Goal: Task Accomplishment & Management: Use online tool/utility

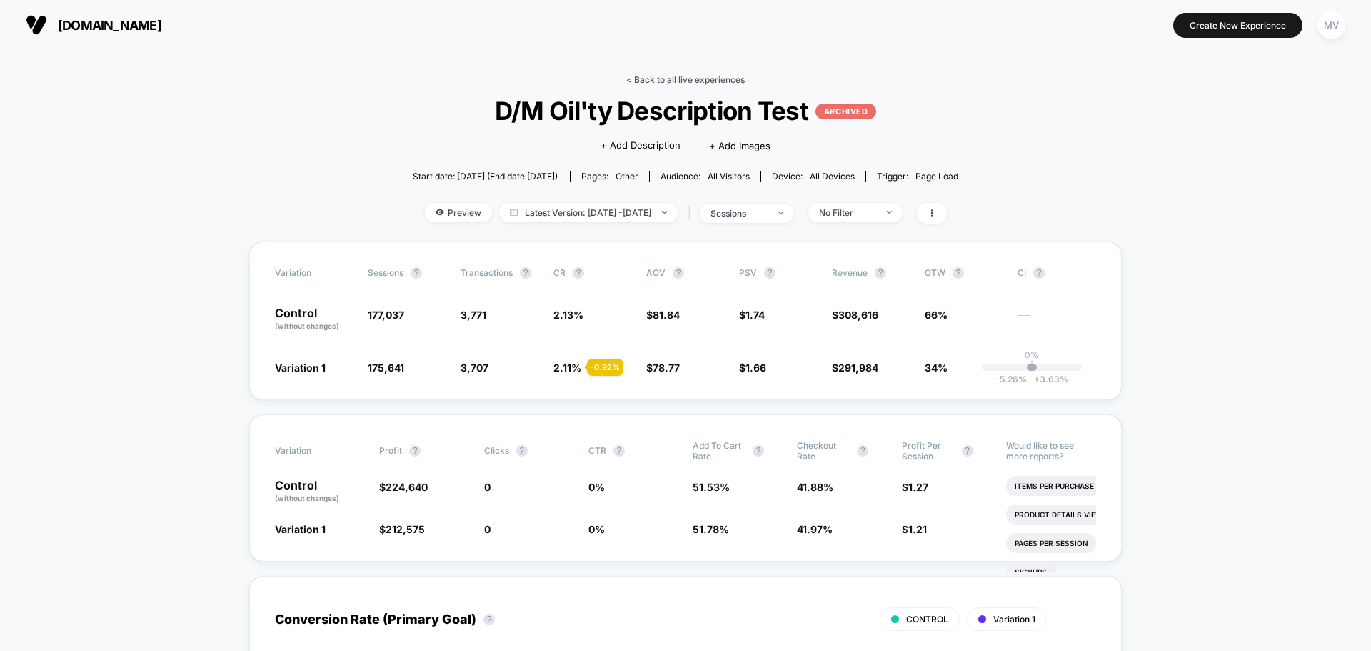
click at [634, 81] on link "< Back to all live experiences" at bounding box center [685, 79] width 119 height 11
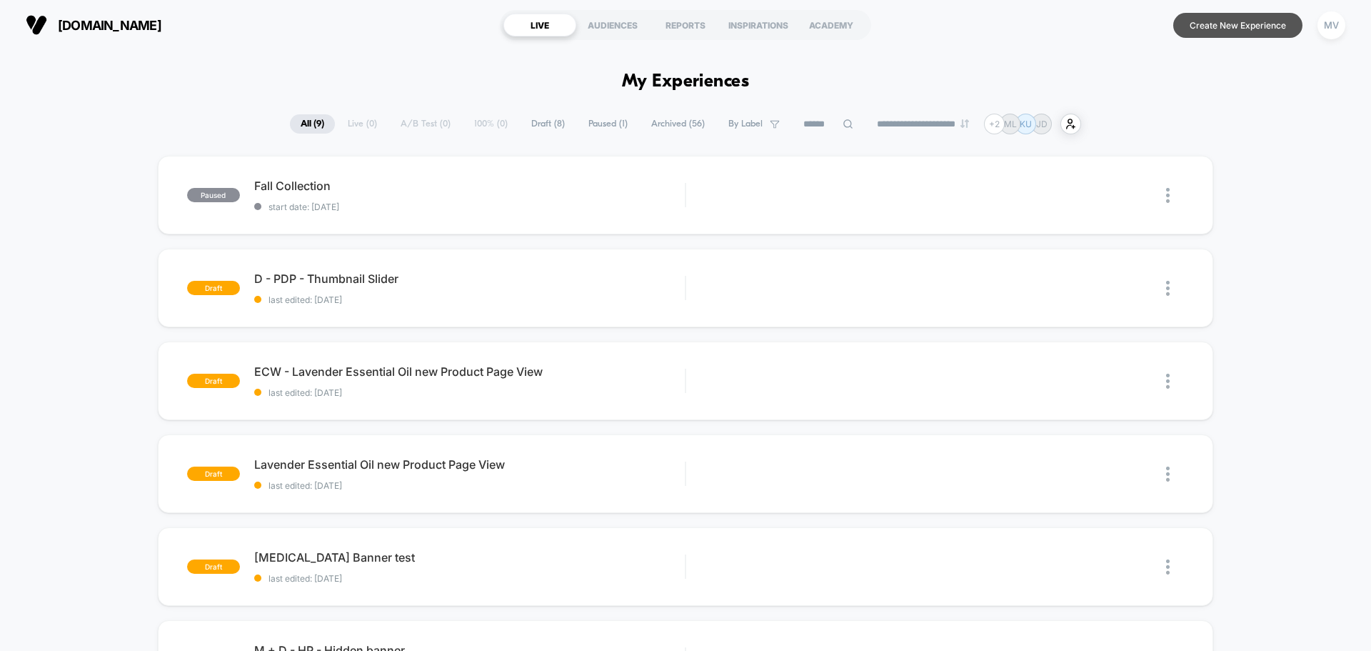
click at [1238, 32] on button "Create New Experience" at bounding box center [1237, 25] width 129 height 25
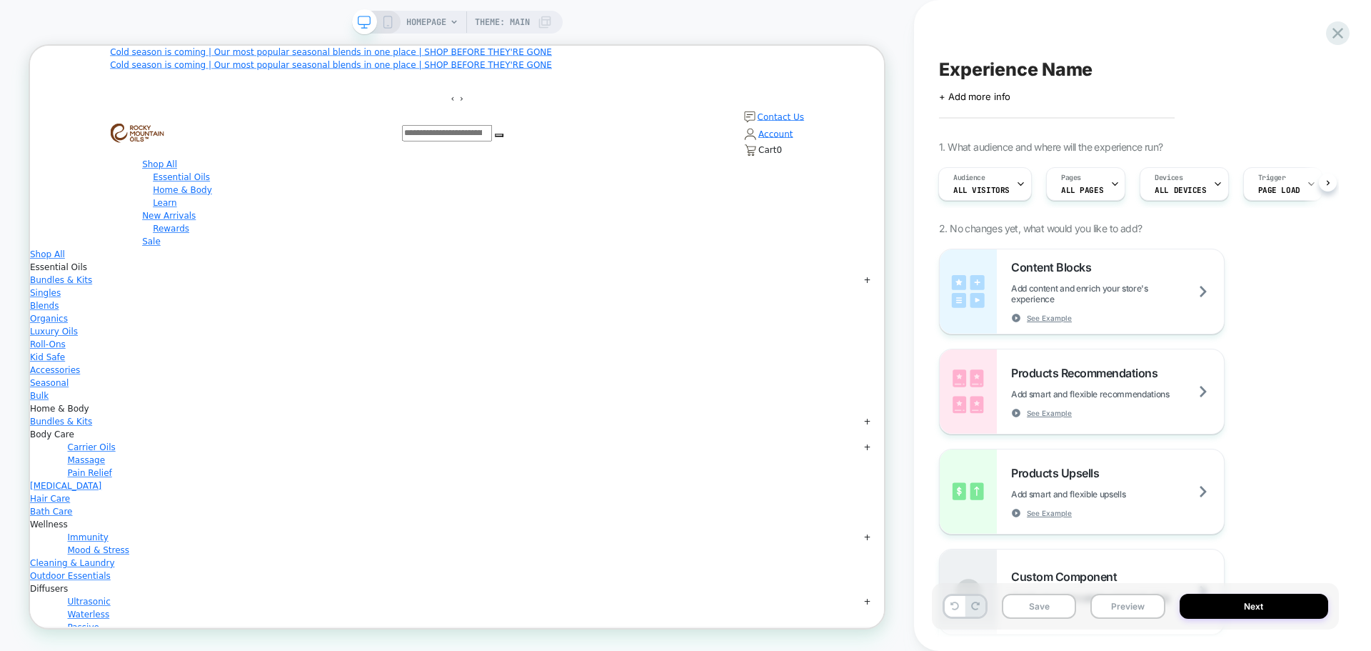
click at [1085, 71] on span "Experience Name" at bounding box center [1016, 69] width 154 height 21
type textarea "**********"
click at [1225, 72] on icon at bounding box center [1227, 70] width 18 height 18
click at [1100, 189] on div "Pages ALL PAGES" at bounding box center [1082, 184] width 71 height 32
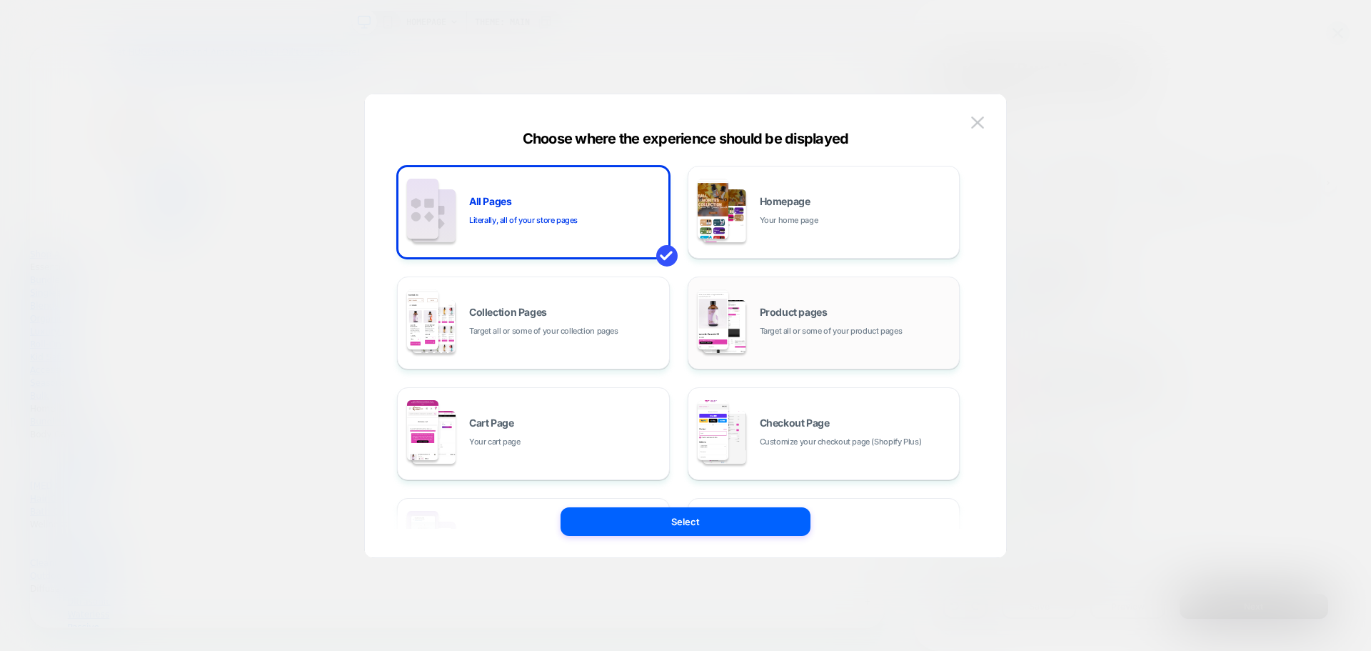
click at [835, 360] on div "Product pages Target all or some of your product pages" at bounding box center [824, 322] width 257 height 79
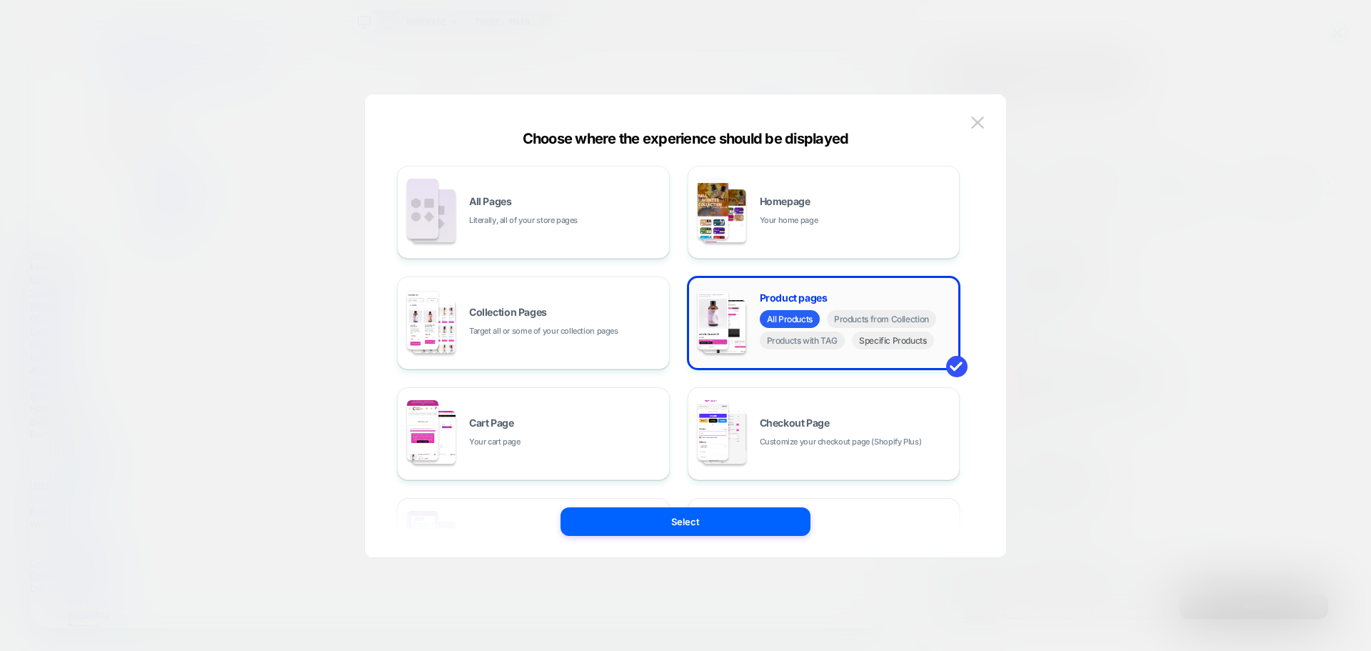
click at [895, 348] on span "Specific Products" at bounding box center [893, 340] width 82 height 18
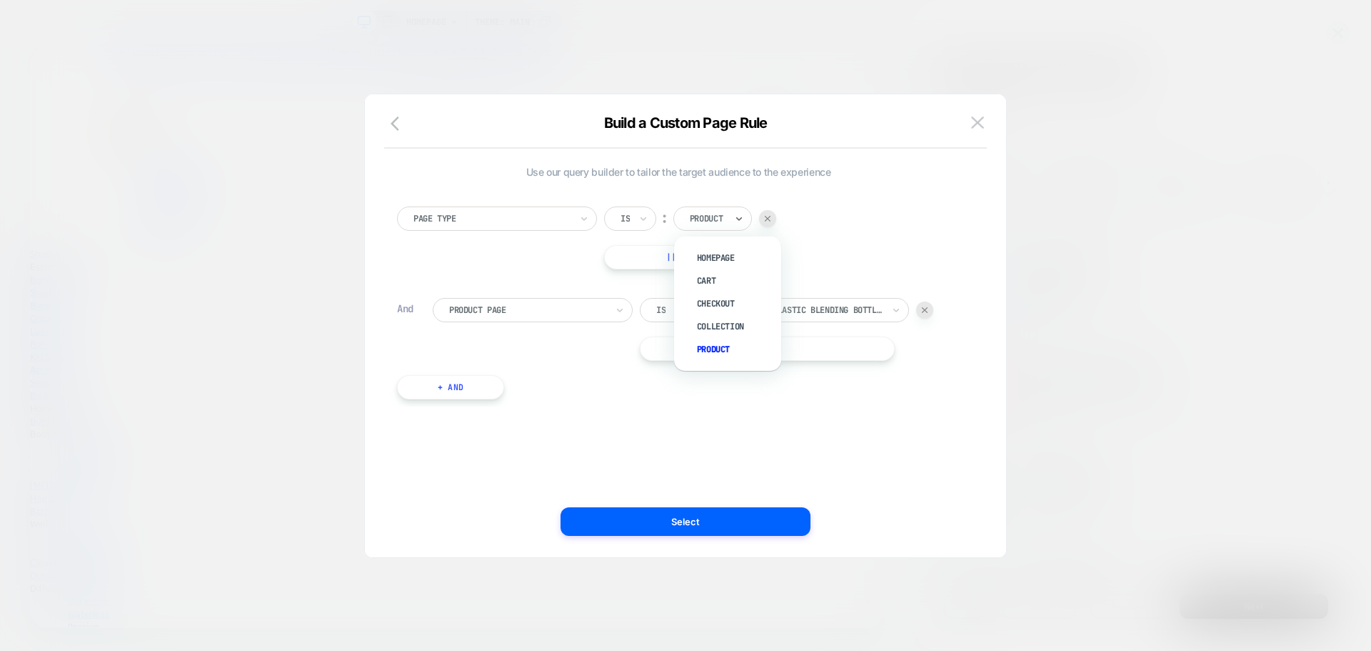
click at [733, 219] on div "Product" at bounding box center [712, 218] width 79 height 24
click at [783, 310] on div at bounding box center [804, 309] width 157 height 13
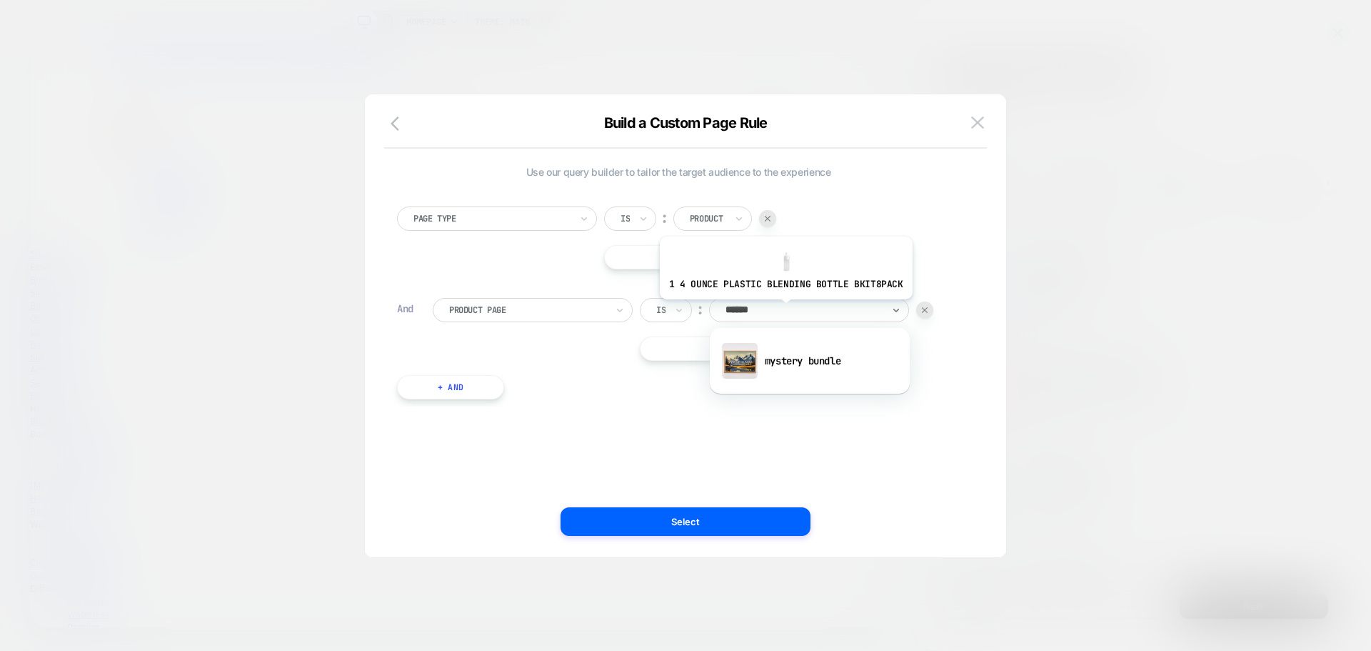
type input "*******"
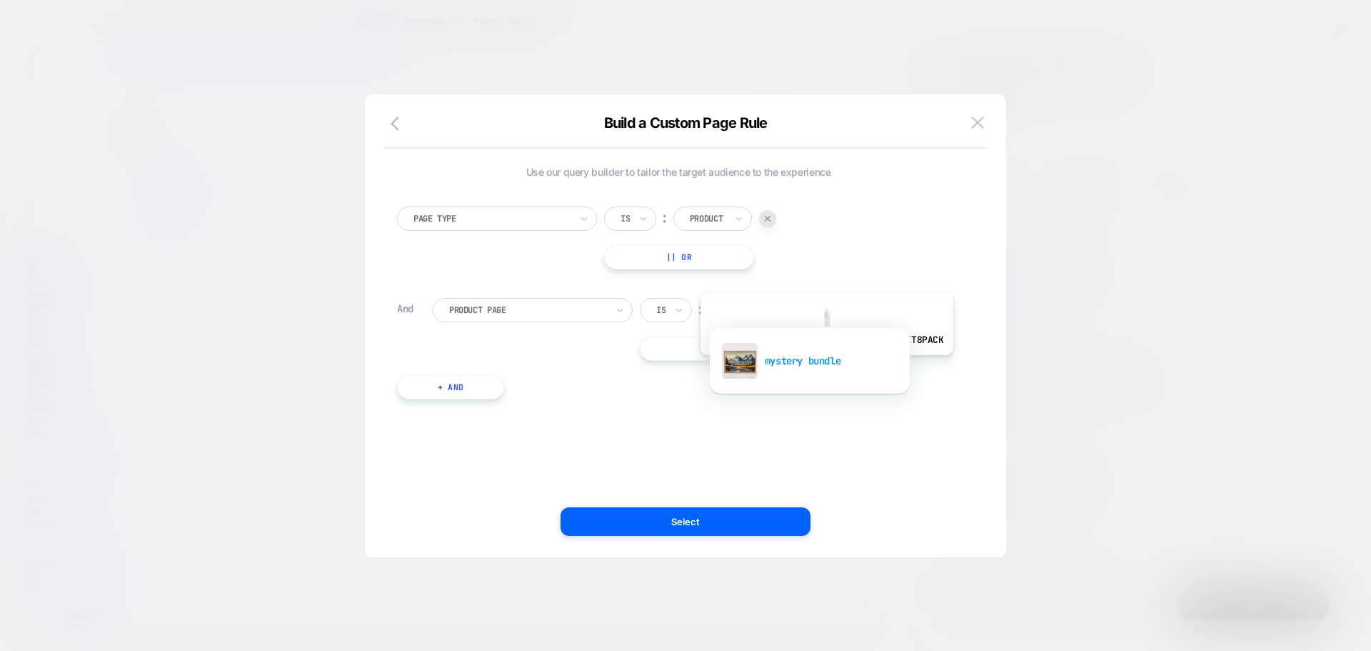
click at [824, 366] on div "mystery bundle" at bounding box center [810, 361] width 186 height 46
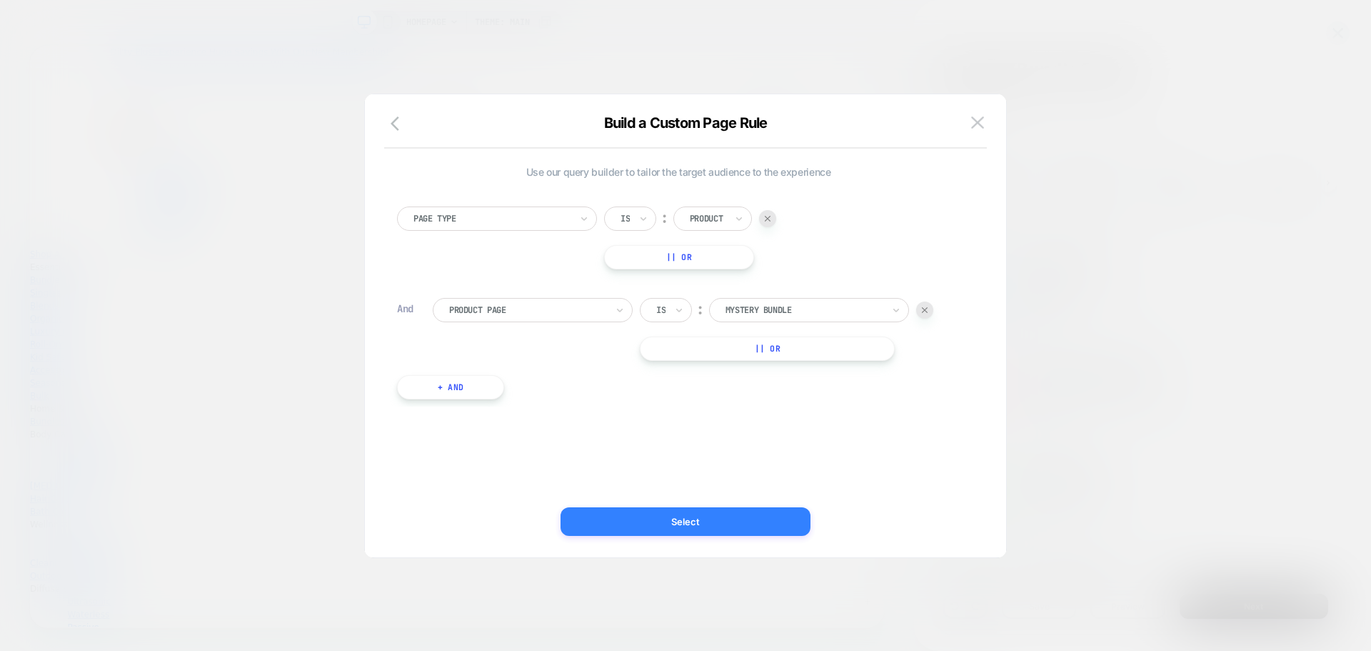
click at [708, 515] on button "Select" at bounding box center [686, 521] width 250 height 29
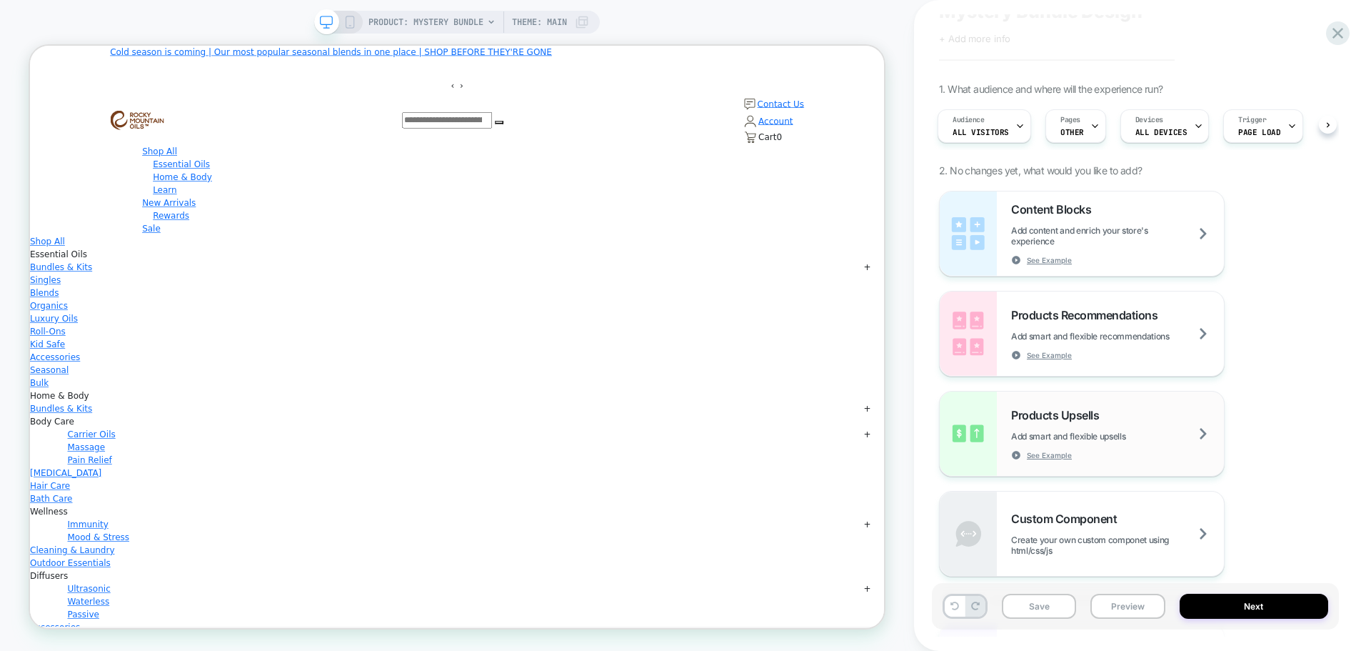
scroll to position [119, 0]
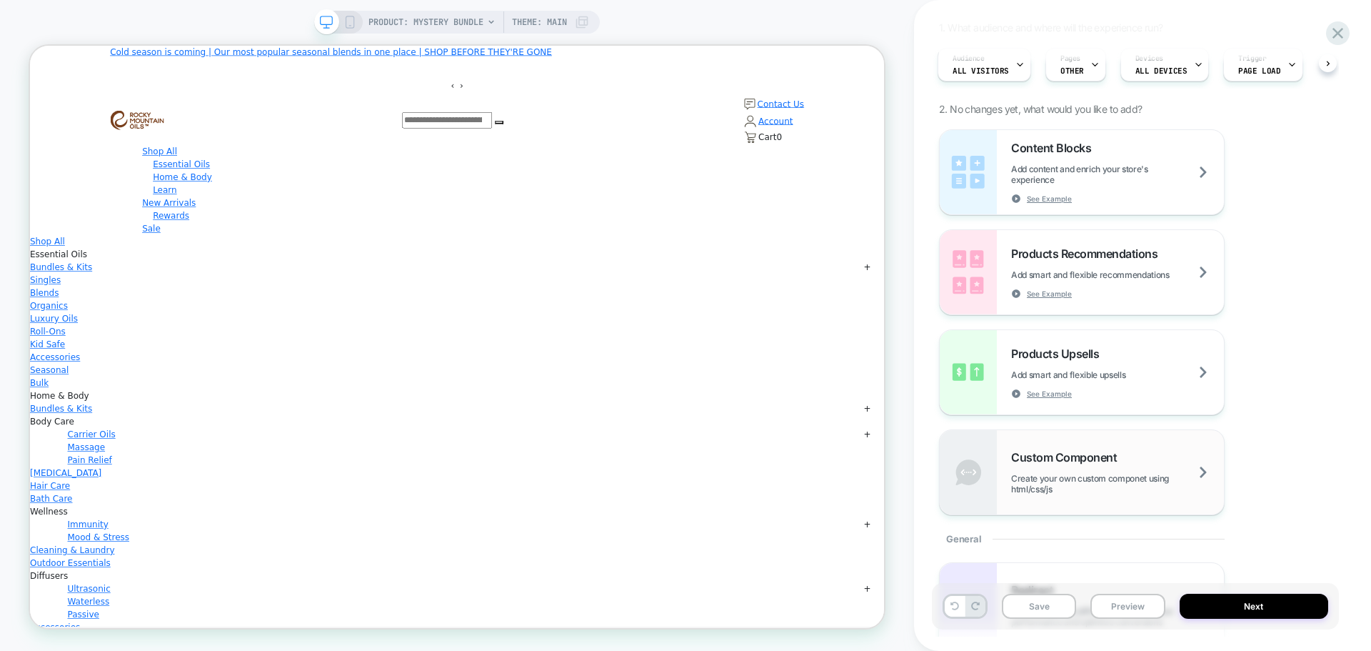
click at [1192, 471] on div "Custom Component Create your own custom componet using html/css/js" at bounding box center [1117, 472] width 213 height 44
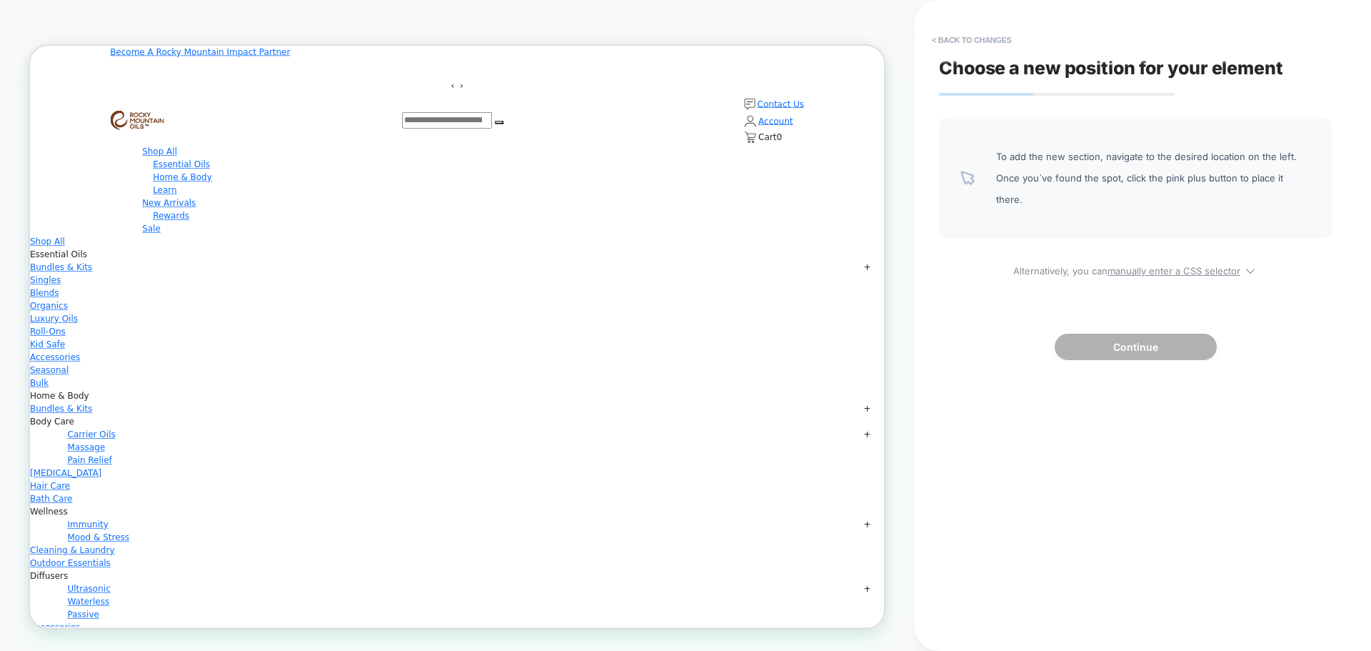
click at [1232, 256] on div "To add the new section, navigate to the desired location on the left. Once you`…" at bounding box center [1135, 238] width 393 height 243
click at [1233, 265] on u "manually enter a CSS selector" at bounding box center [1174, 270] width 133 height 11
select select "*******"
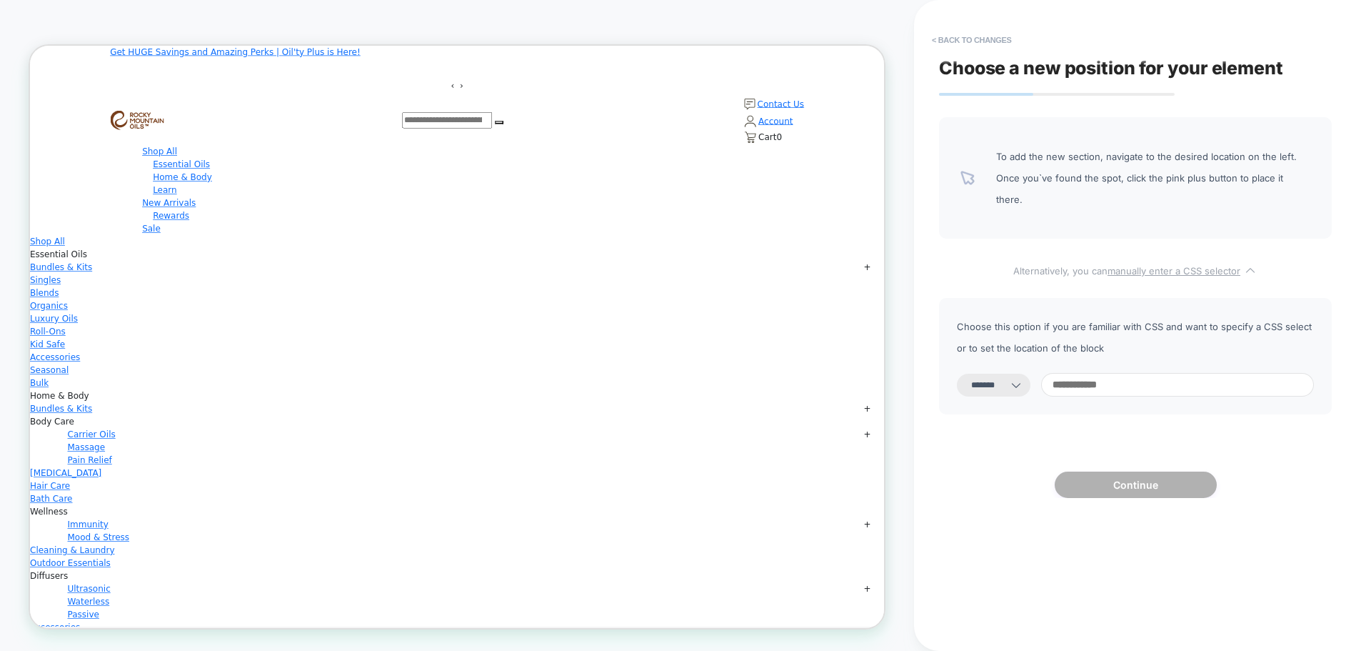
click at [1233, 265] on u "manually enter a CSS selector" at bounding box center [1174, 270] width 133 height 11
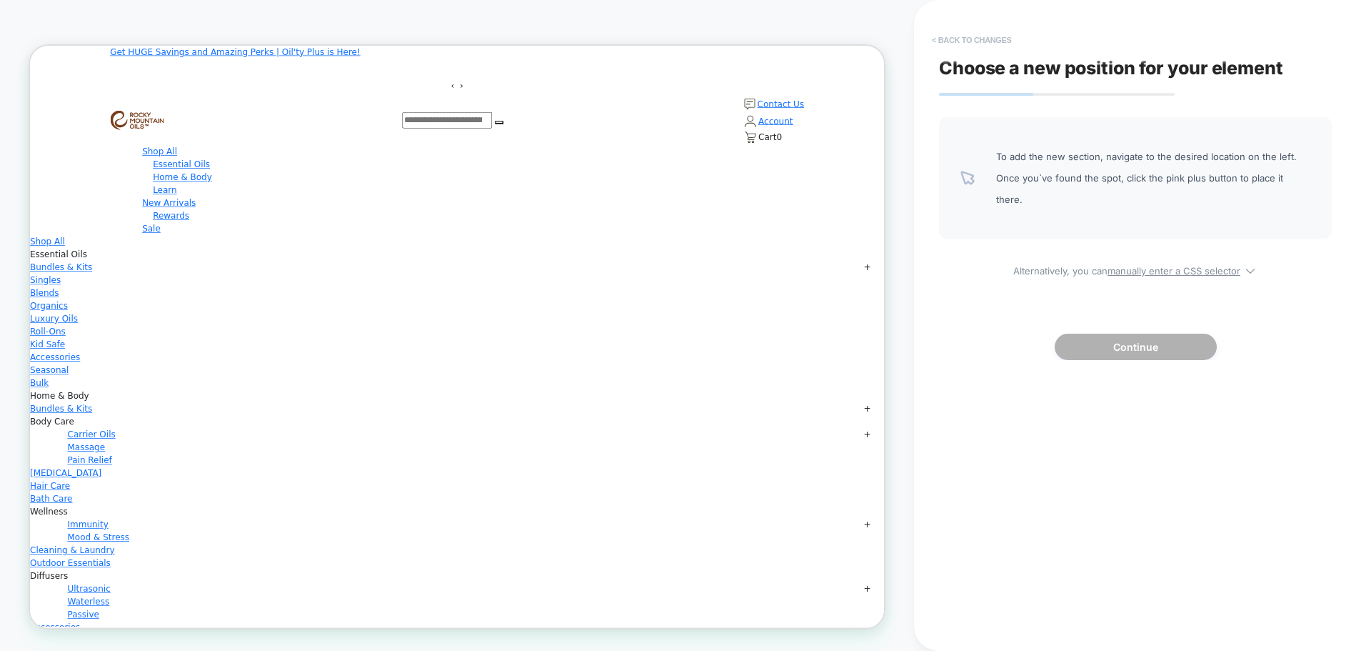
click at [959, 44] on button "< Back to changes" at bounding box center [972, 40] width 94 height 23
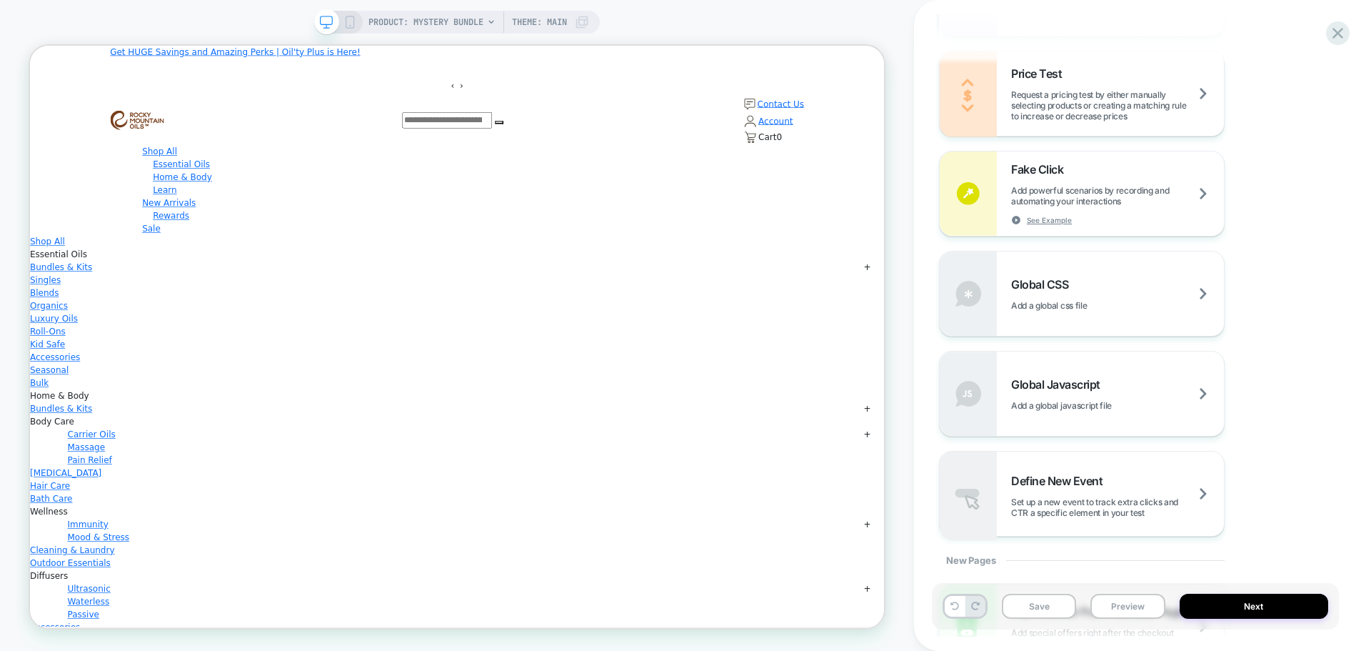
scroll to position [833, 0]
click at [1203, 284] on div "Global CSS Add a global css file" at bounding box center [1117, 291] width 213 height 34
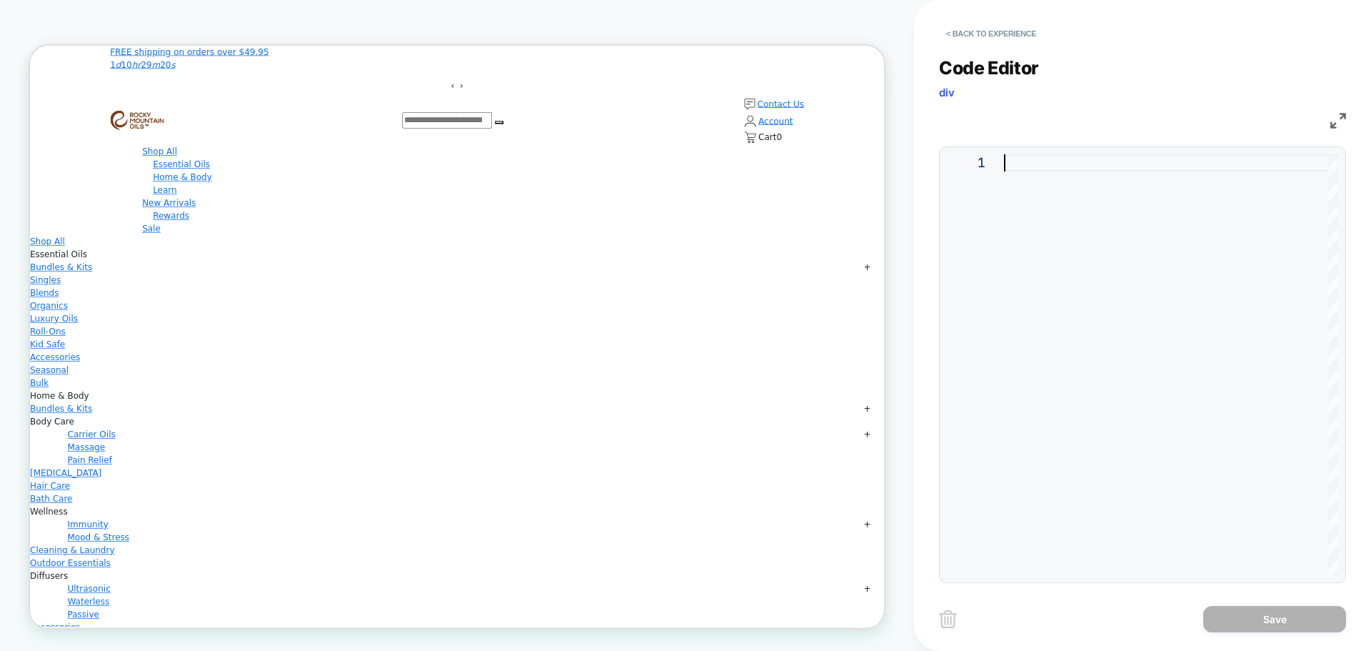
click at [1203, 284] on div at bounding box center [1171, 364] width 334 height 421
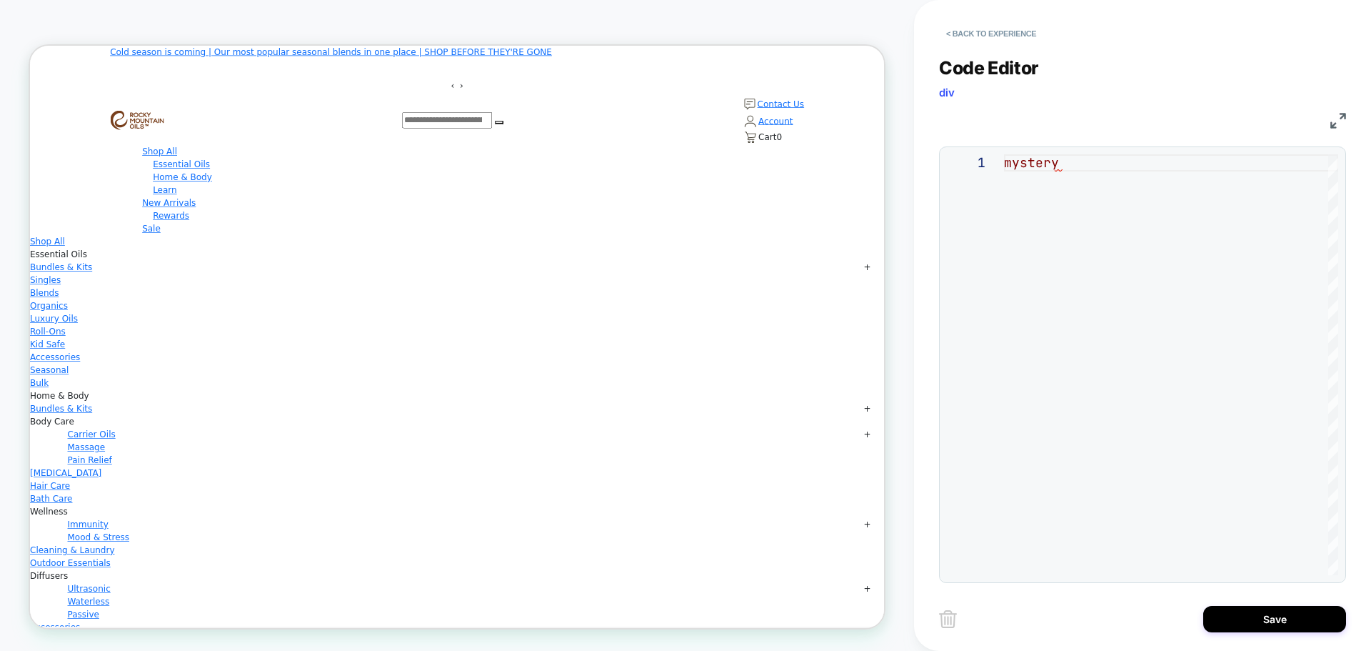
scroll to position [0, 61]
type textarea "*******"
click at [1073, 248] on div at bounding box center [1171, 364] width 334 height 421
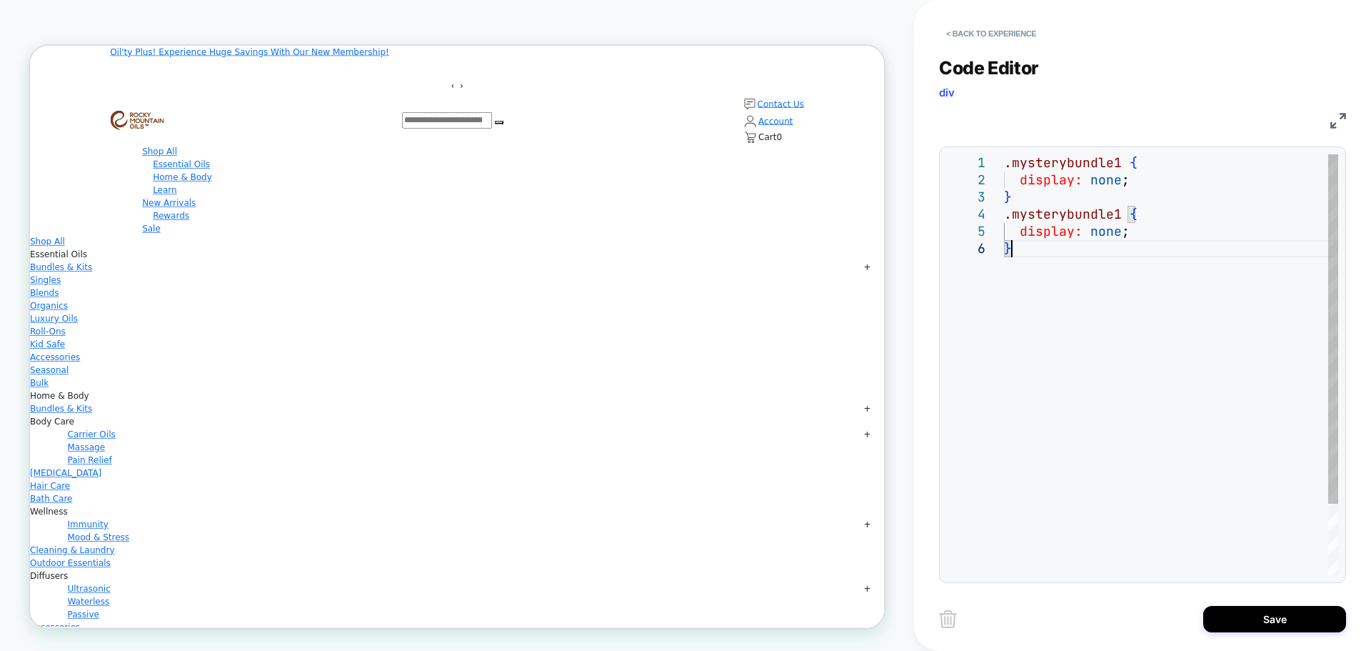
click at [1053, 205] on div ".mysterybundle1 { display: none ; } .mysterybundle1 { display: none ; }" at bounding box center [1171, 407] width 334 height 506
click at [1122, 234] on div ".mysterybundle1 { display: none ; } .mysterybundle1 { display: none ; }" at bounding box center [1171, 415] width 334 height 523
click at [1114, 162] on div ".mysterybundle1 { display: none ; } .mysterybundle2 { display: none ; }" at bounding box center [1171, 415] width 334 height 523
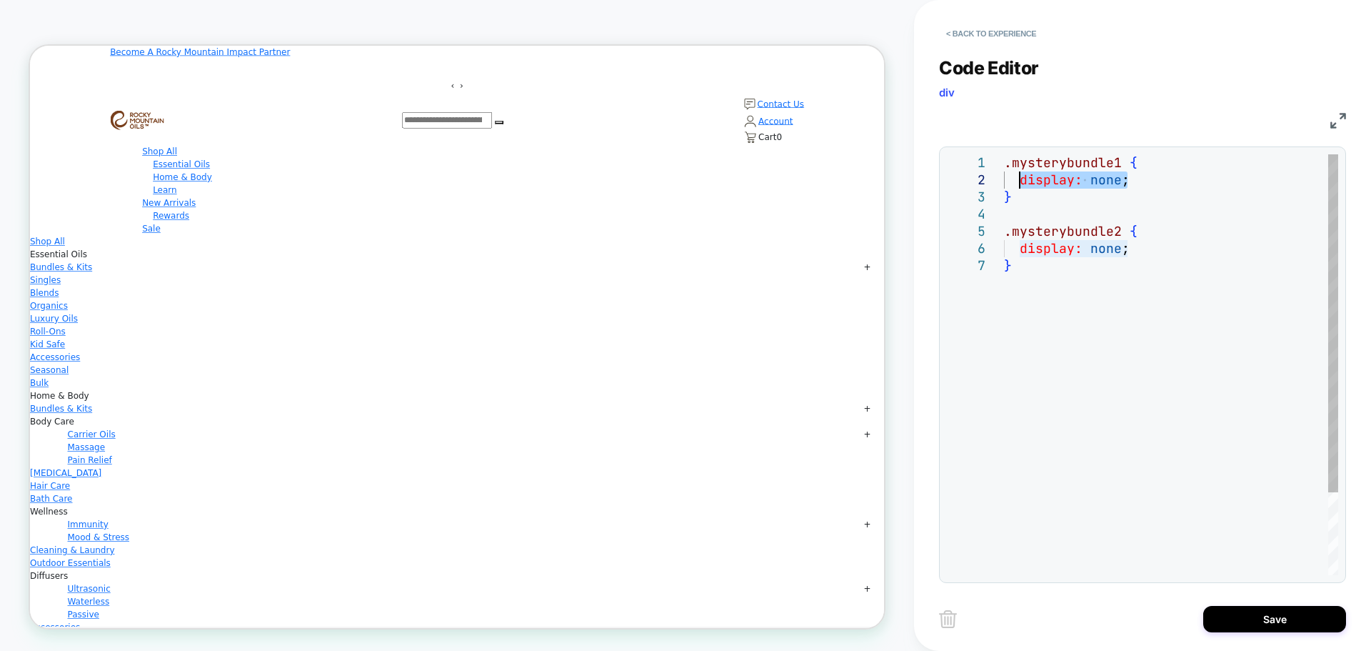
drag, startPoint x: 1125, startPoint y: 180, endPoint x: 1018, endPoint y: 187, distance: 108.1
click at [1018, 187] on div ".mysterybundle1 { display: none ; } .mysterybundle2 { display: none ; }" at bounding box center [1171, 415] width 334 height 523
click at [1040, 198] on div ".mysterybundle1 { } .mysterybundle2 { display: none ; }" at bounding box center [1171, 415] width 334 height 523
click at [1085, 186] on div ".mysterybundle1 { } .mysterybundle2 { display: none ; }" at bounding box center [1171, 415] width 334 height 523
type textarea "**********"
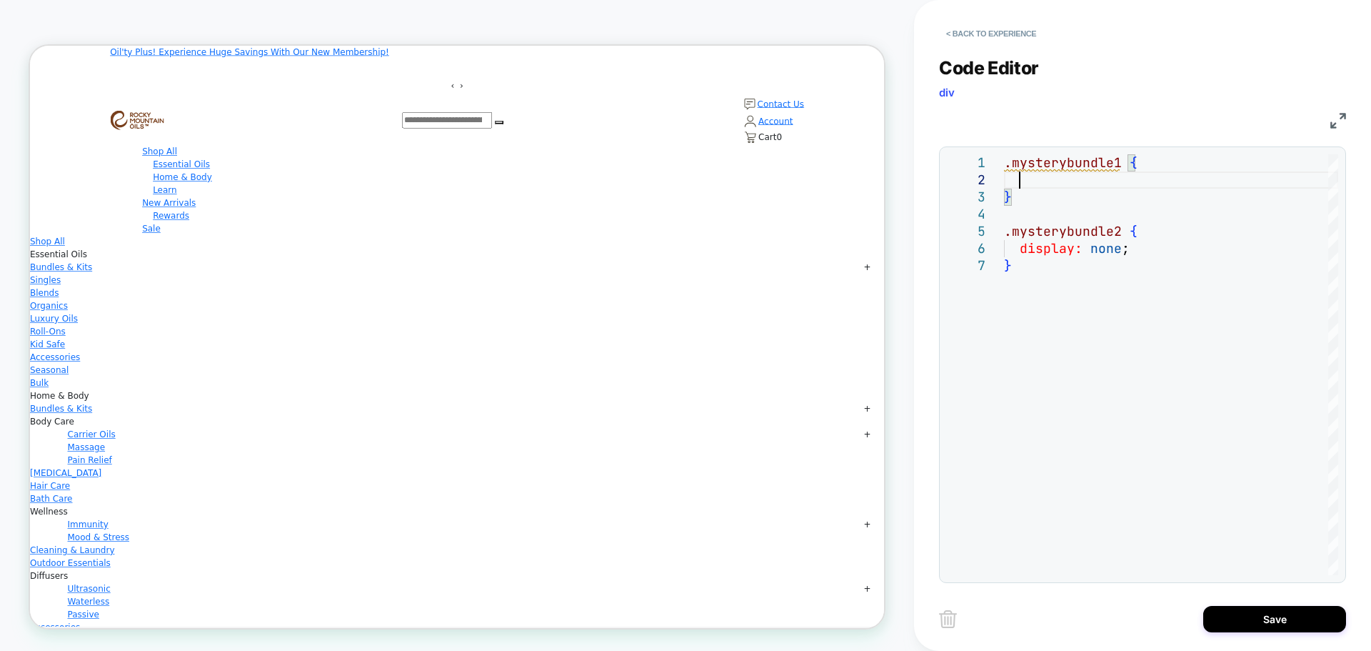
click at [951, 619] on img at bounding box center [948, 619] width 18 height 18
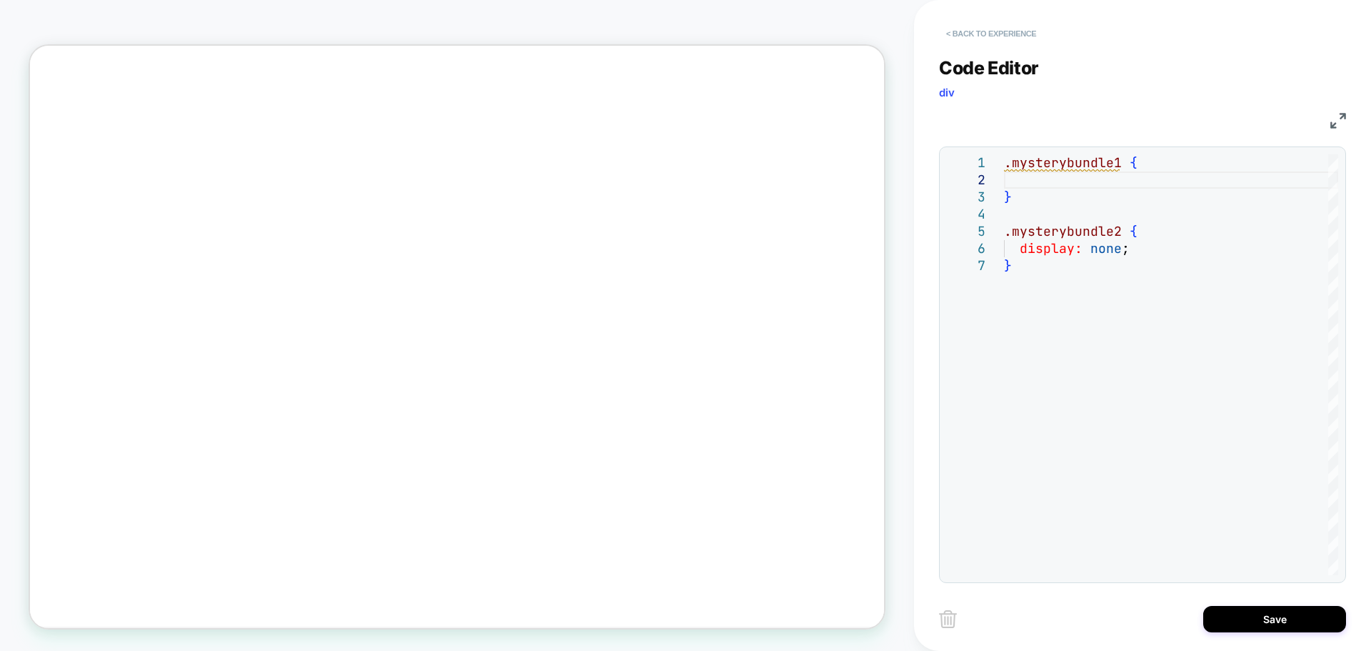
click at [953, 30] on button "< Back to experience" at bounding box center [991, 33] width 104 height 23
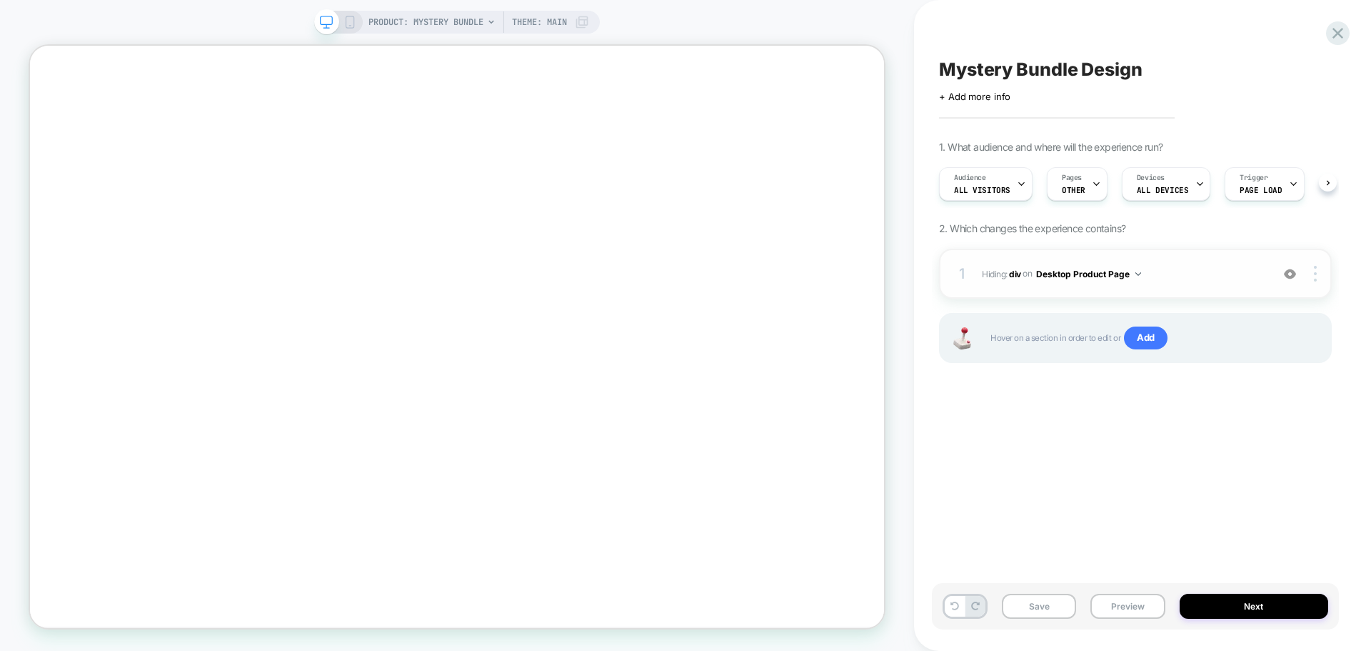
scroll to position [0, 1]
click at [1165, 272] on span "Hiding : div div on Desktop Product Page" at bounding box center [1123, 274] width 282 height 18
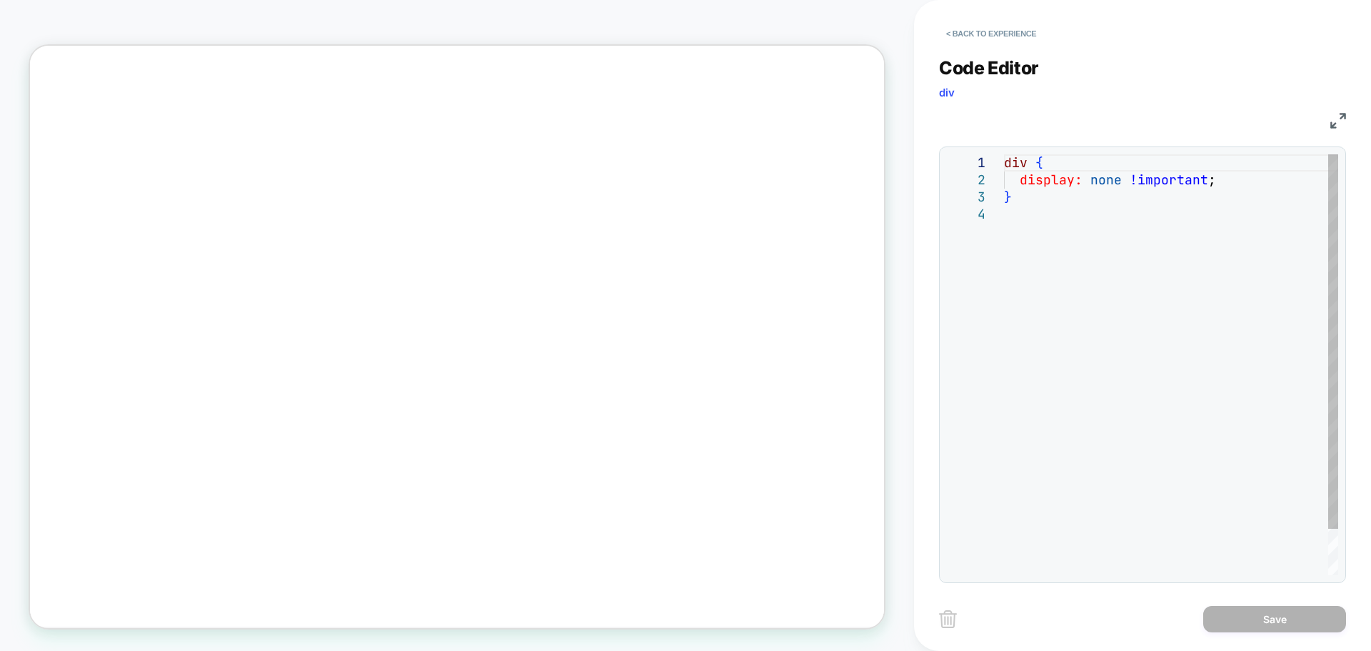
scroll to position [0, 0]
click at [1048, 215] on div "div { display: none !important ; }" at bounding box center [1171, 390] width 334 height 472
drag, startPoint x: 1028, startPoint y: 215, endPoint x: 995, endPoint y: 140, distance: 81.6
click at [1004, 154] on div "div { display: none !important ; }" at bounding box center [1171, 390] width 334 height 472
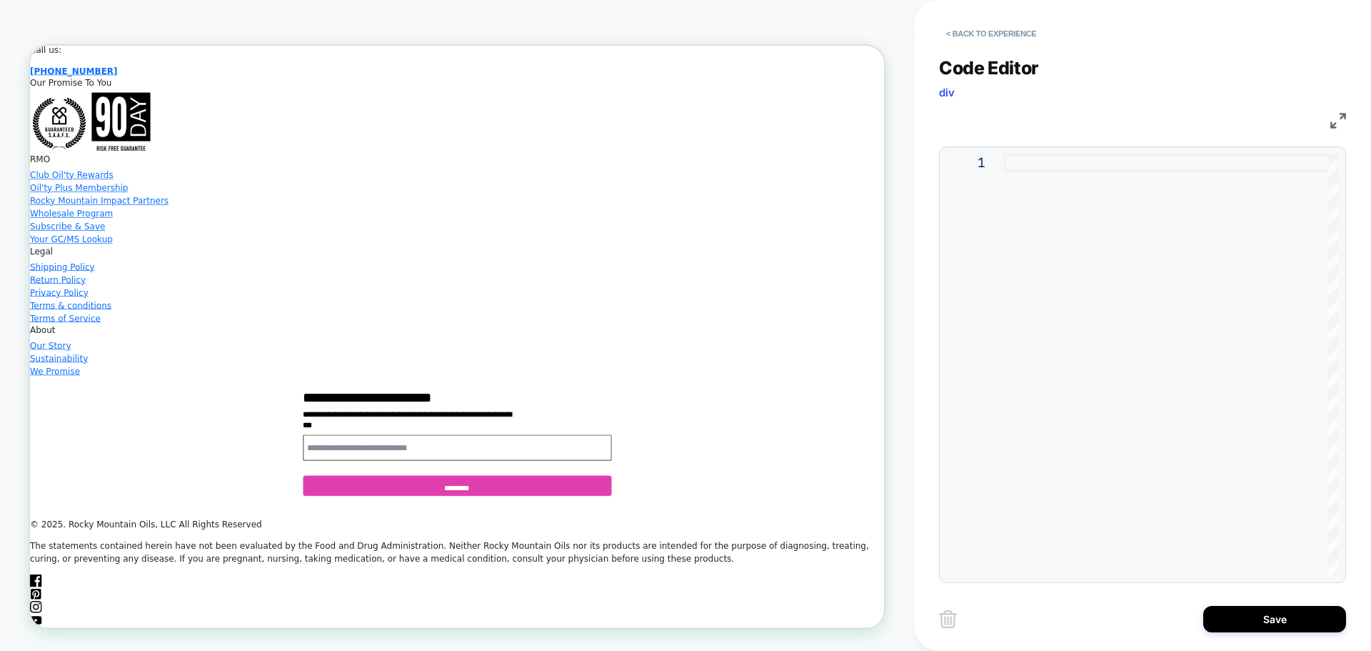
scroll to position [2166, 0]
type textarea "**********"
click at [948, 36] on button "< Back to experience" at bounding box center [991, 33] width 104 height 23
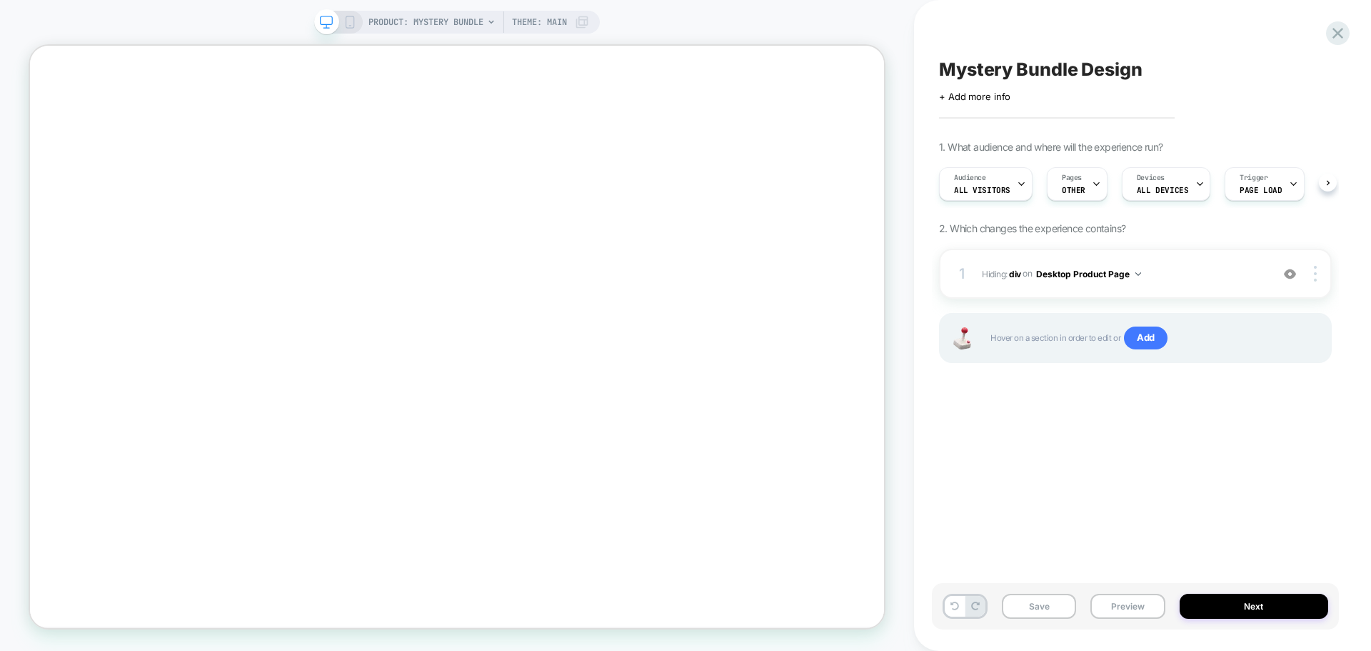
scroll to position [0, 1]
click at [1312, 275] on div at bounding box center [1317, 274] width 27 height 16
click at [1318, 276] on div at bounding box center [1317, 274] width 27 height 16
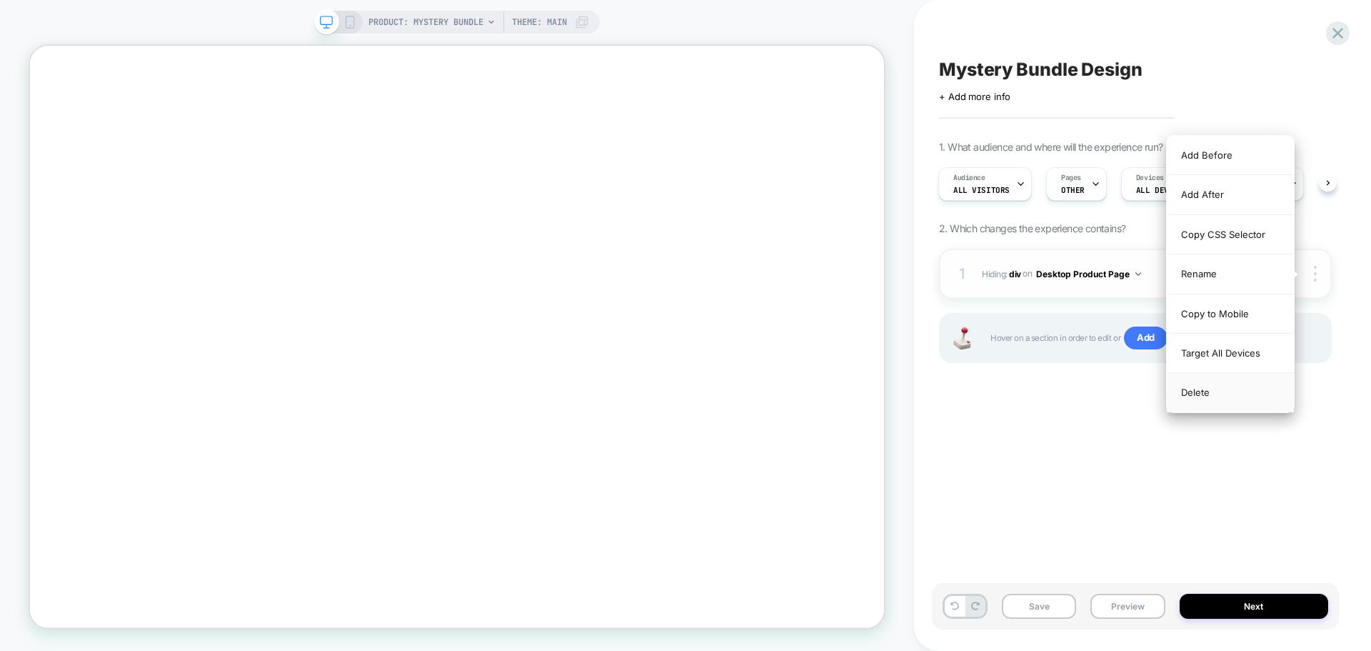
click at [1203, 388] on div "Delete" at bounding box center [1230, 392] width 127 height 39
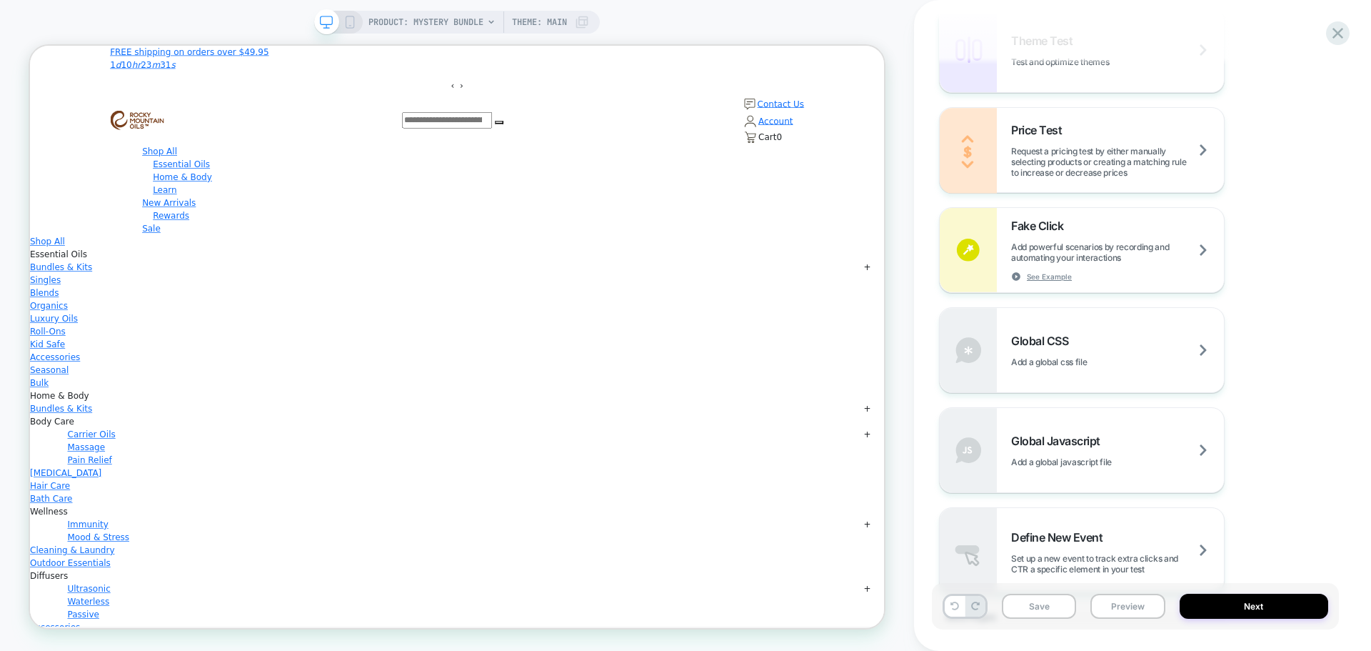
scroll to position [833, 0]
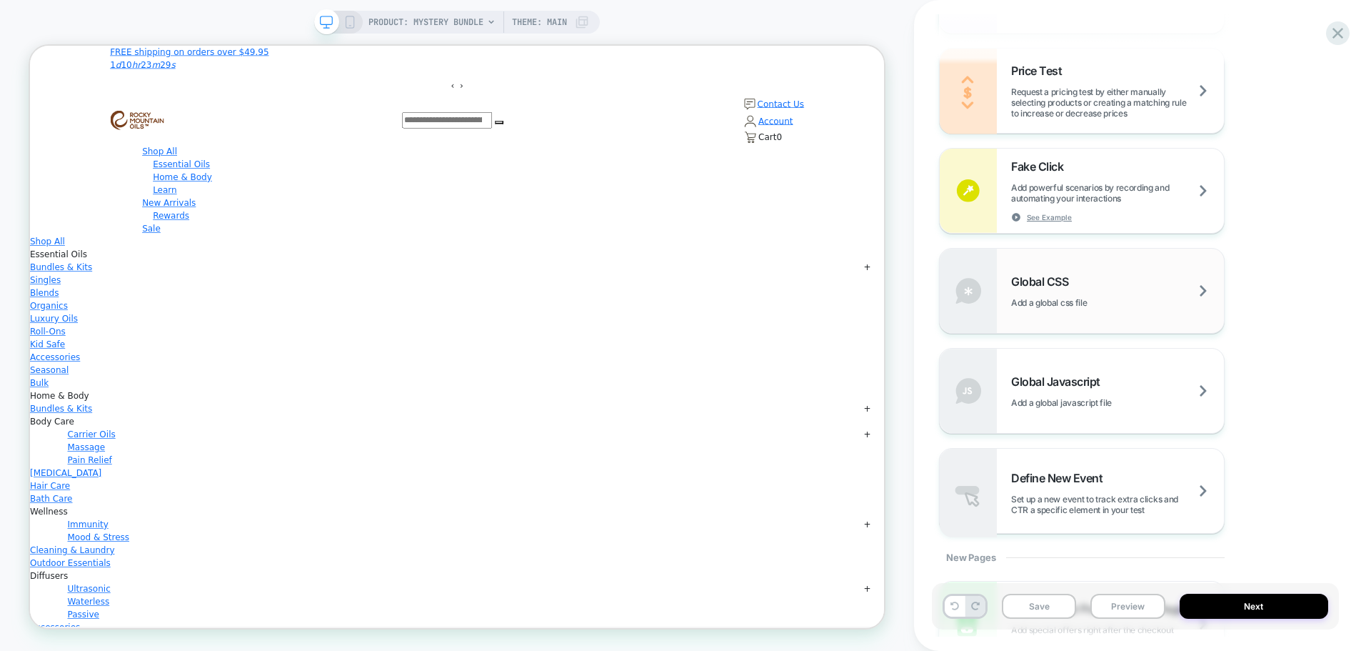
click at [1200, 289] on div "Global CSS Add a global css file" at bounding box center [1117, 291] width 213 height 34
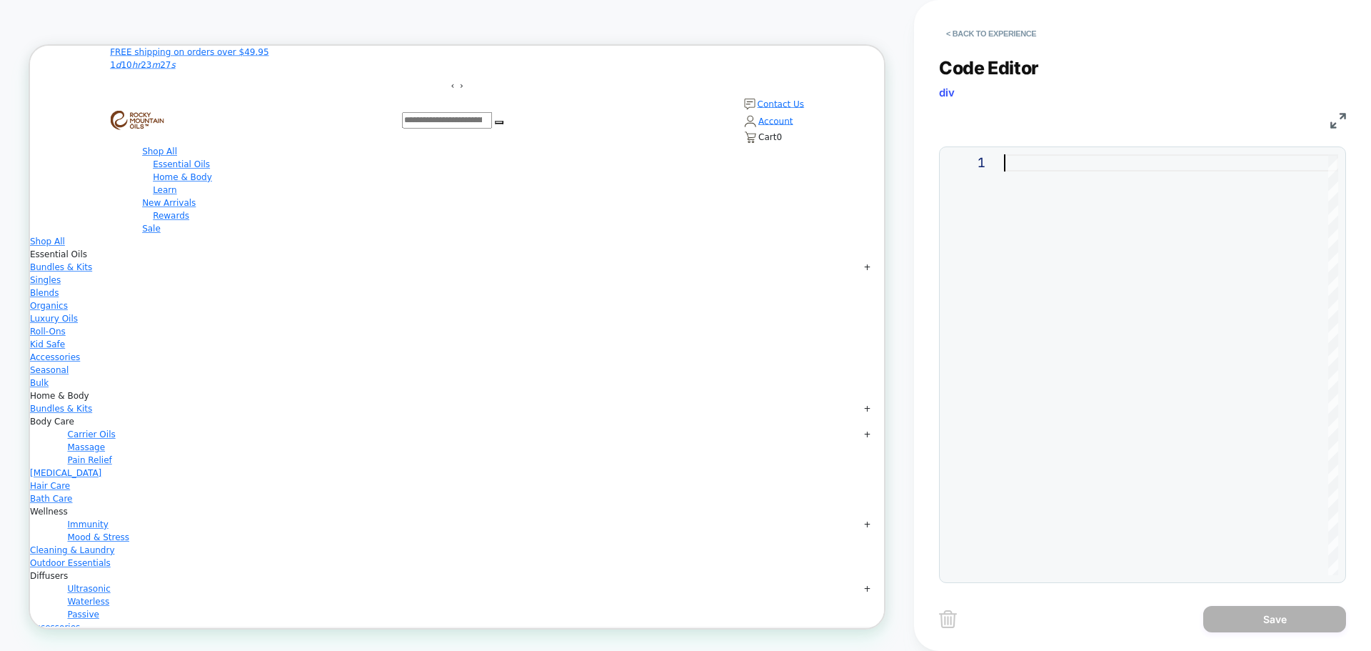
click at [1119, 288] on div at bounding box center [1171, 364] width 334 height 421
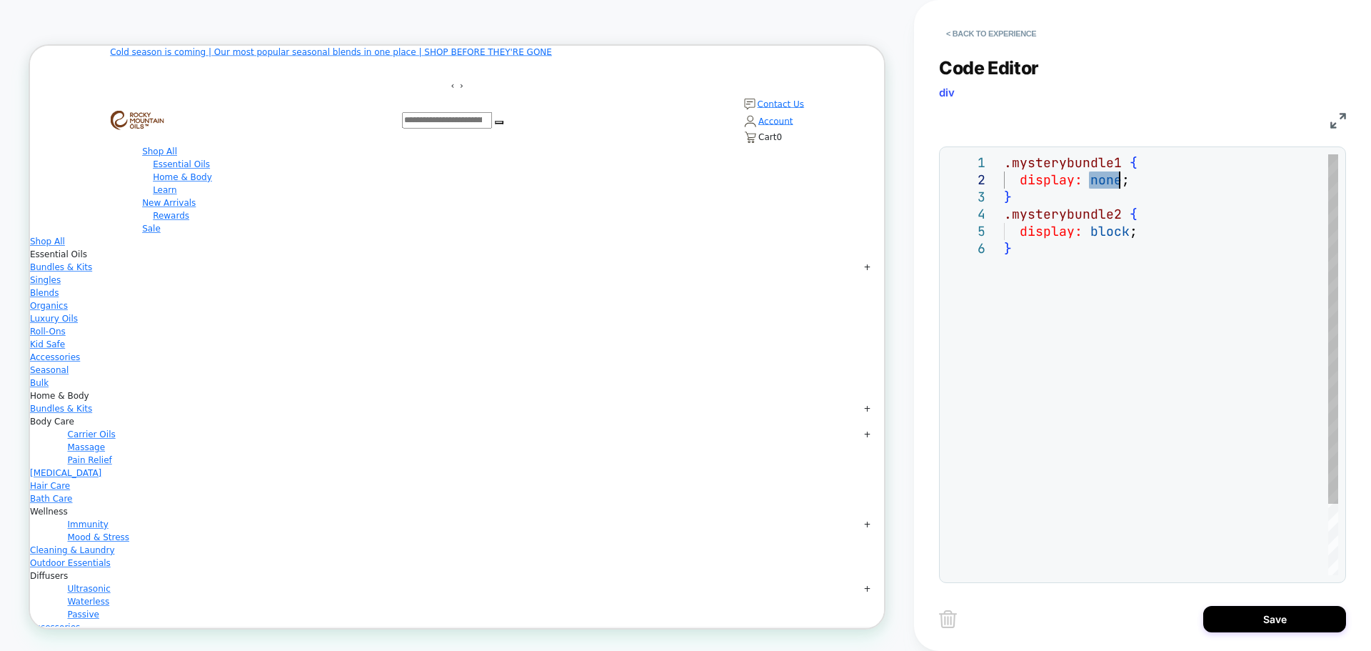
drag, startPoint x: 1090, startPoint y: 179, endPoint x: 1119, endPoint y: 179, distance: 28.6
click at [1119, 179] on div ".mysterybundle1 { display: none ; } .mysterybundle2 { display: block ; }" at bounding box center [1171, 407] width 334 height 506
click at [1200, 334] on div ".mysterybundle1 { display: block ; } .mysterybundle2 { display: block ; }" at bounding box center [1171, 407] width 334 height 506
drag, startPoint x: 1088, startPoint y: 230, endPoint x: 1128, endPoint y: 231, distance: 40.0
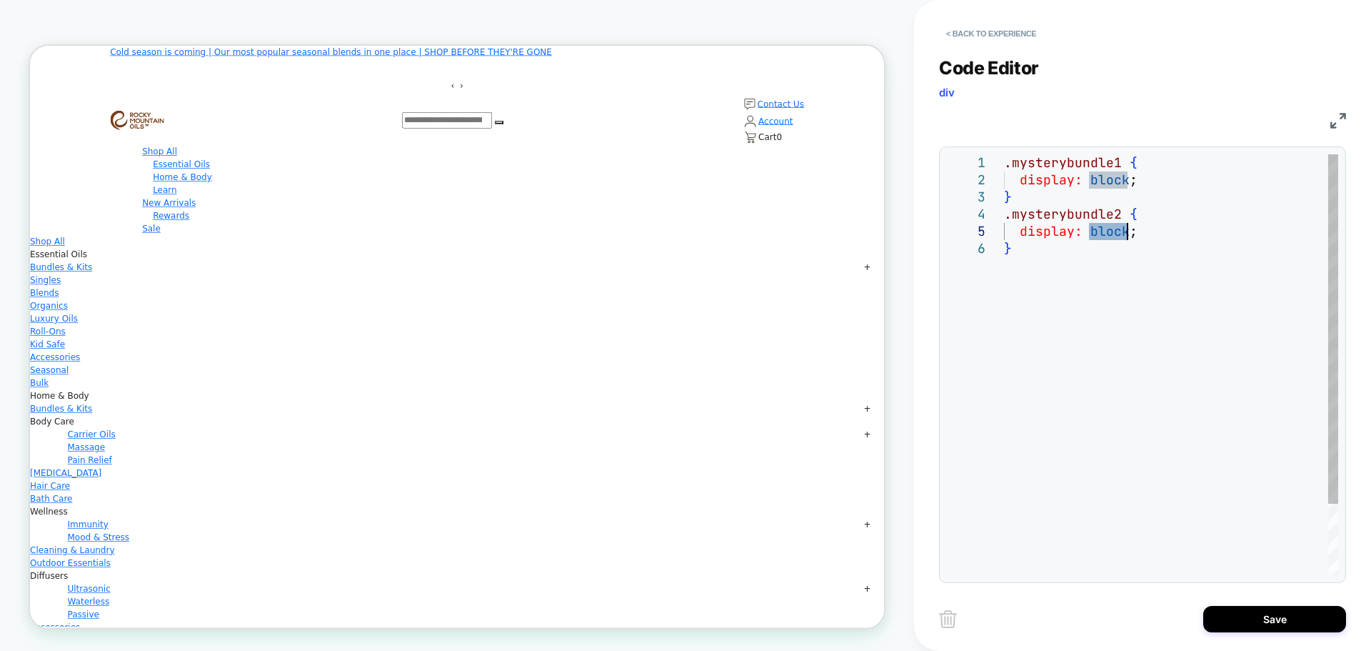
click at [1128, 231] on div ".mysterybundle1 { display: block ; } .mysterybundle2 { display: block ; }" at bounding box center [1171, 407] width 334 height 506
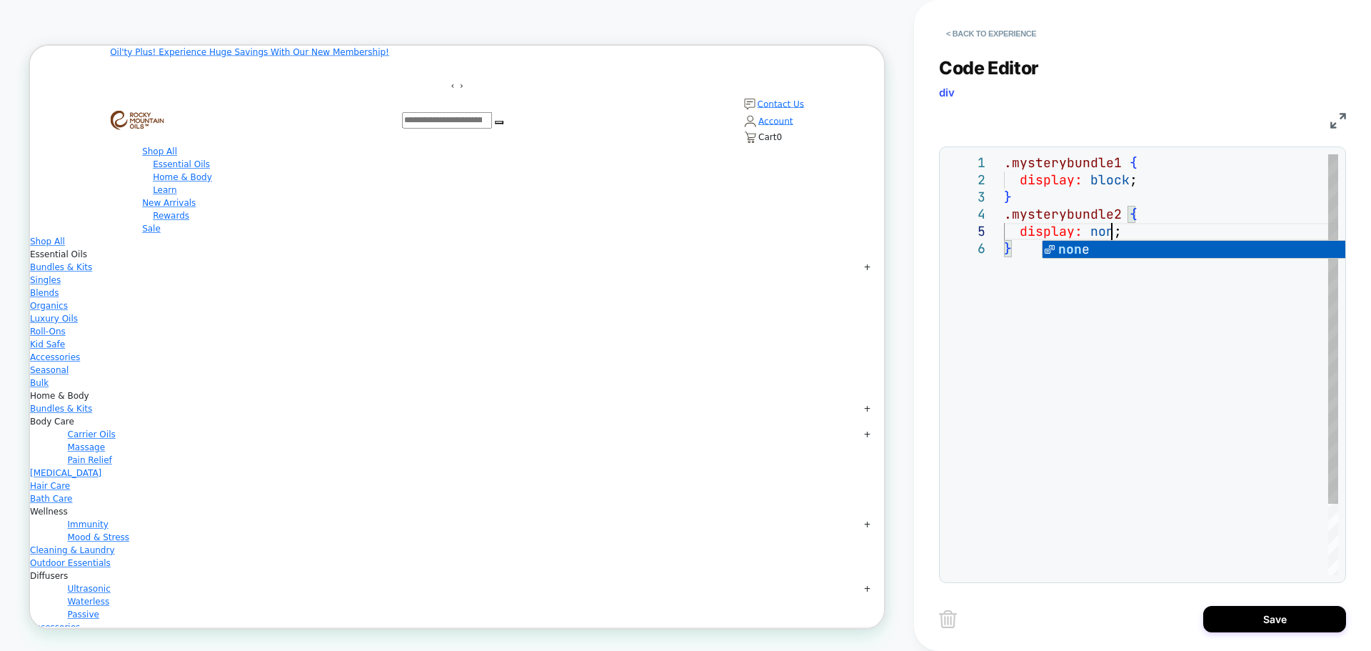
scroll to position [69, 116]
click at [1193, 395] on div ".mysterybundle1 { display: block ; } .mysterybundle2 { display: none ; }" at bounding box center [1171, 407] width 334 height 506
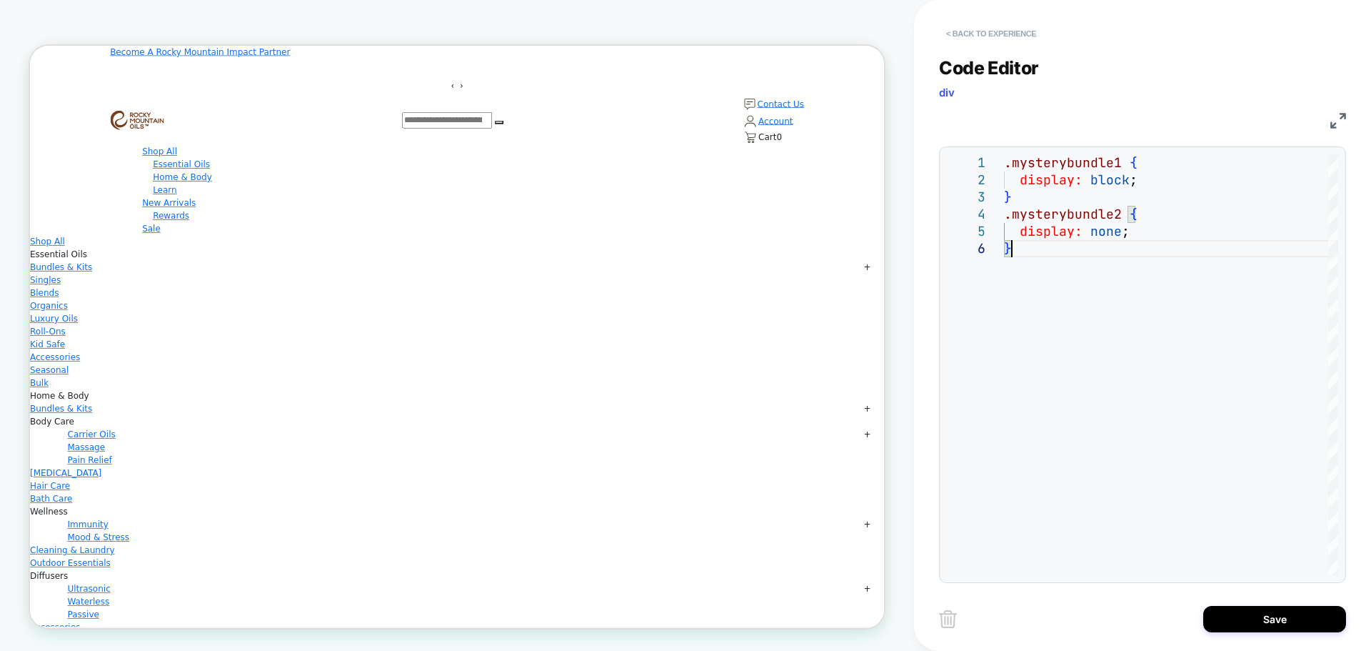
type textarea "**********"
click at [955, 36] on button "< Back to experience" at bounding box center [991, 33] width 104 height 23
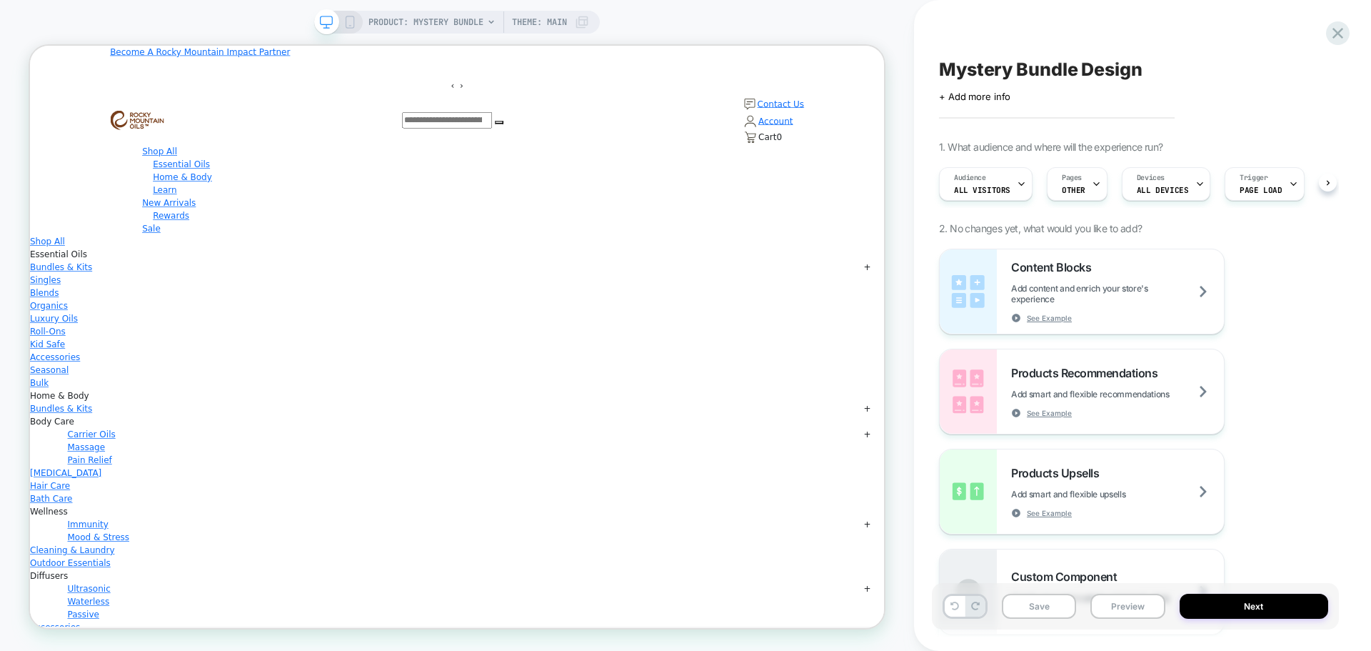
scroll to position [0, 1]
click at [991, 69] on span "Mystery Bundle Design" at bounding box center [1041, 69] width 204 height 21
drag, startPoint x: 1143, startPoint y: 70, endPoint x: 945, endPoint y: 72, distance: 197.8
click at [945, 72] on textarea "**********" at bounding box center [1075, 69] width 272 height 21
click at [1340, 35] on icon at bounding box center [1337, 33] width 11 height 11
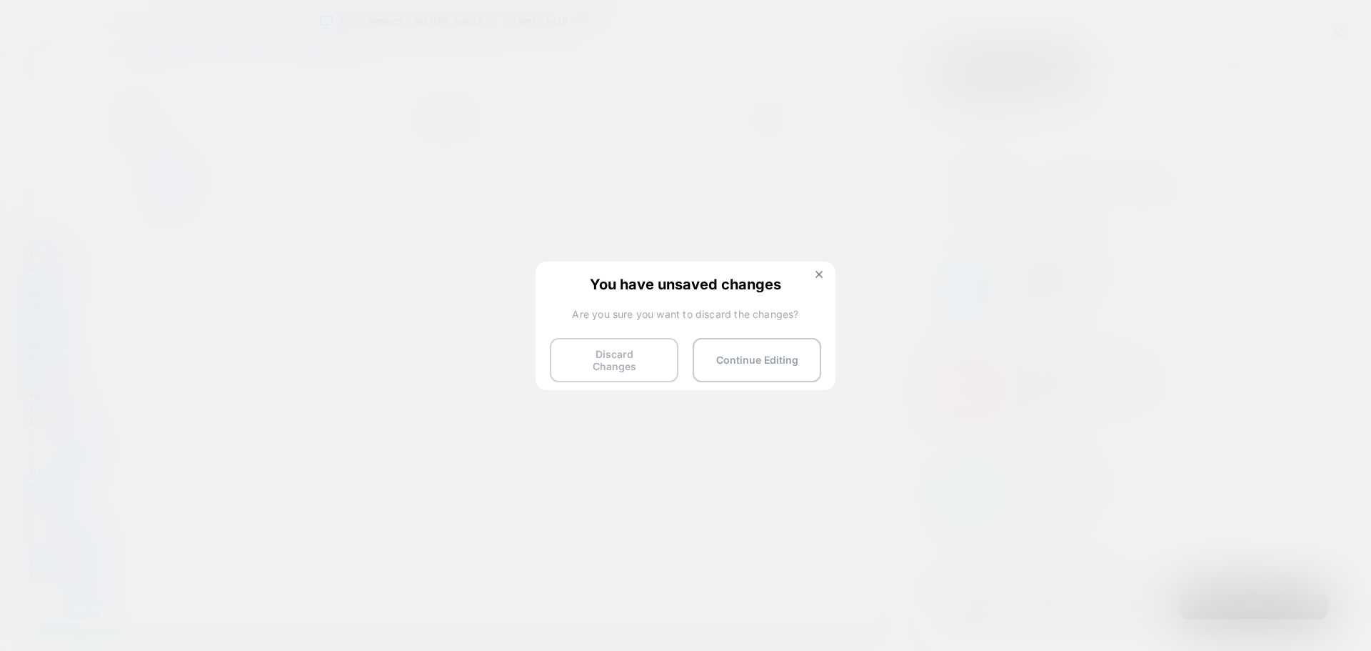
click at [636, 355] on button "Discard Changes" at bounding box center [614, 360] width 129 height 44
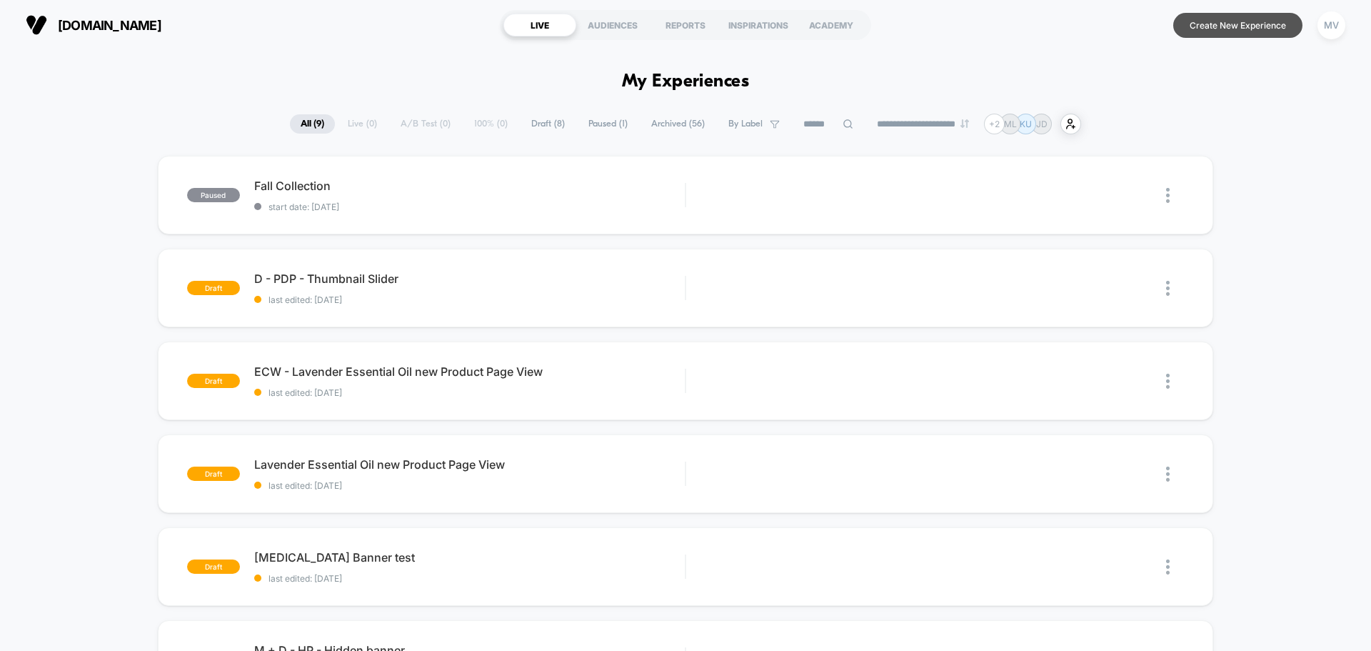
click at [1213, 31] on button "Create New Experience" at bounding box center [1237, 25] width 129 height 25
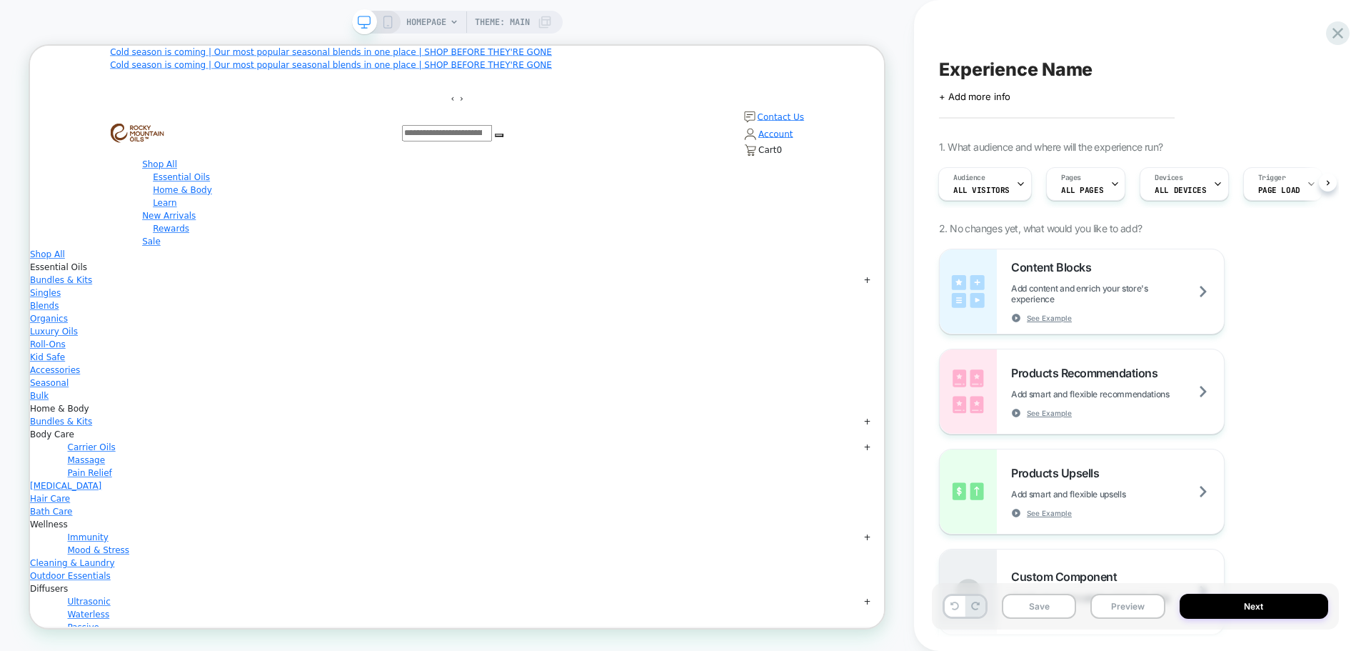
click at [1110, 184] on icon at bounding box center [1114, 183] width 9 height 9
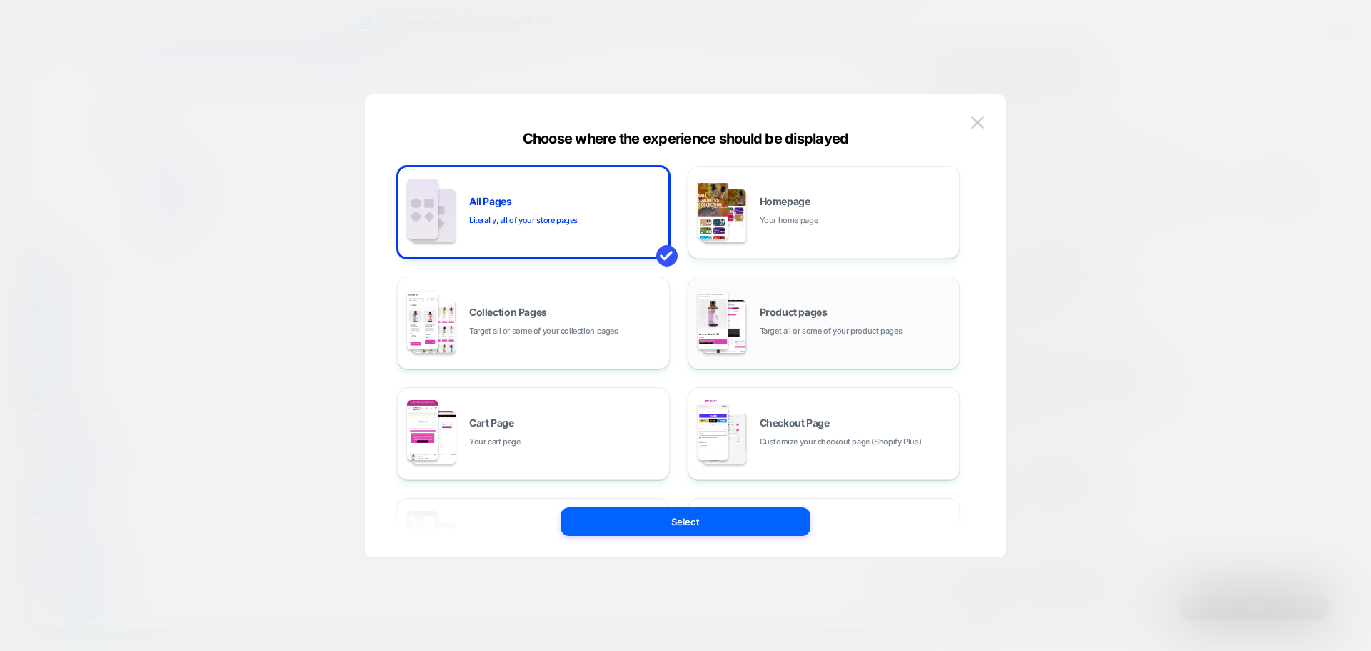
click at [859, 303] on div "Product pages Target all or some of your product pages" at bounding box center [824, 322] width 257 height 79
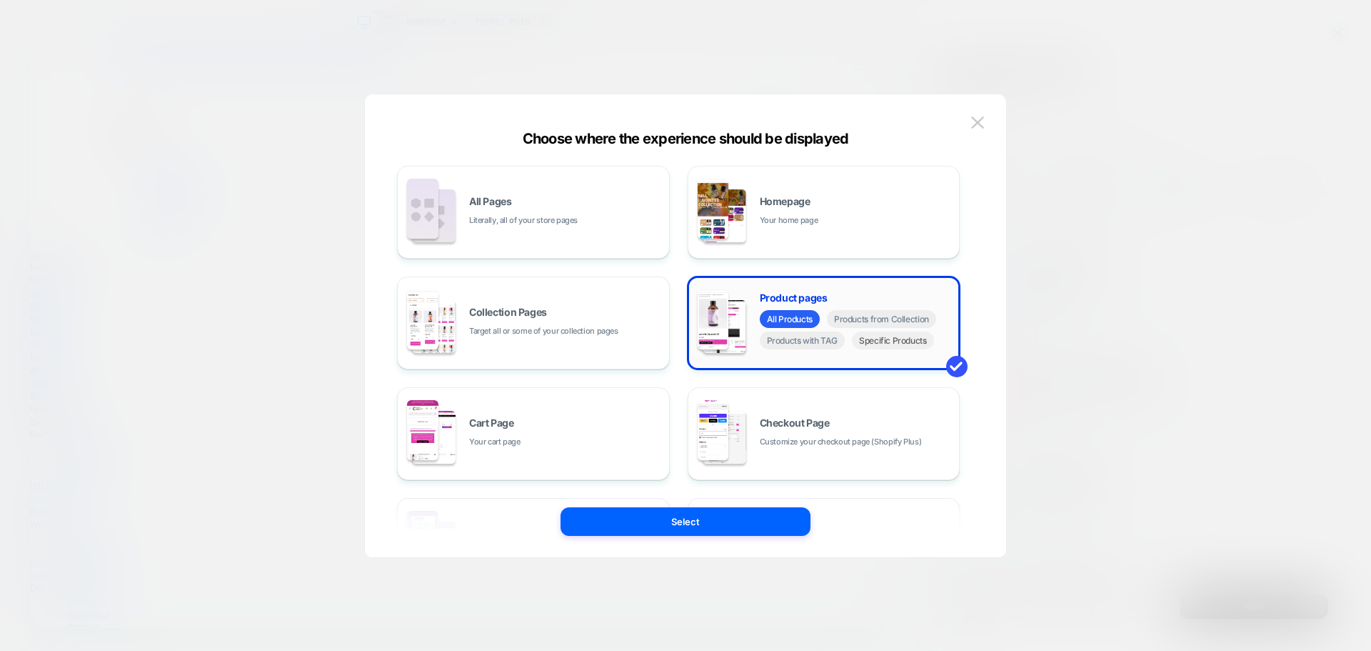
click at [885, 341] on span "Specific Products" at bounding box center [893, 340] width 82 height 18
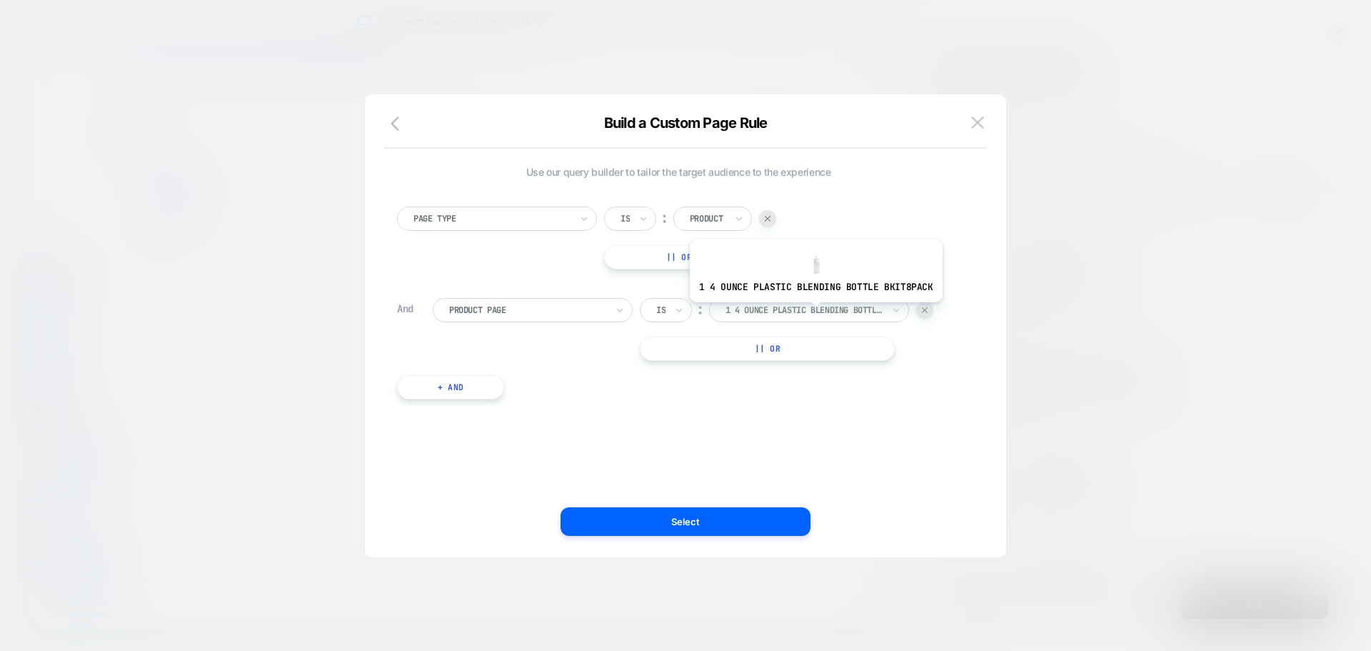
click at [813, 313] on div at bounding box center [804, 309] width 157 height 13
type input "******"
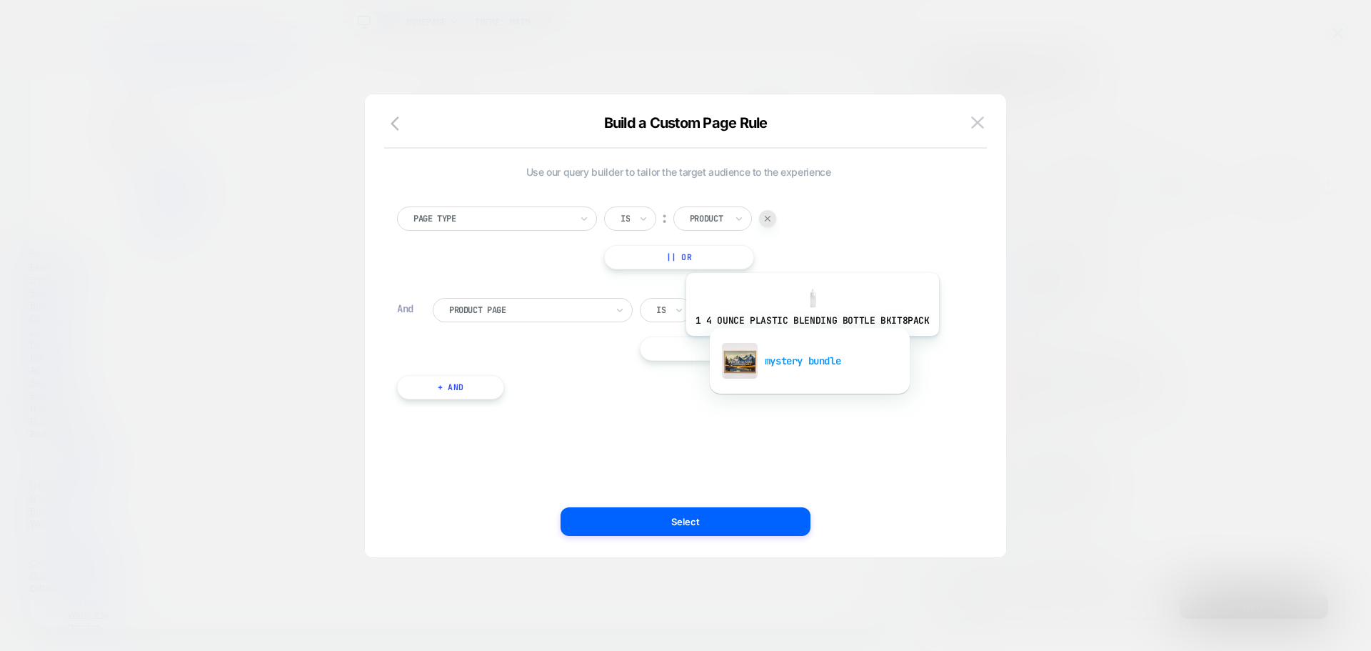
click at [810, 348] on div "mystery bundle" at bounding box center [810, 361] width 186 height 46
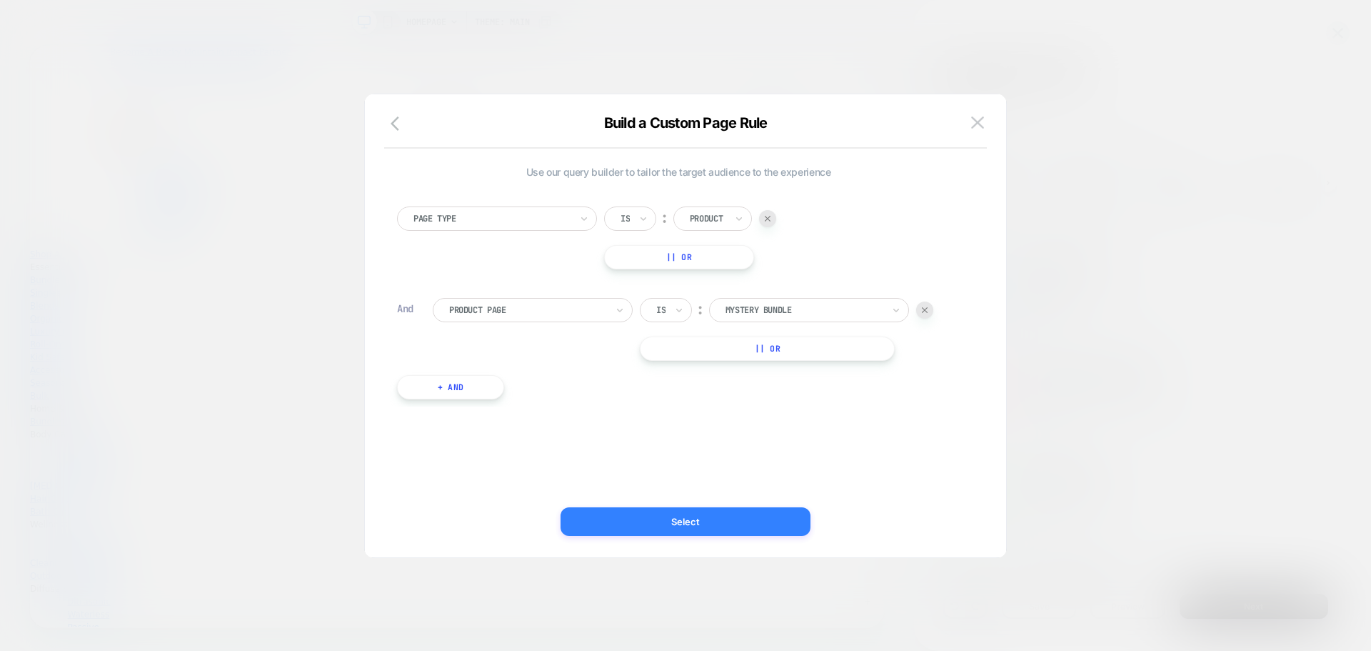
click at [728, 518] on button "Select" at bounding box center [686, 521] width 250 height 29
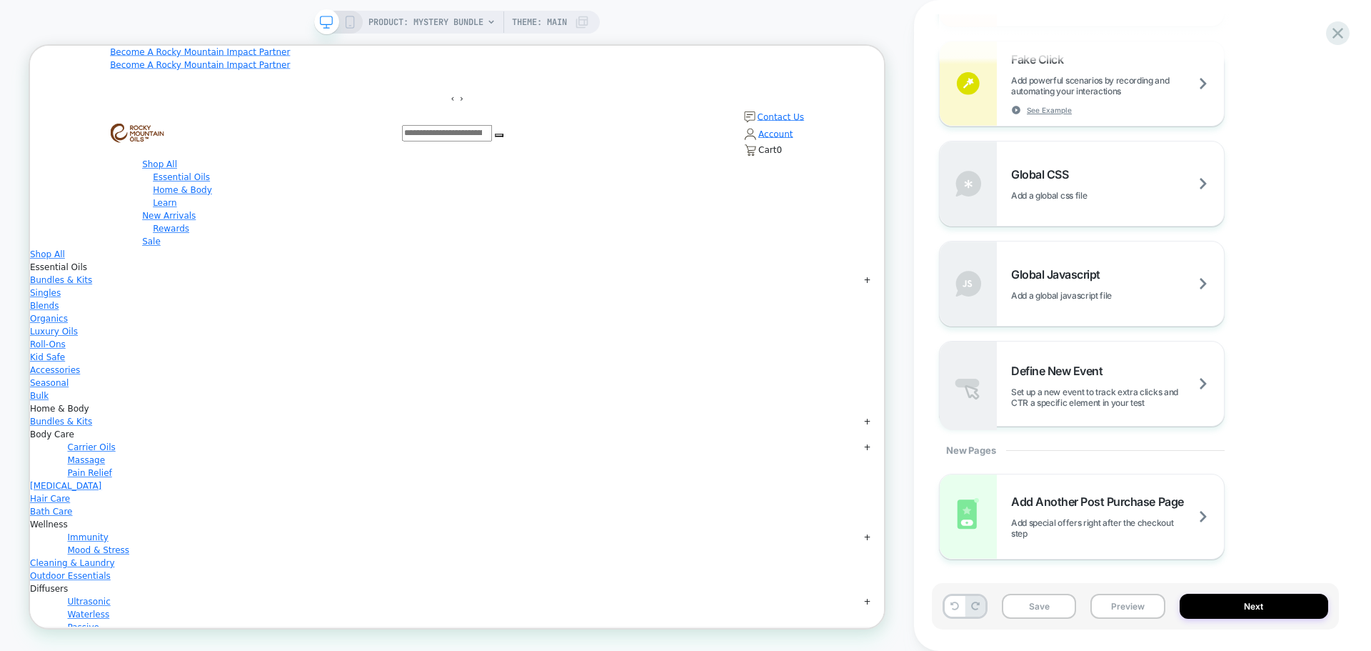
scroll to position [942, 0]
click at [1150, 177] on div "Global CSS Add a global css file" at bounding box center [1117, 183] width 213 height 34
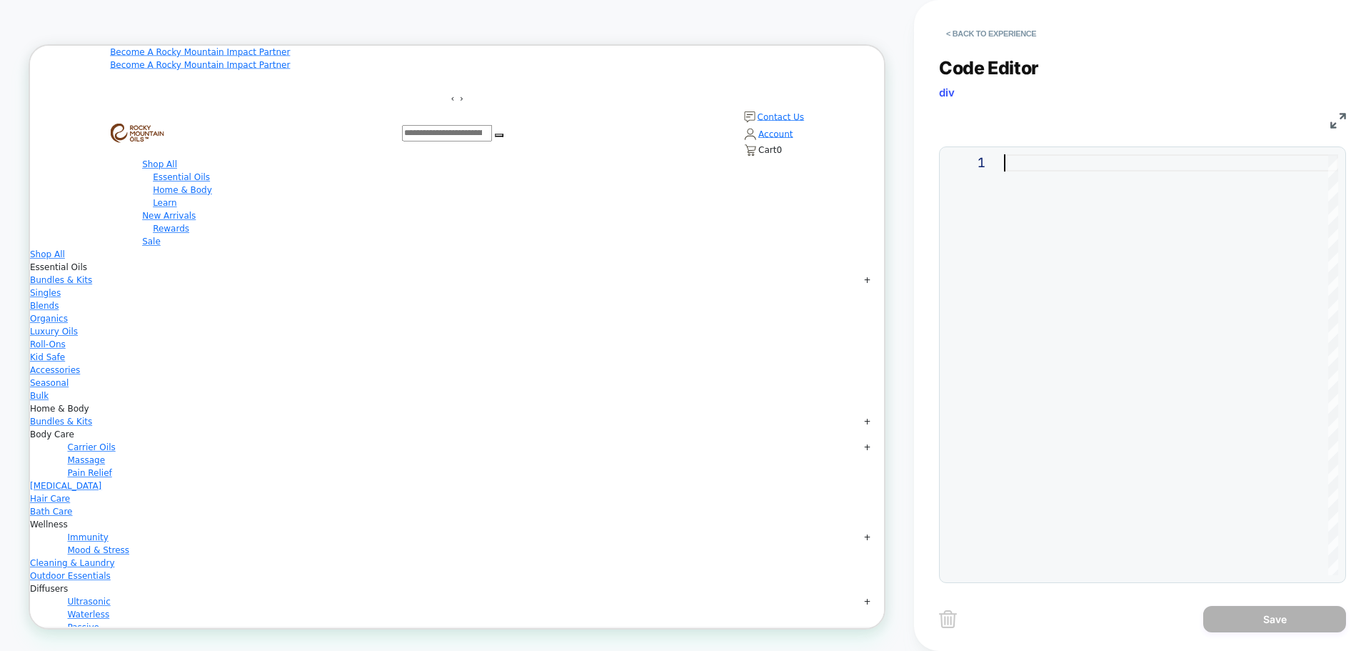
click at [1065, 211] on div at bounding box center [1171, 364] width 334 height 421
type textarea "**********"
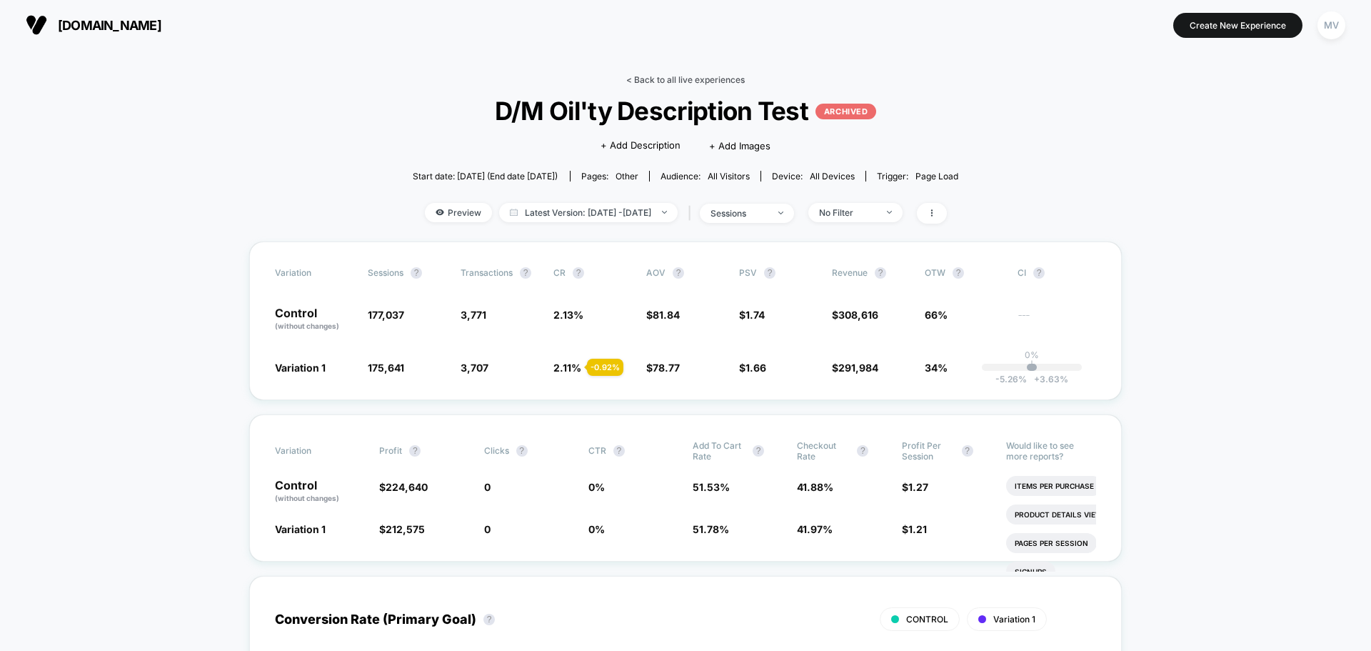
click at [634, 78] on link "< Back to all live experiences" at bounding box center [685, 79] width 119 height 11
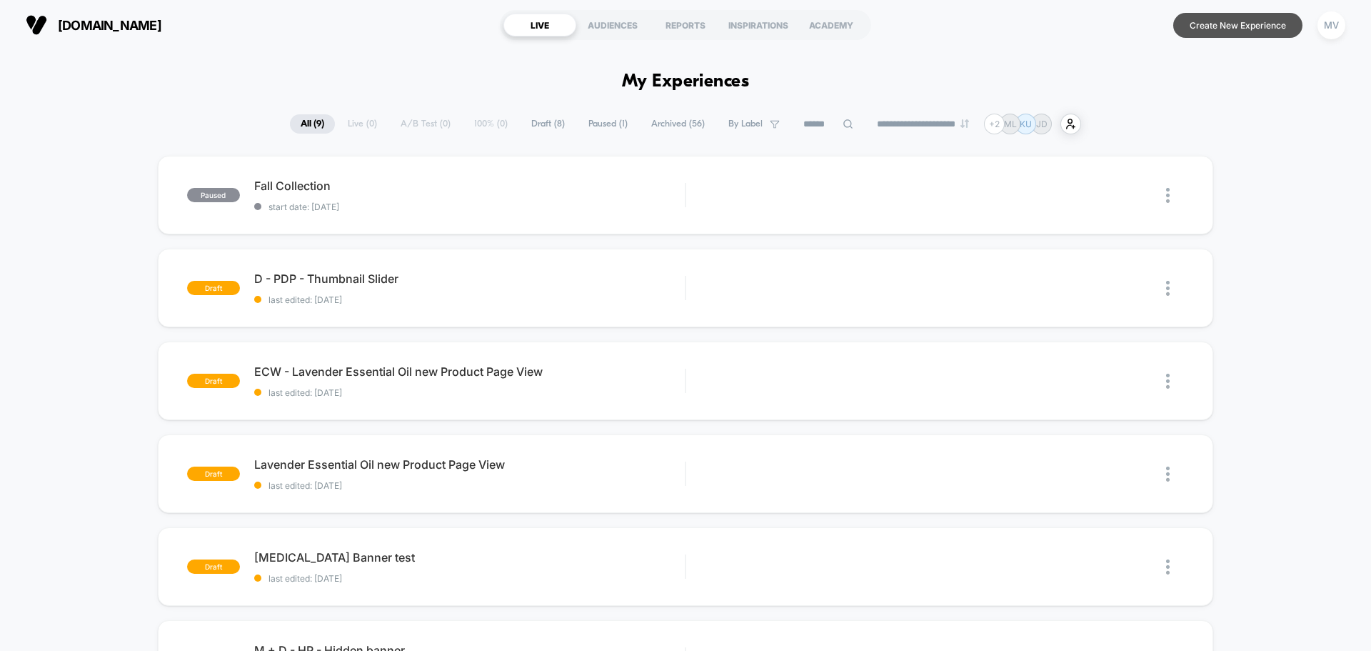
click at [1265, 27] on button "Create New Experience" at bounding box center [1237, 25] width 129 height 25
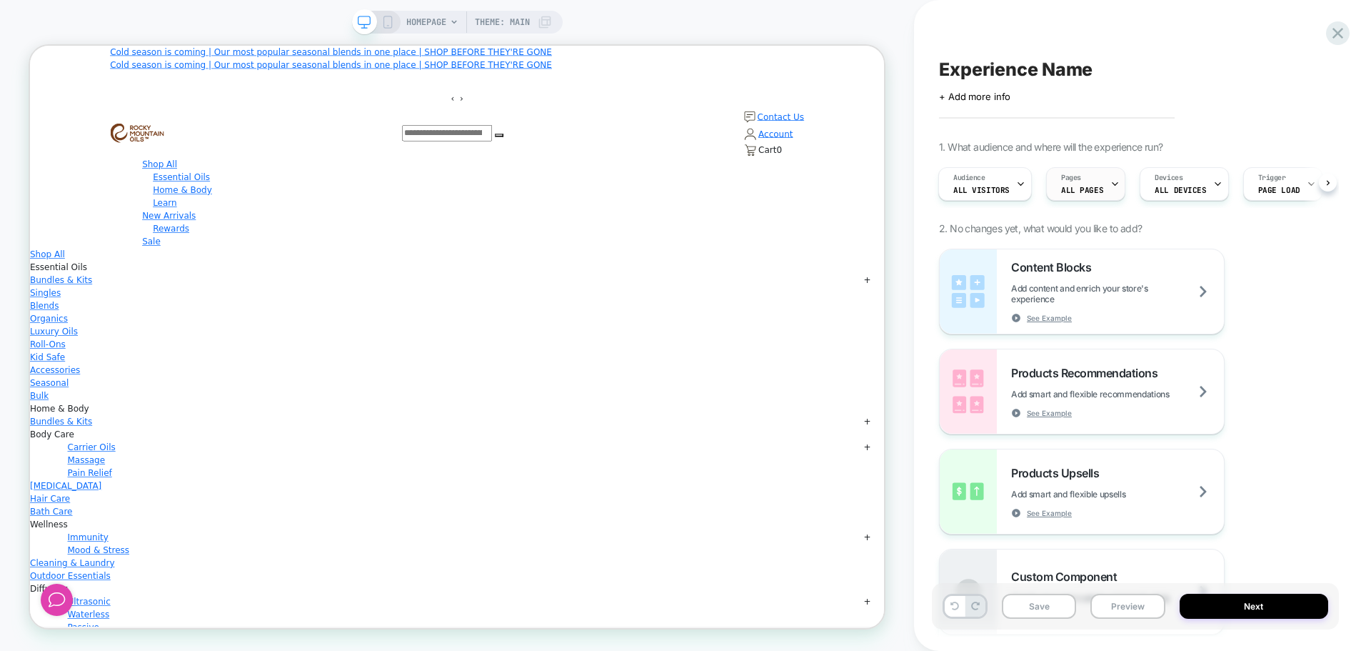
click at [1110, 179] on icon at bounding box center [1114, 183] width 9 height 9
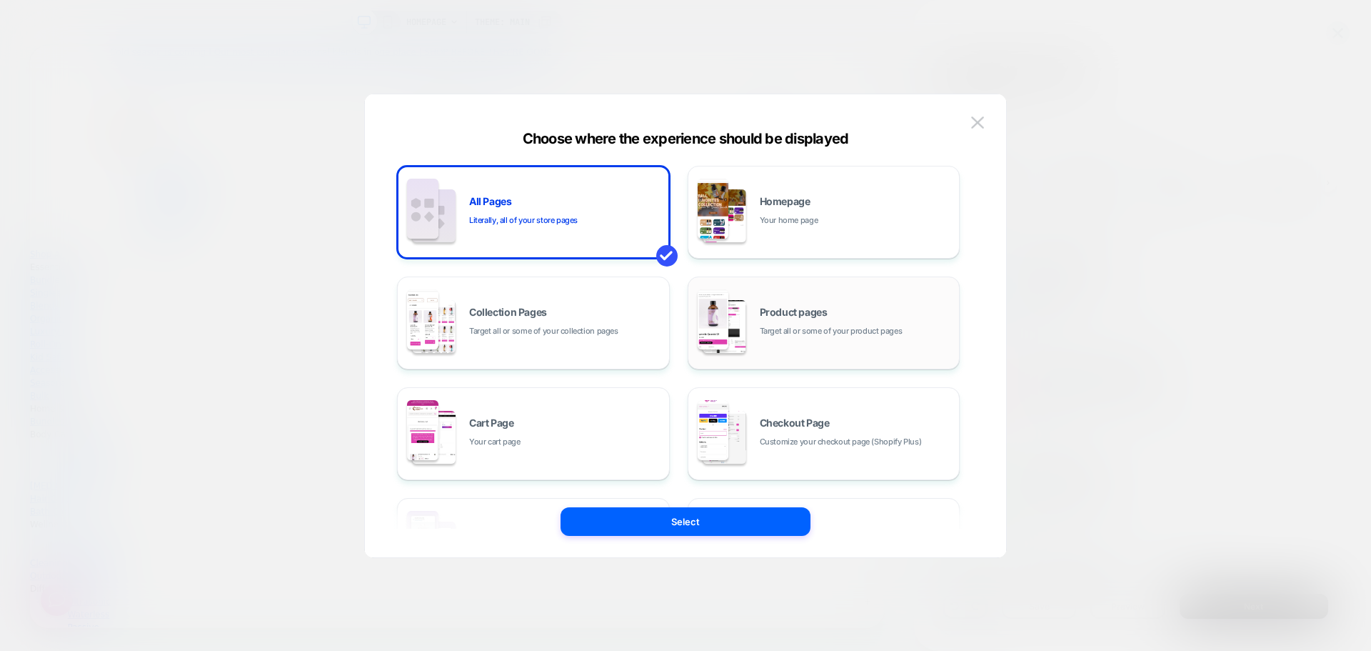
click at [875, 337] on span "Target all or some of your product pages" at bounding box center [831, 331] width 143 height 14
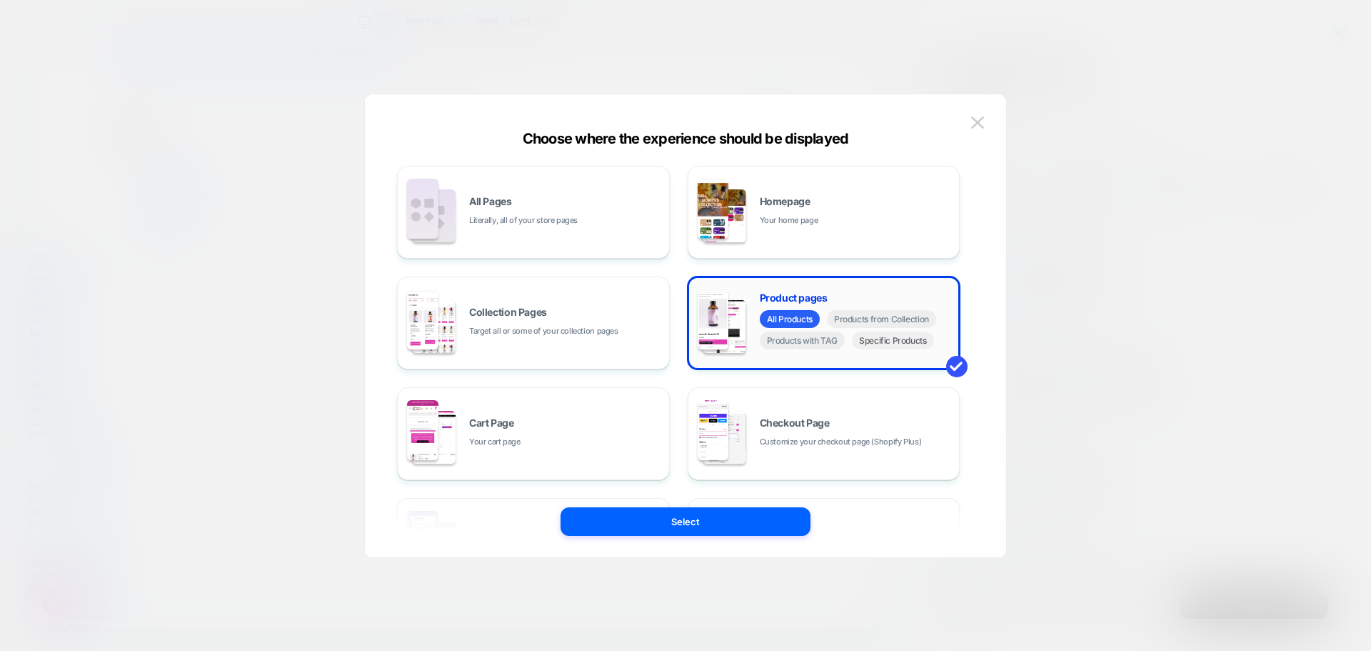
click at [915, 343] on span "Specific Products" at bounding box center [893, 340] width 82 height 18
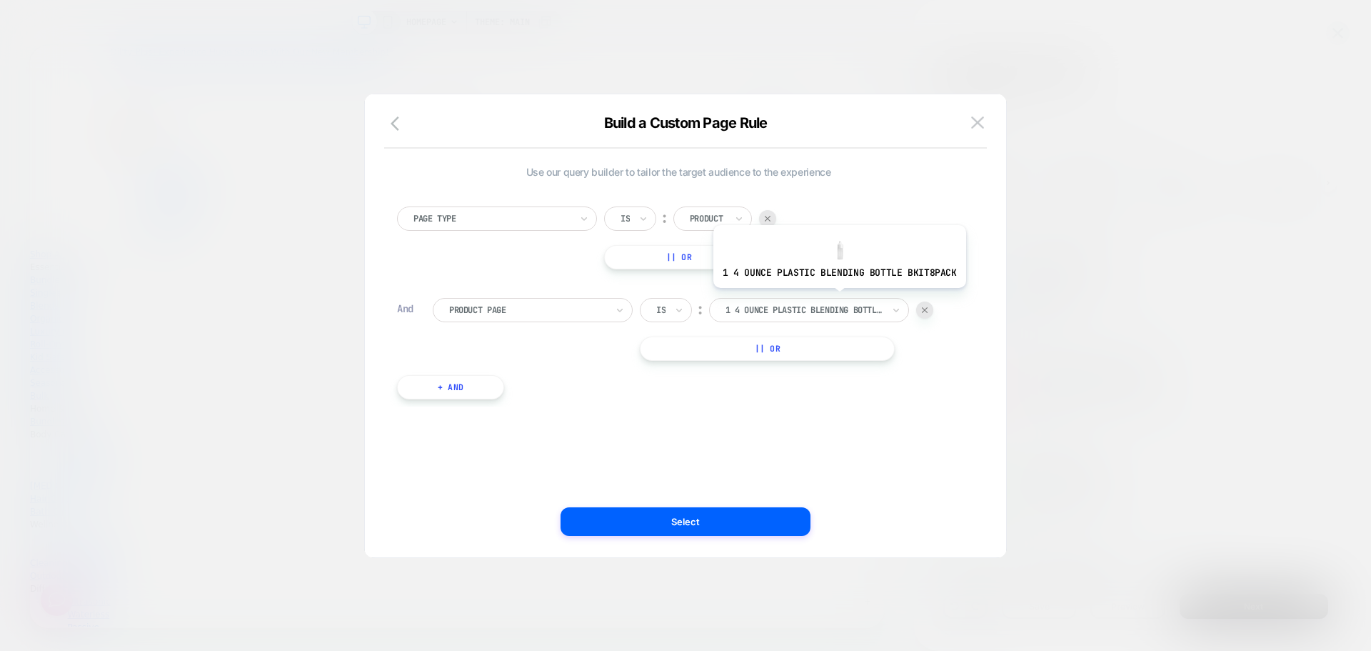
click at [837, 298] on div "1 4 ounce plastic blending bottle bkit8pack" at bounding box center [809, 310] width 200 height 24
type input "*******"
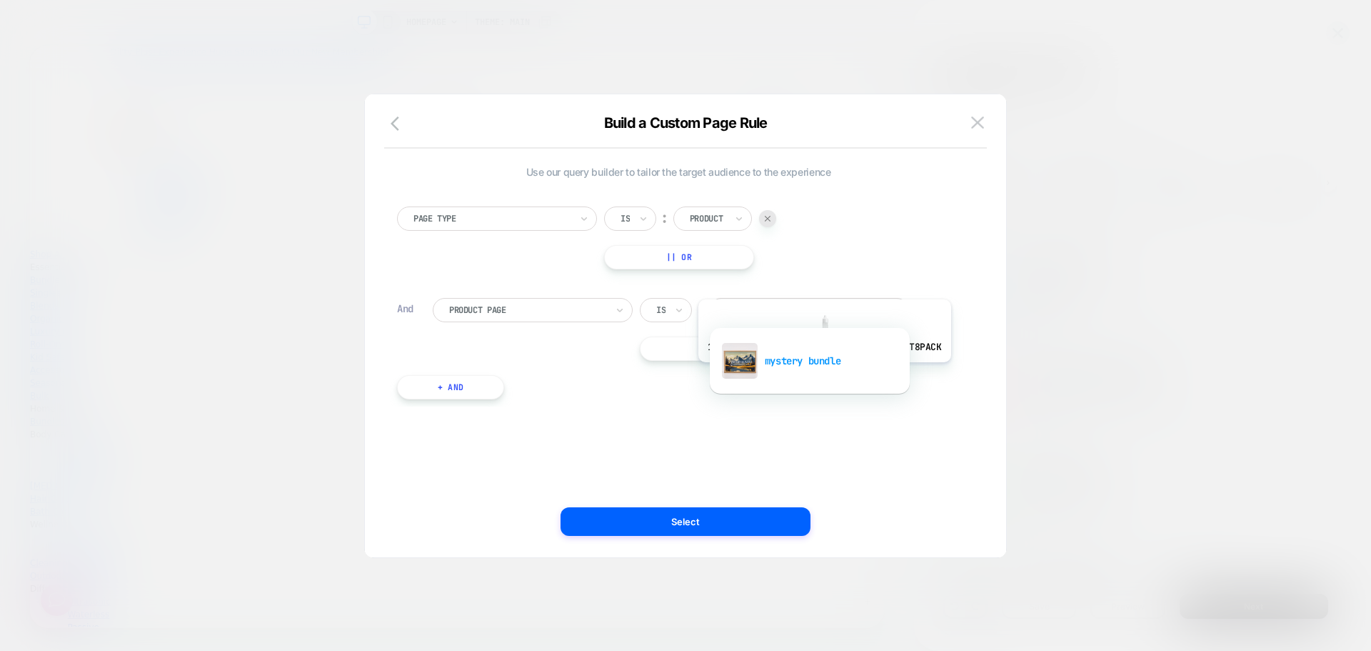
click at [822, 373] on div "mystery bundle" at bounding box center [810, 361] width 186 height 46
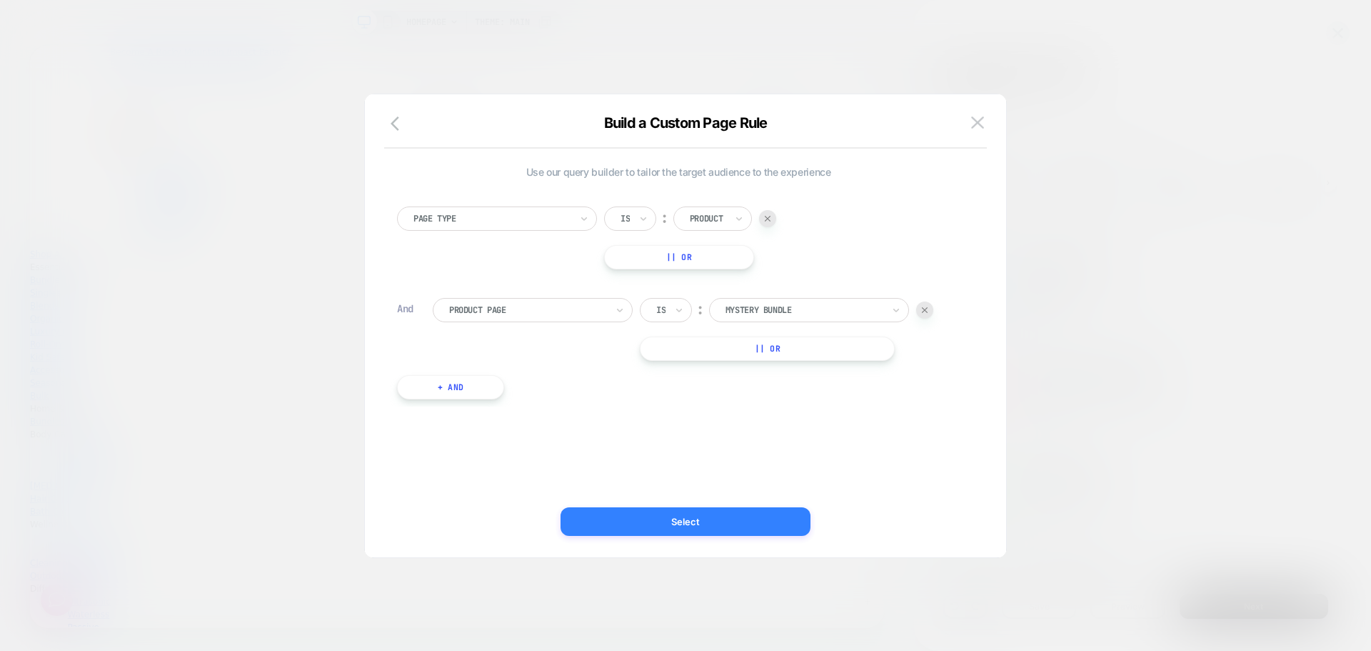
click at [711, 519] on button "Select" at bounding box center [686, 521] width 250 height 29
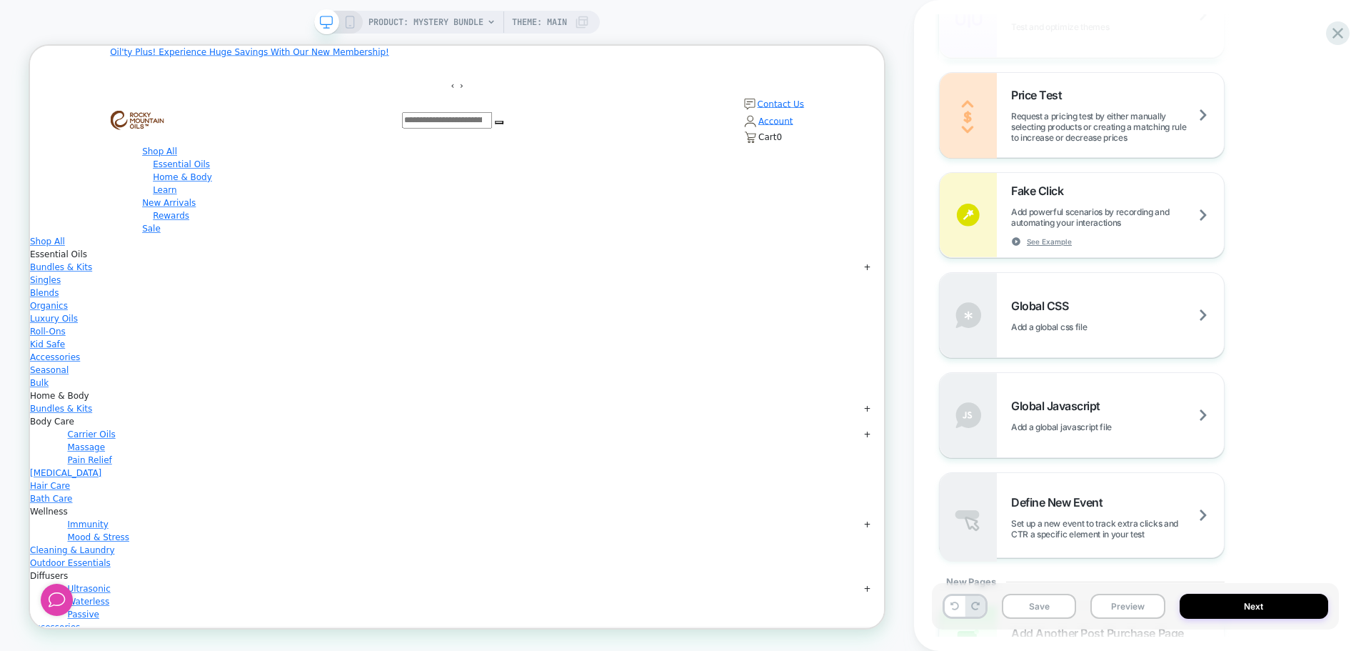
scroll to position [833, 0]
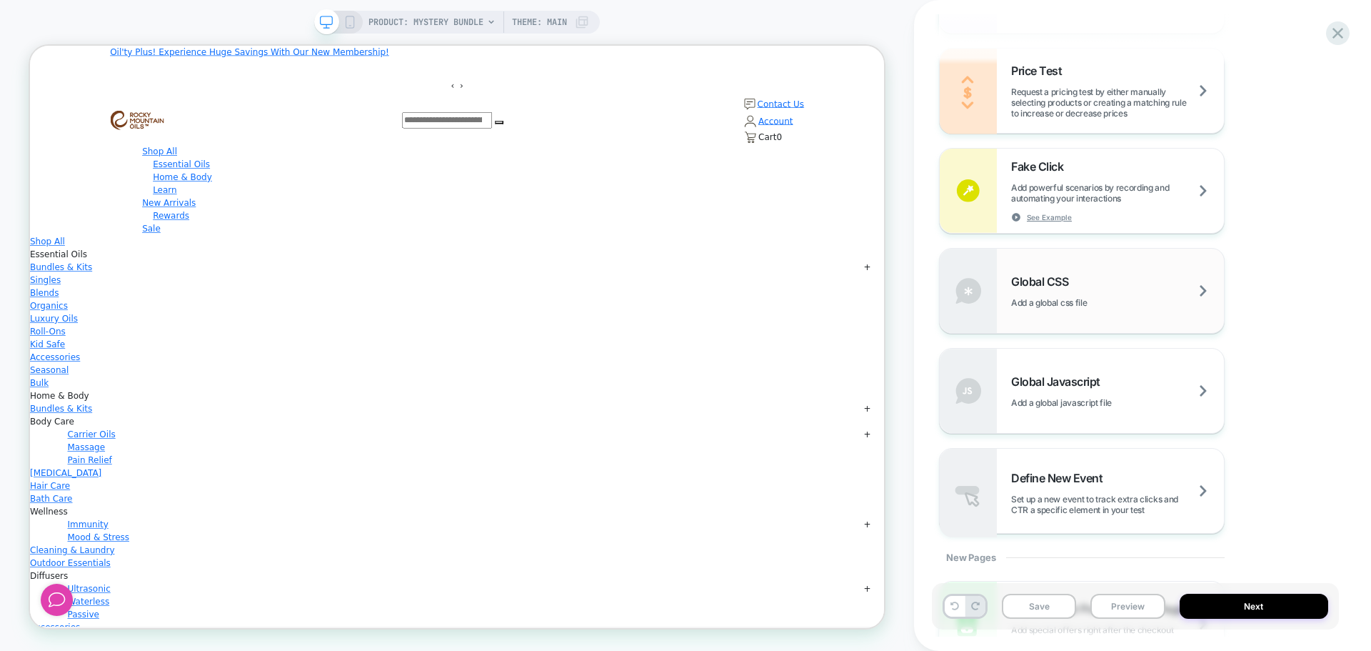
click at [1200, 296] on div "Global CSS Add a global css file" at bounding box center [1117, 291] width 213 height 34
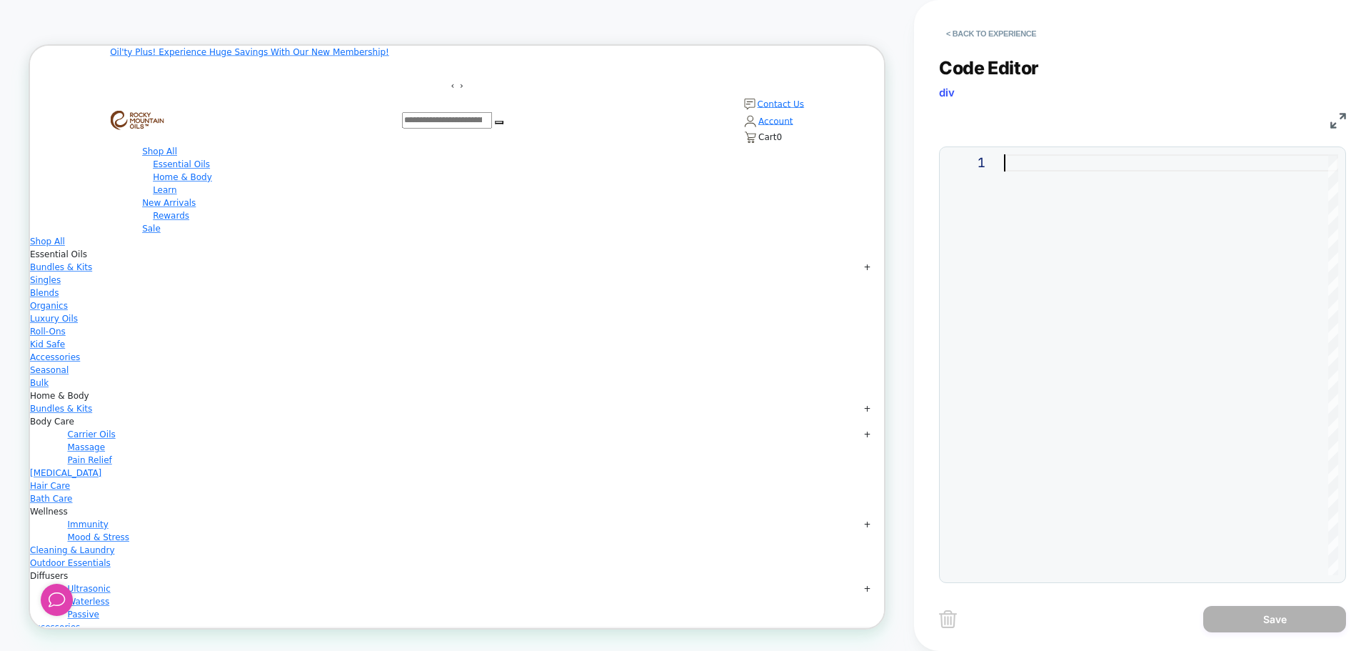
click at [1120, 289] on div at bounding box center [1171, 364] width 334 height 421
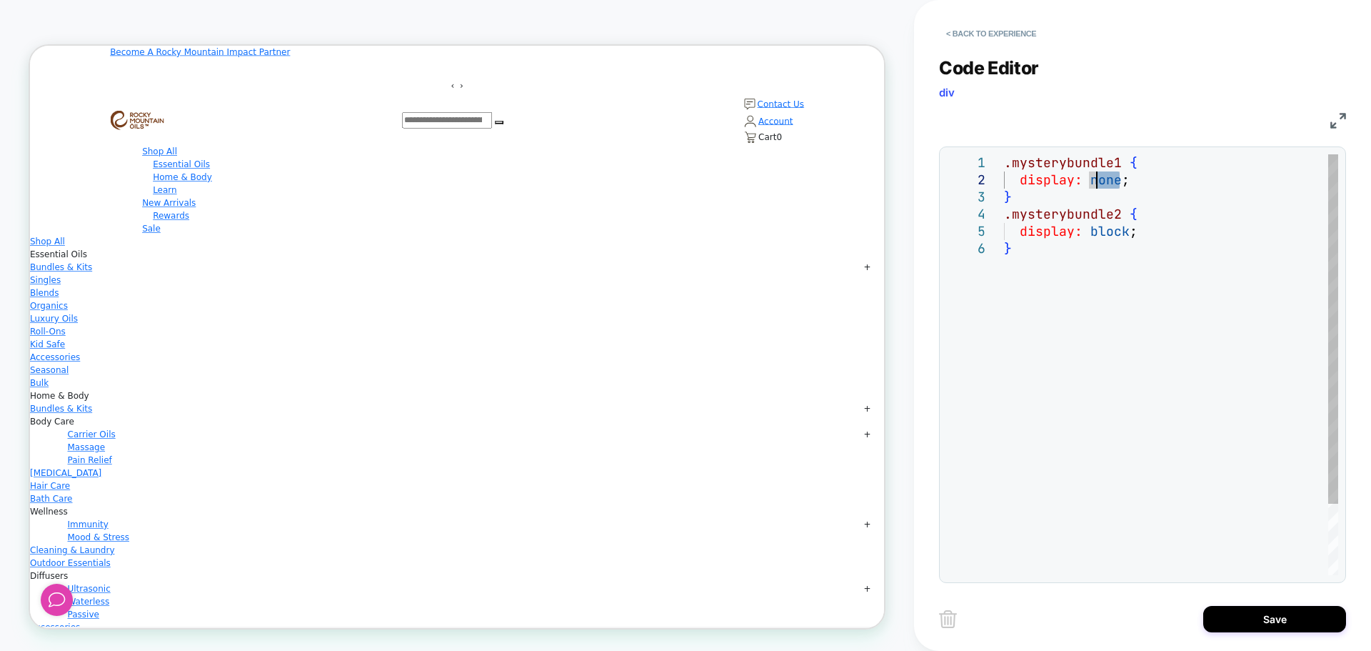
drag, startPoint x: 1118, startPoint y: 183, endPoint x: 1096, endPoint y: 182, distance: 22.1
click at [1096, 182] on div ".mysterybundle1 { display: none ; } .mysterybundle2 { display: block ; }" at bounding box center [1171, 407] width 334 height 506
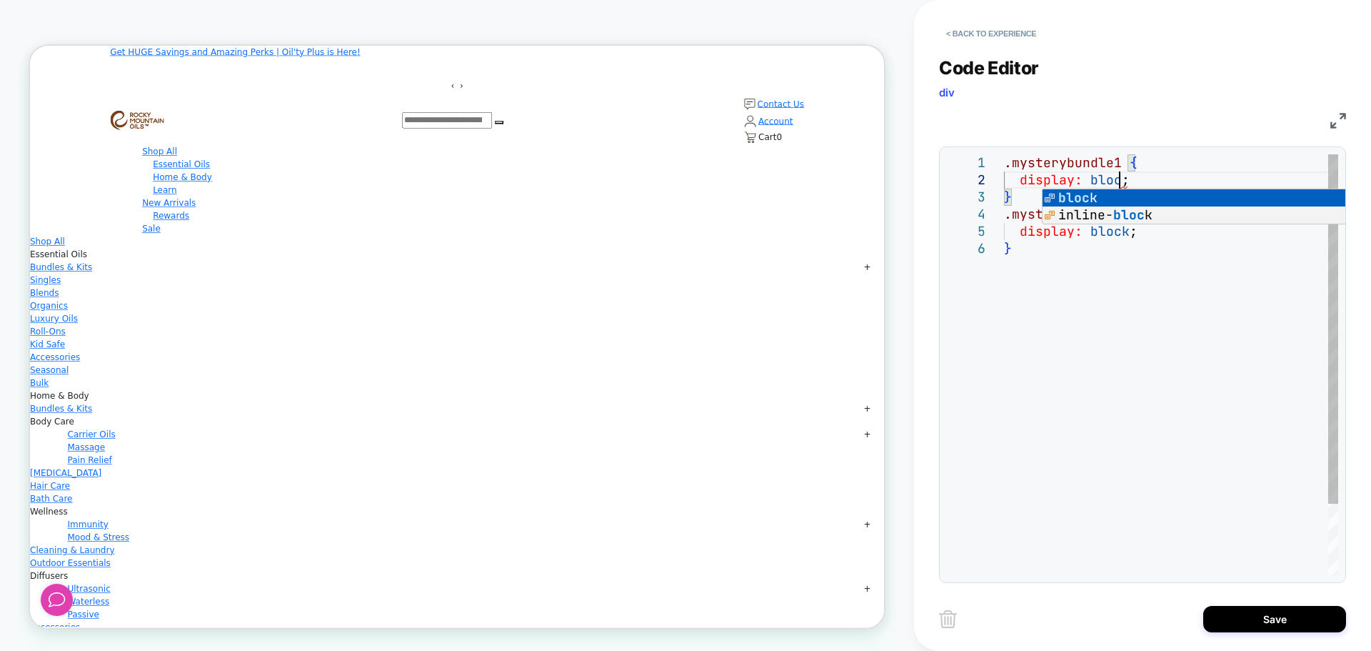
scroll to position [17, 123]
click at [1161, 268] on div ".mysterybundle1 { display: block ; } .mysterybundle2 { display: block ; }" at bounding box center [1171, 407] width 334 height 506
drag, startPoint x: 1125, startPoint y: 236, endPoint x: 1090, endPoint y: 236, distance: 34.3
click at [1090, 236] on div ".mysterybundle1 { display: block ; } .mysterybundle2 { display: block ; }" at bounding box center [1171, 407] width 334 height 506
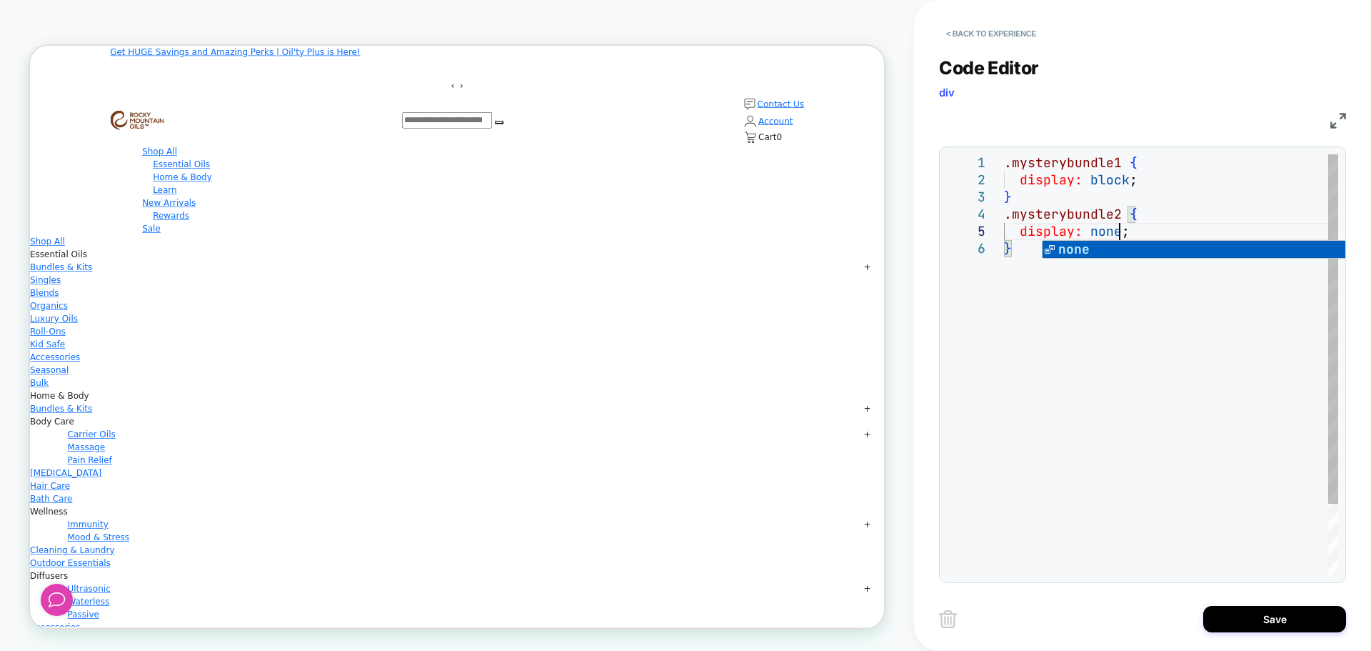
scroll to position [69, 116]
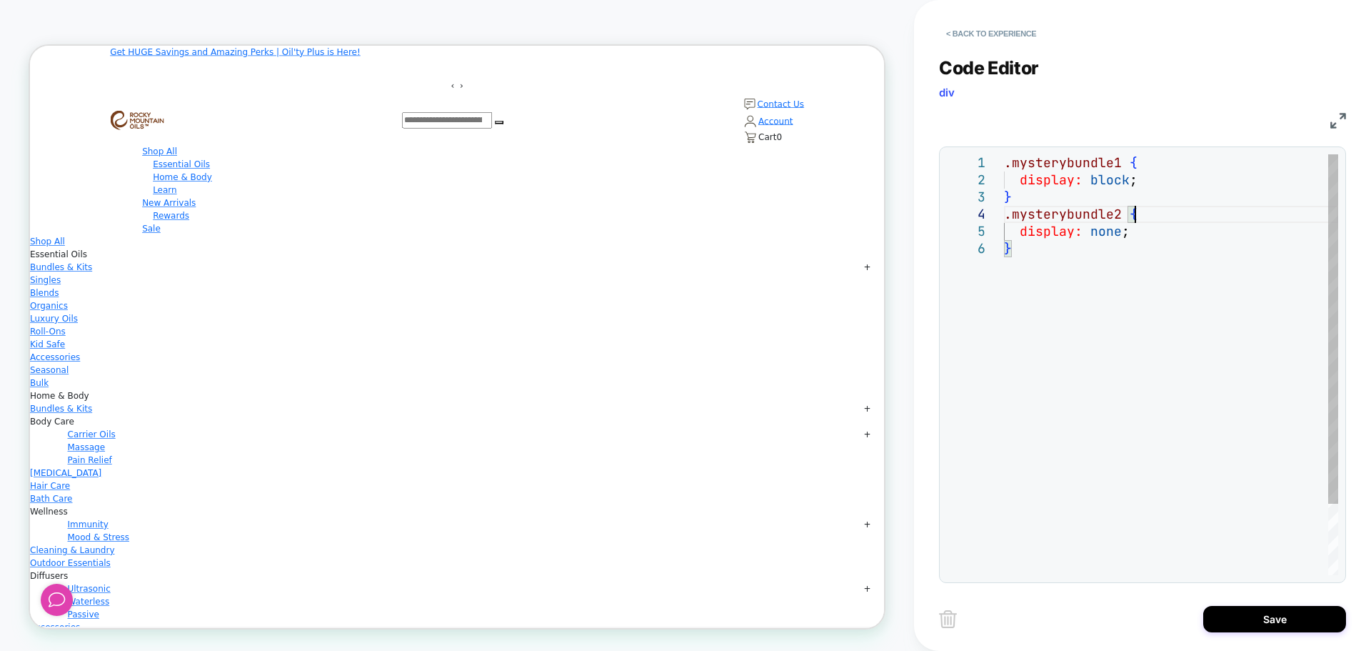
click at [1158, 213] on div ".mysterybundle1 { display: block ; } .mysterybundle2 { display: none ; }" at bounding box center [1171, 407] width 334 height 506
click at [1147, 256] on div ".mysterybundle1 { display: block ; } .mysterybundle2 { display: none ; }" at bounding box center [1171, 407] width 334 height 506
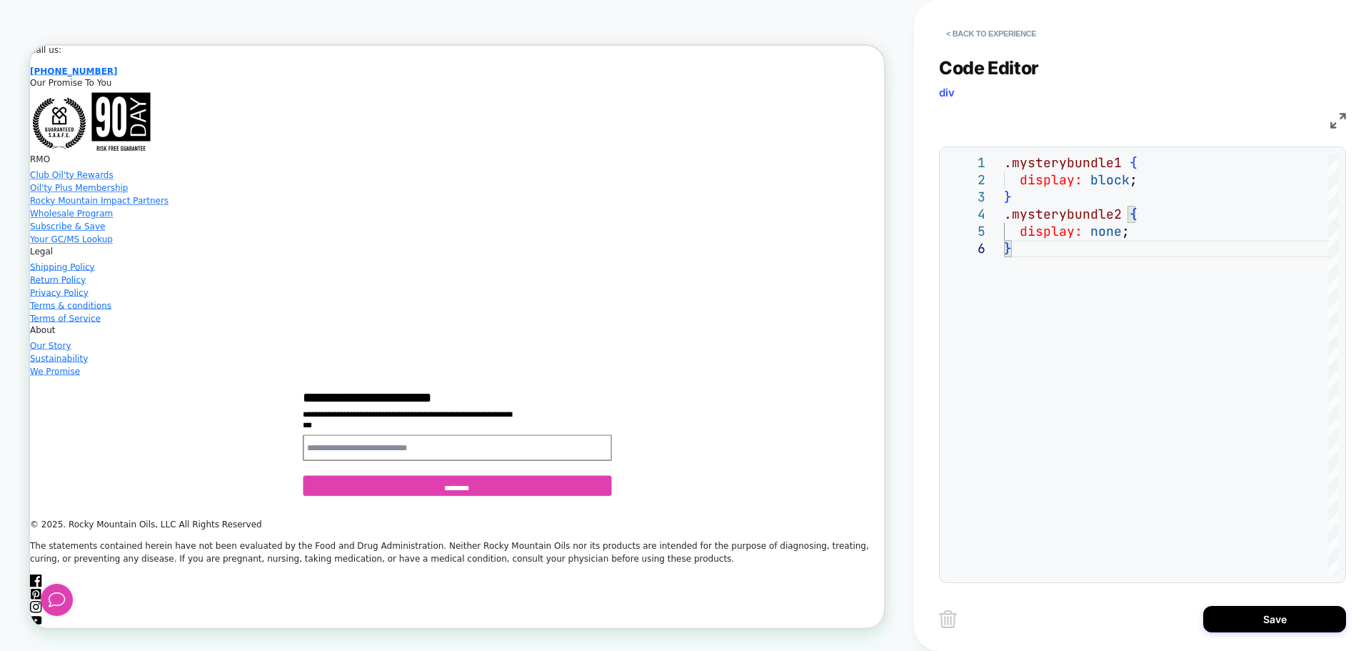
scroll to position [2166, 0]
type textarea "**********"
click at [1250, 626] on button "Save" at bounding box center [1274, 619] width 143 height 26
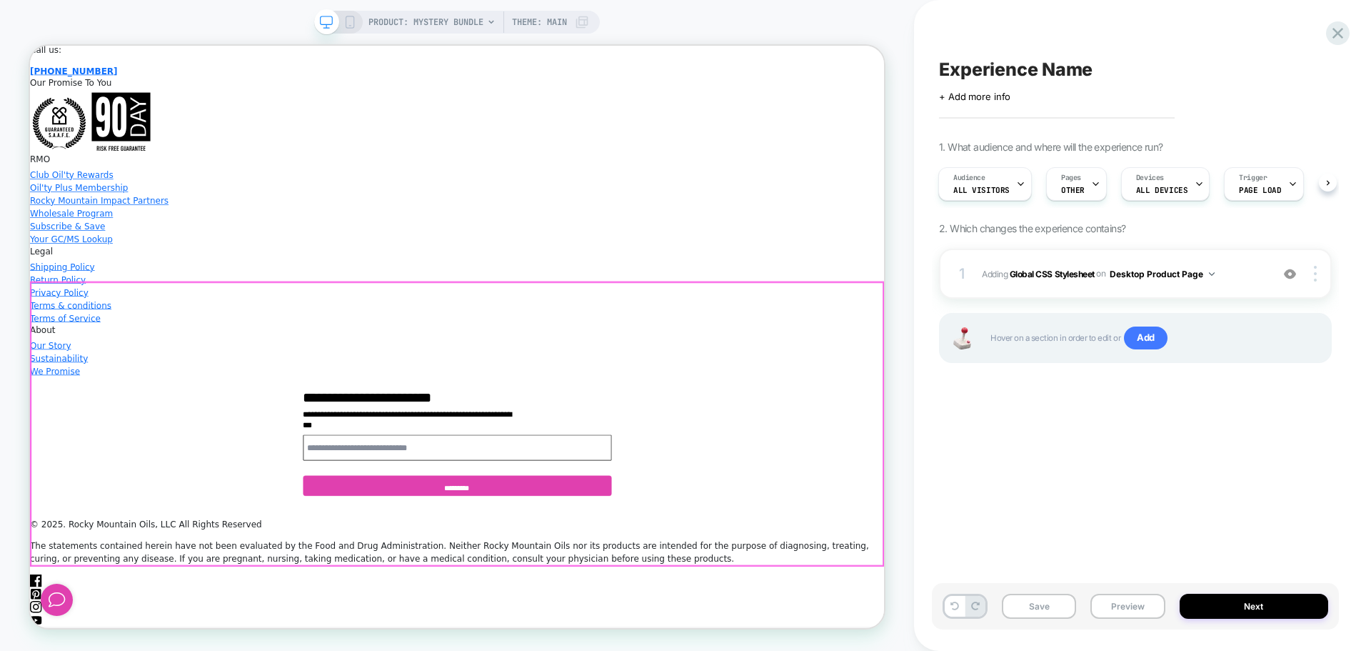
scroll to position [1809, 0]
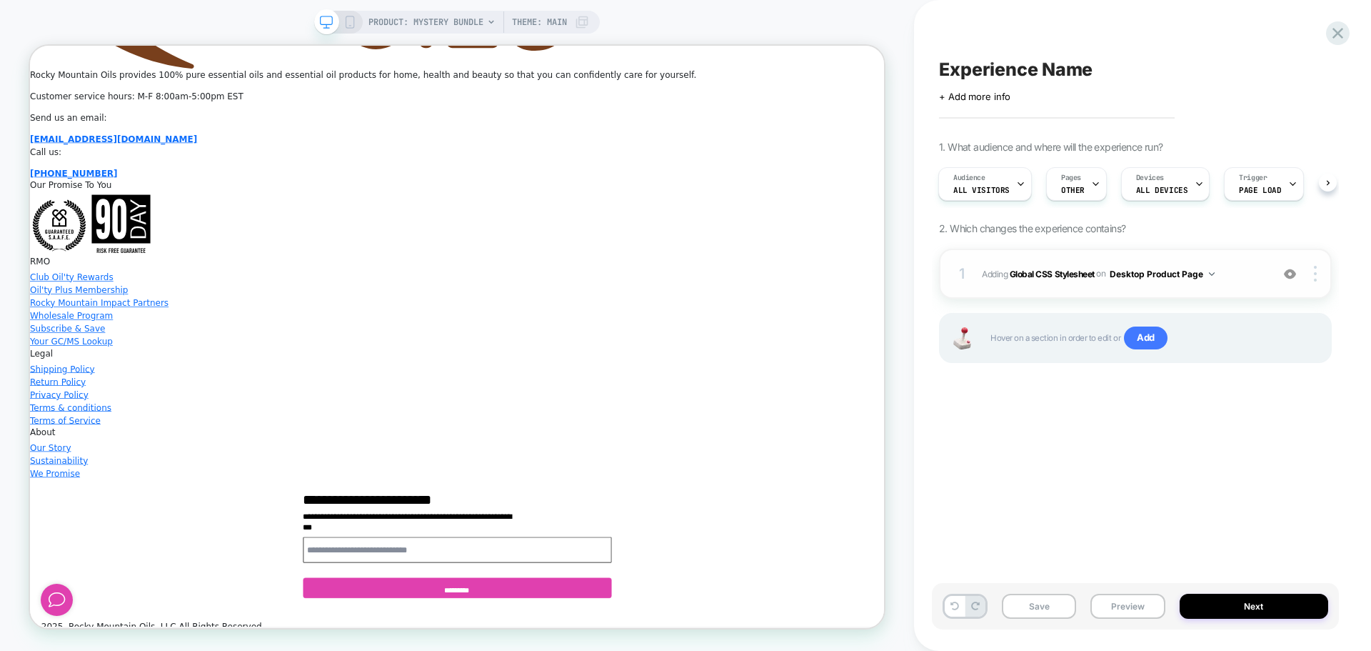
click at [1193, 274] on button "Desktop Product Page" at bounding box center [1162, 274] width 105 height 18
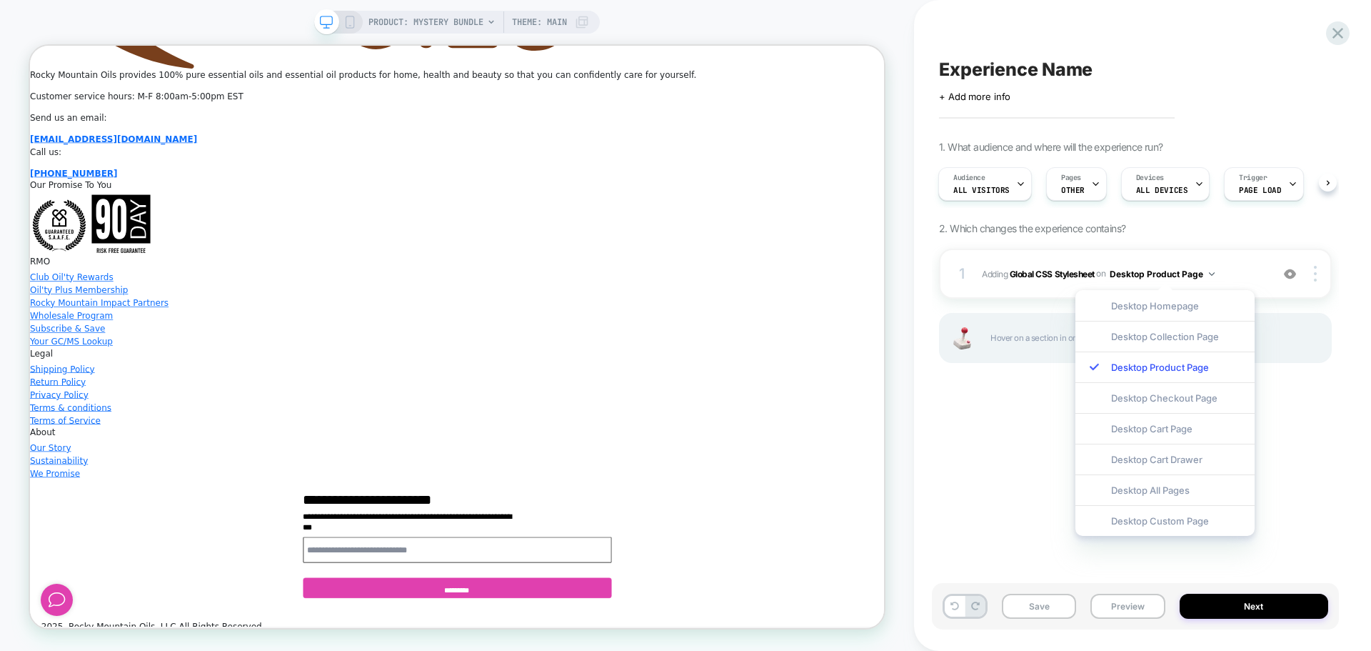
click at [1304, 433] on div "Experience Name Click to edit experience details + Add more info 1. What audien…" at bounding box center [1135, 325] width 407 height 622
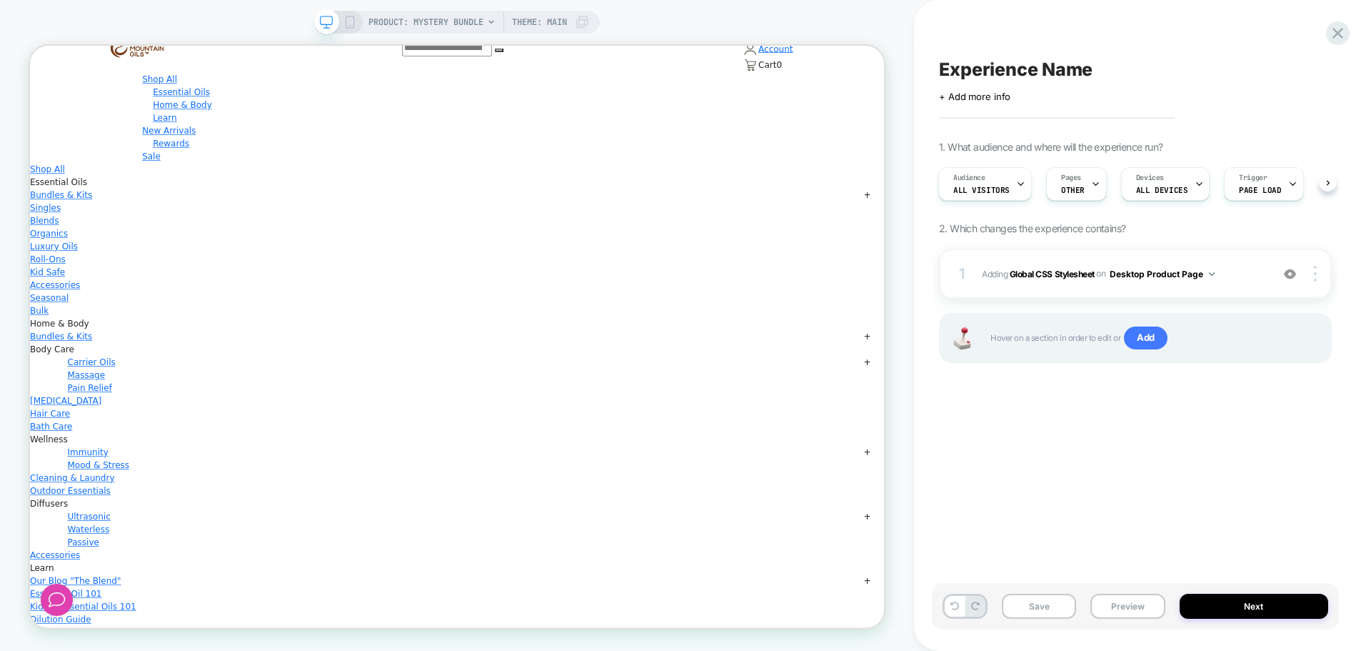
scroll to position [24, 0]
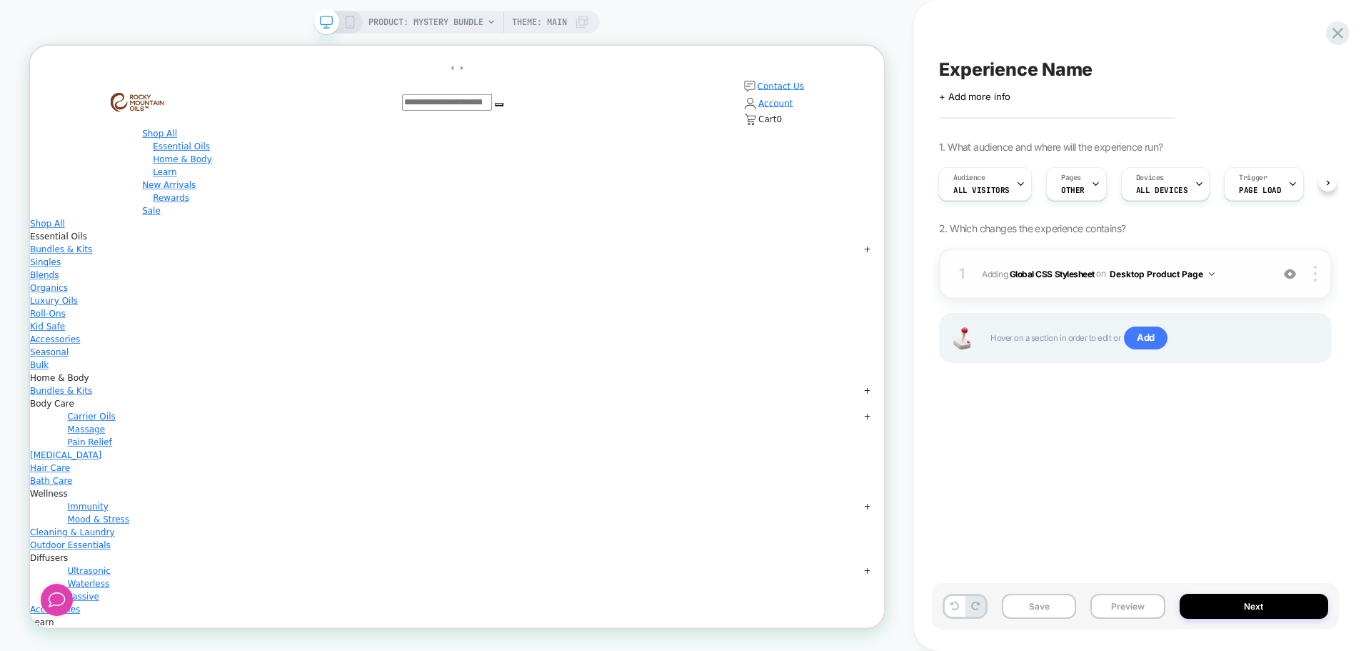
click at [1262, 275] on span "Adding Global CSS Stylesheet on Desktop Product Page" at bounding box center [1123, 274] width 282 height 18
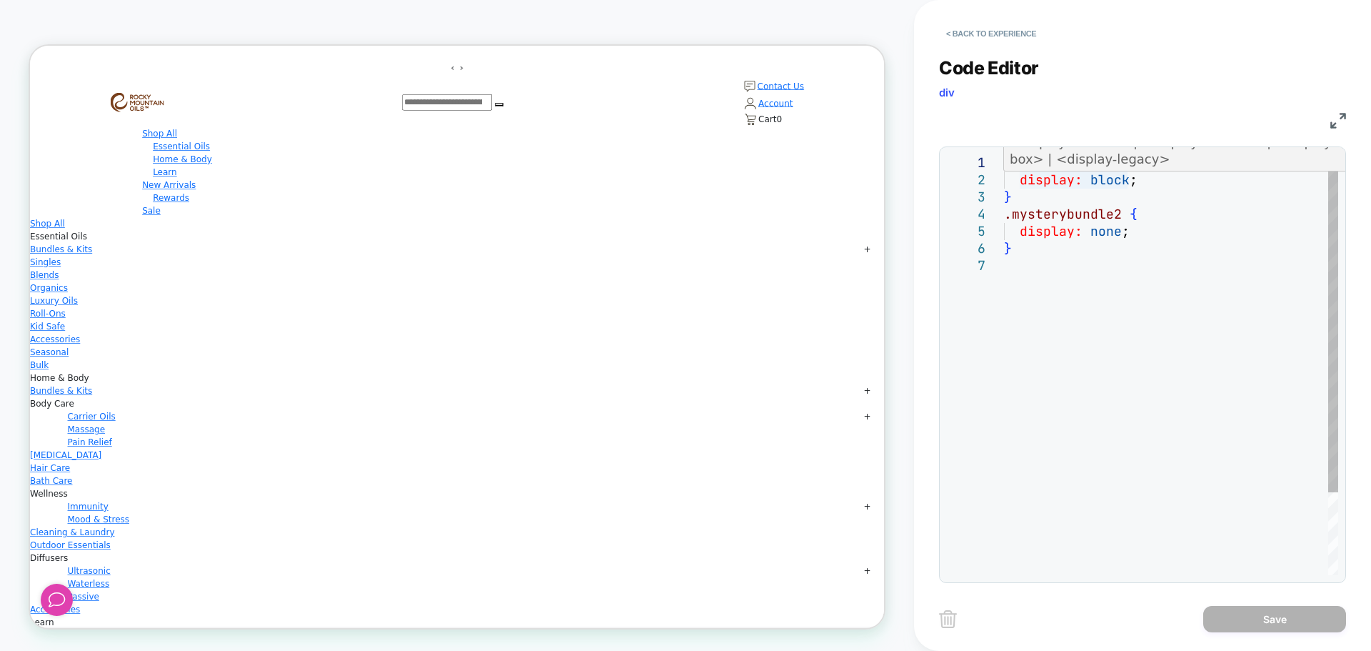
scroll to position [0, 0]
click at [1131, 183] on div ".mysterybundle1 { display: block ; } .mysterybundle2 { display: none ; }" at bounding box center [1171, 415] width 334 height 523
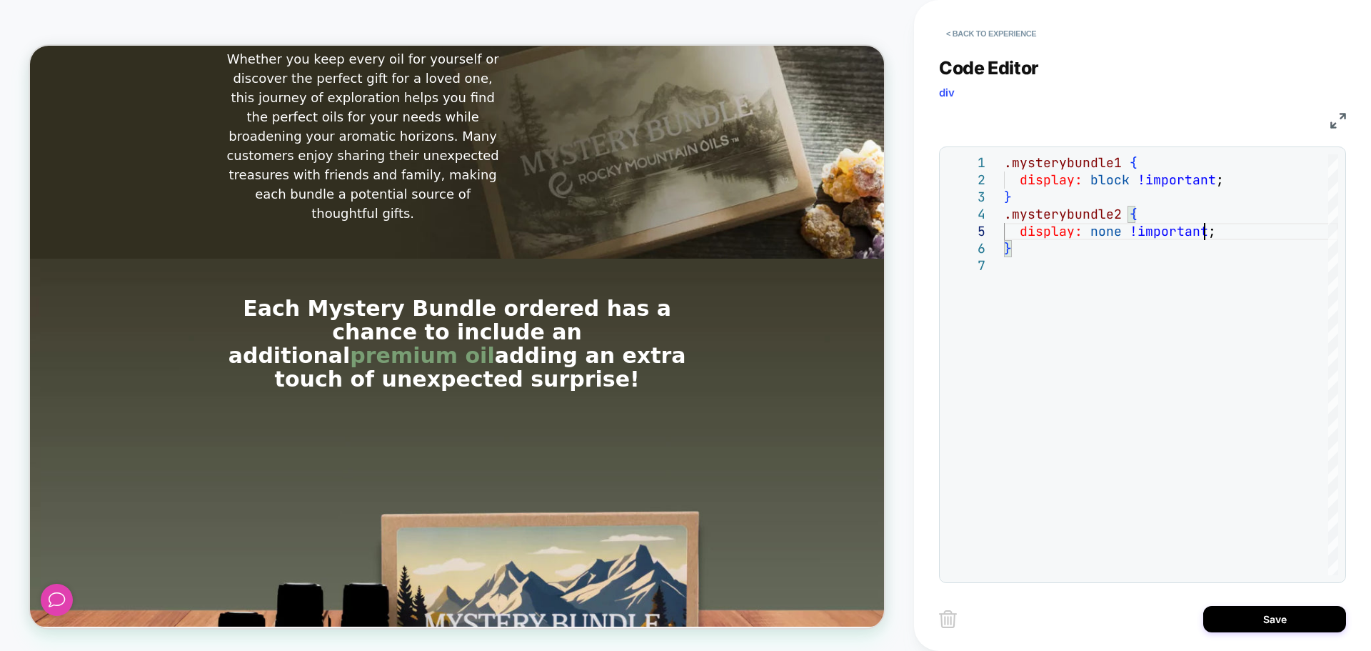
scroll to position [2642, 0]
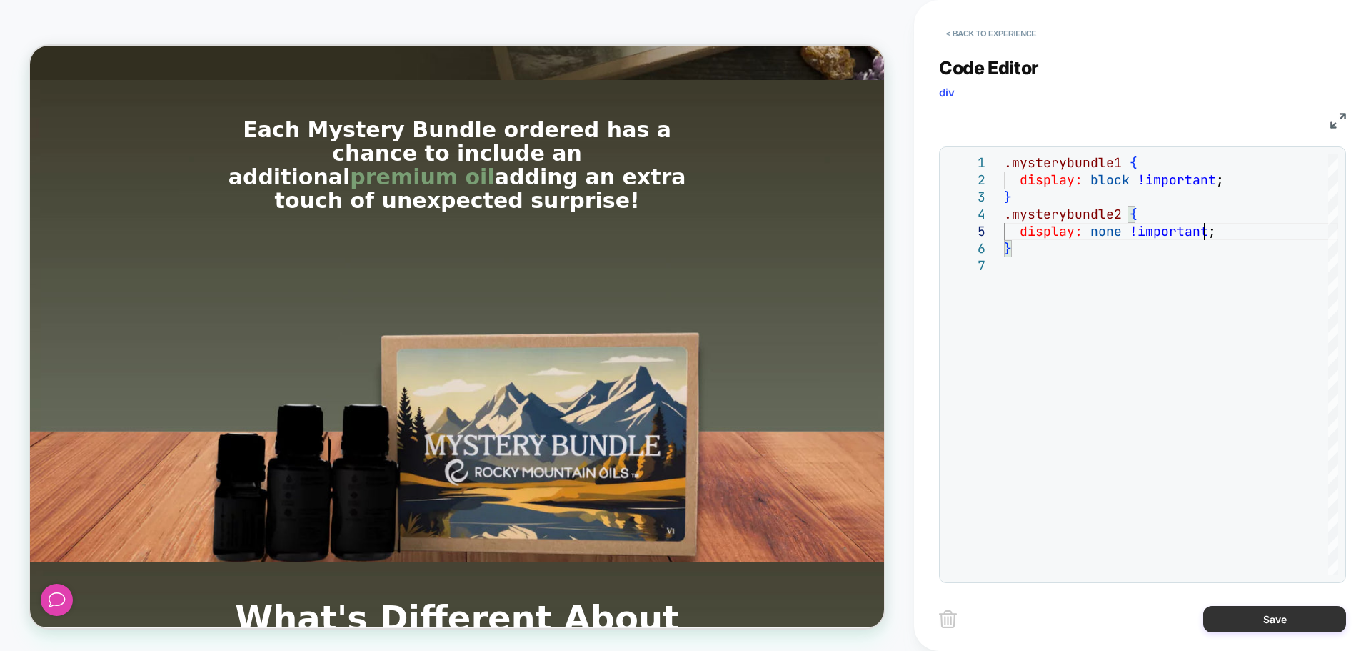
type textarea "**********"
click at [1292, 627] on button "Save" at bounding box center [1274, 619] width 143 height 26
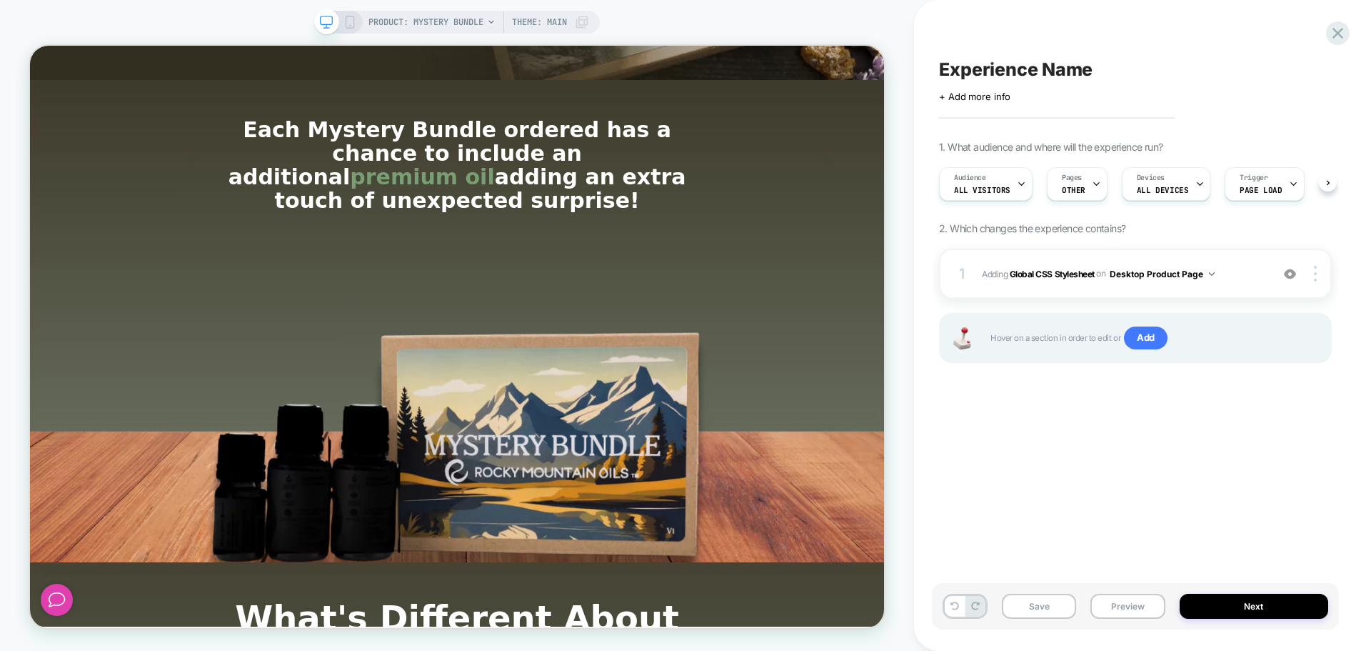
scroll to position [0, 1]
click at [1265, 603] on button "Next" at bounding box center [1254, 605] width 149 height 25
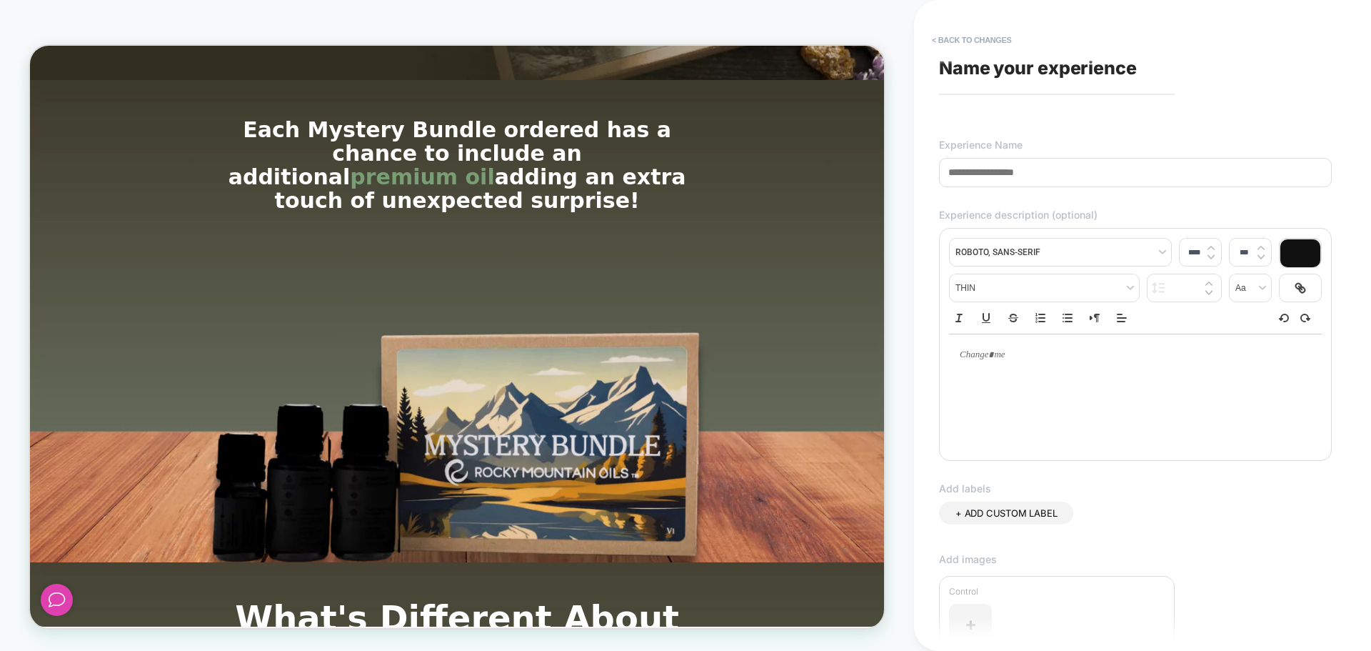
click at [1084, 173] on input at bounding box center [1135, 172] width 393 height 29
type input "**********"
click at [1090, 71] on span "Name your experience" at bounding box center [1038, 67] width 198 height 21
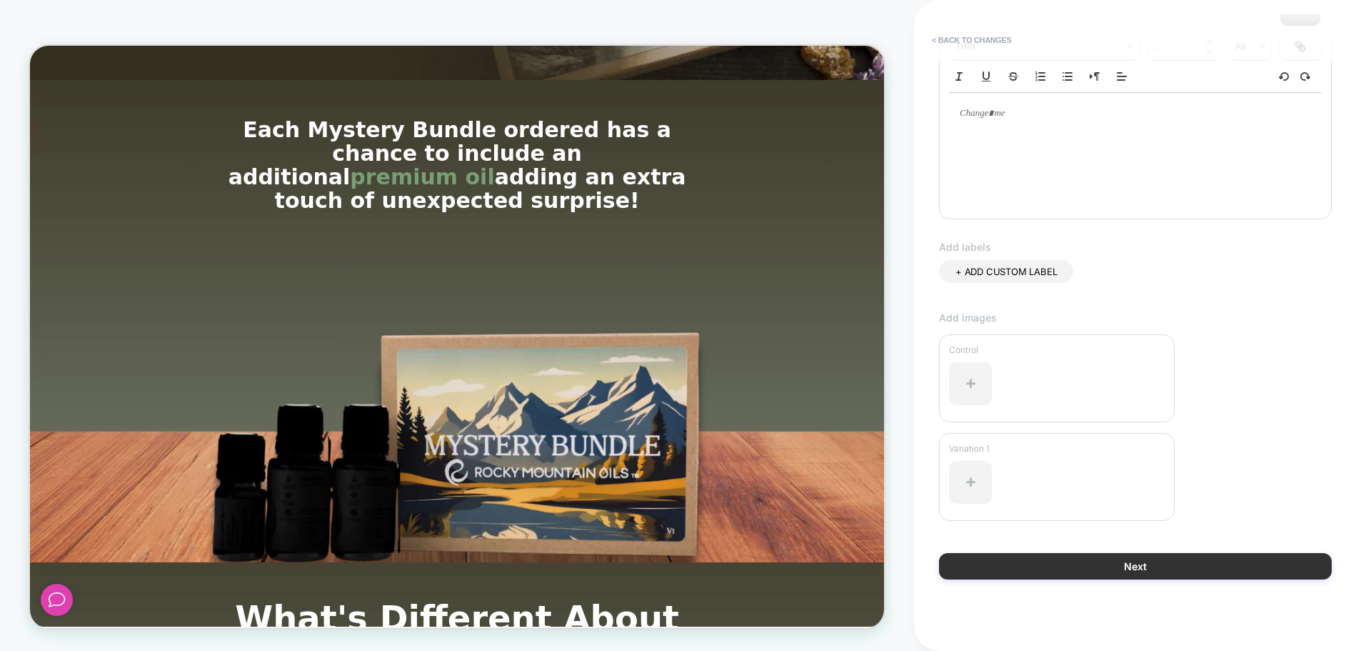
click at [1169, 569] on button "Next" at bounding box center [1135, 566] width 393 height 26
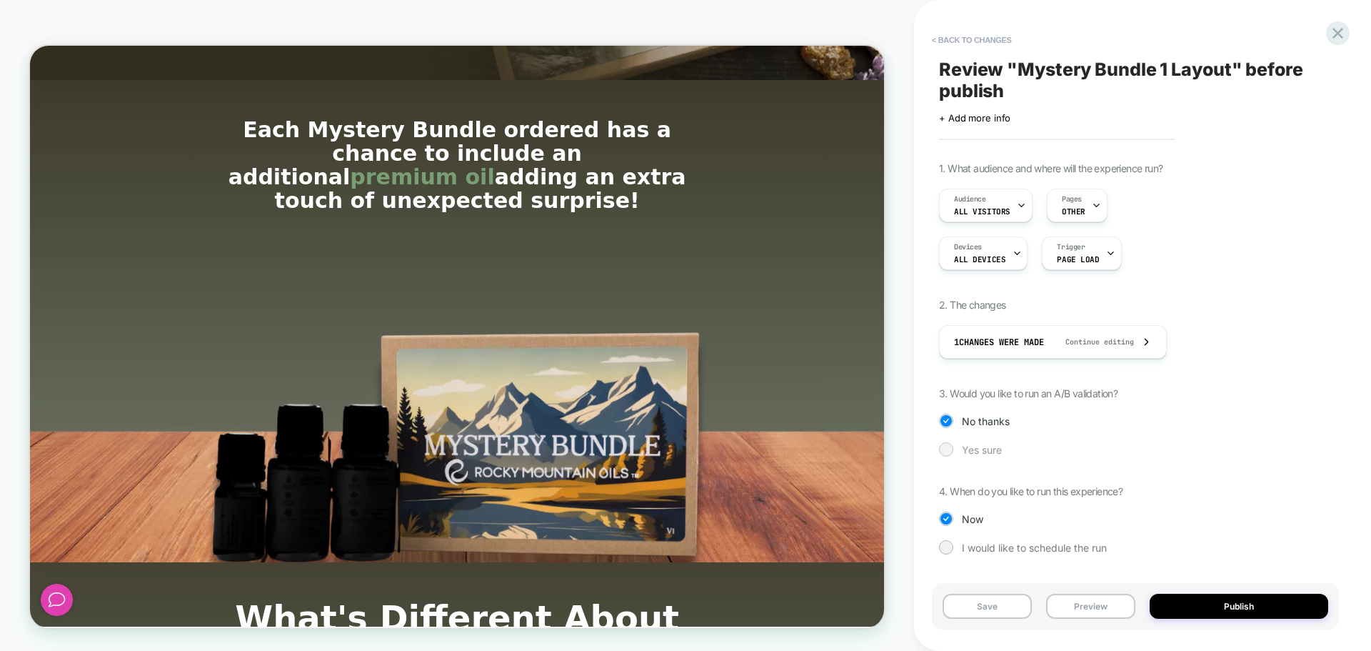
click at [993, 455] on span "Yes sure" at bounding box center [982, 449] width 40 height 12
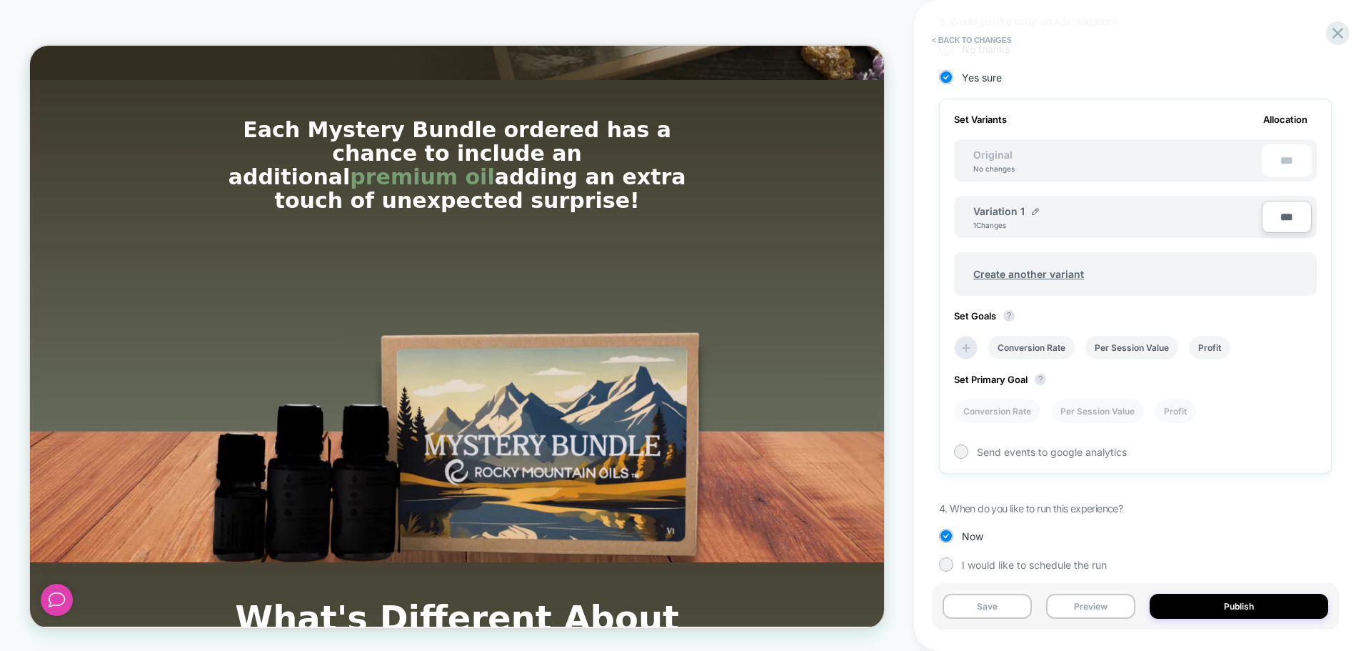
scroll to position [386, 0]
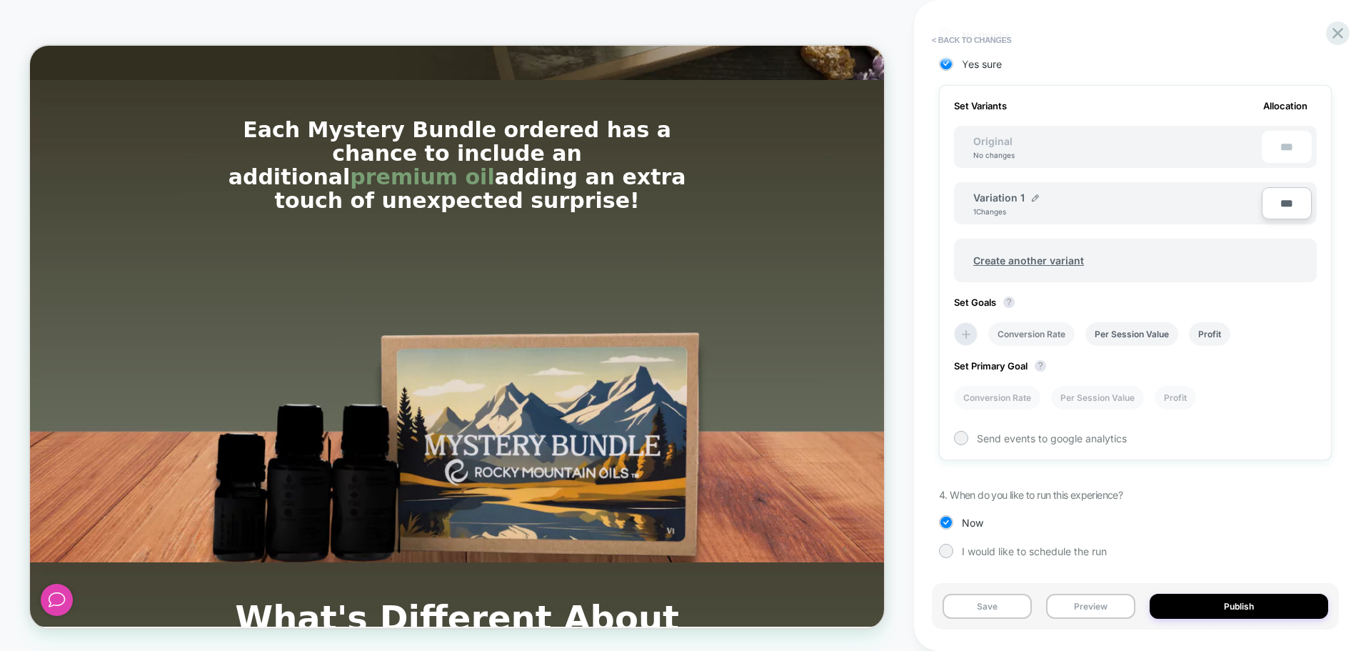
click at [1050, 333] on li "Conversion Rate" at bounding box center [1031, 334] width 86 height 24
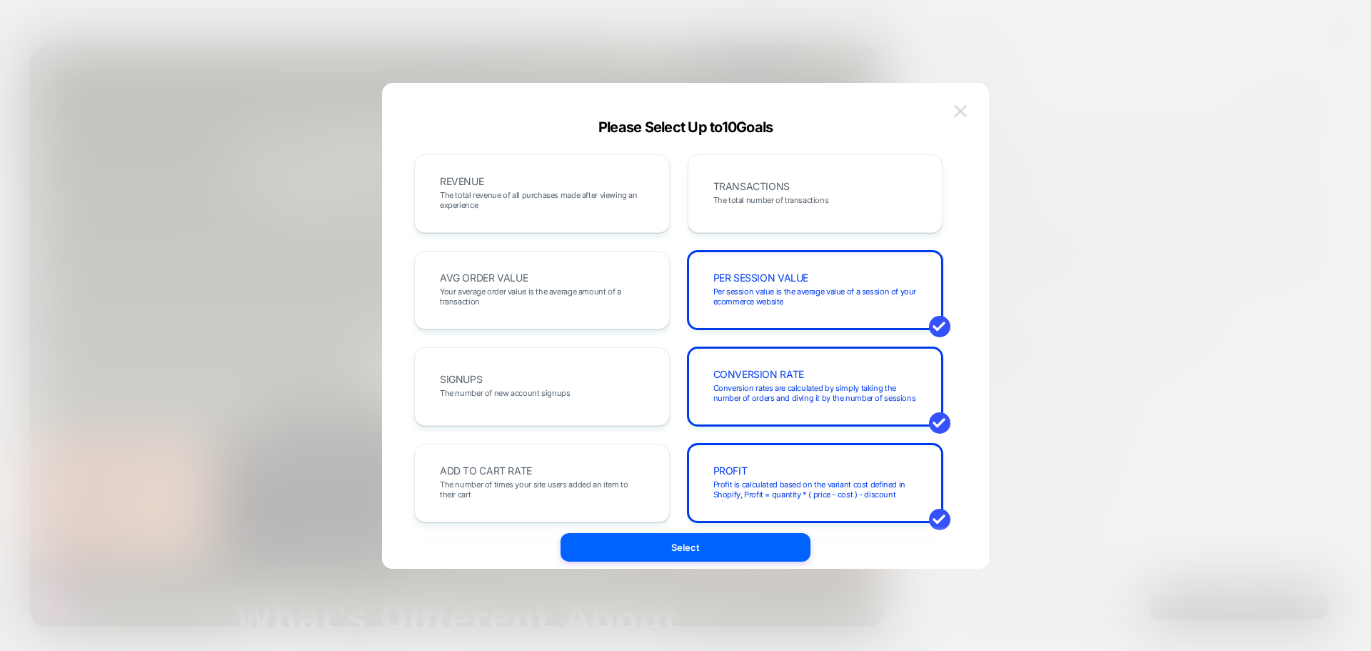
click at [962, 105] on img at bounding box center [960, 111] width 13 height 12
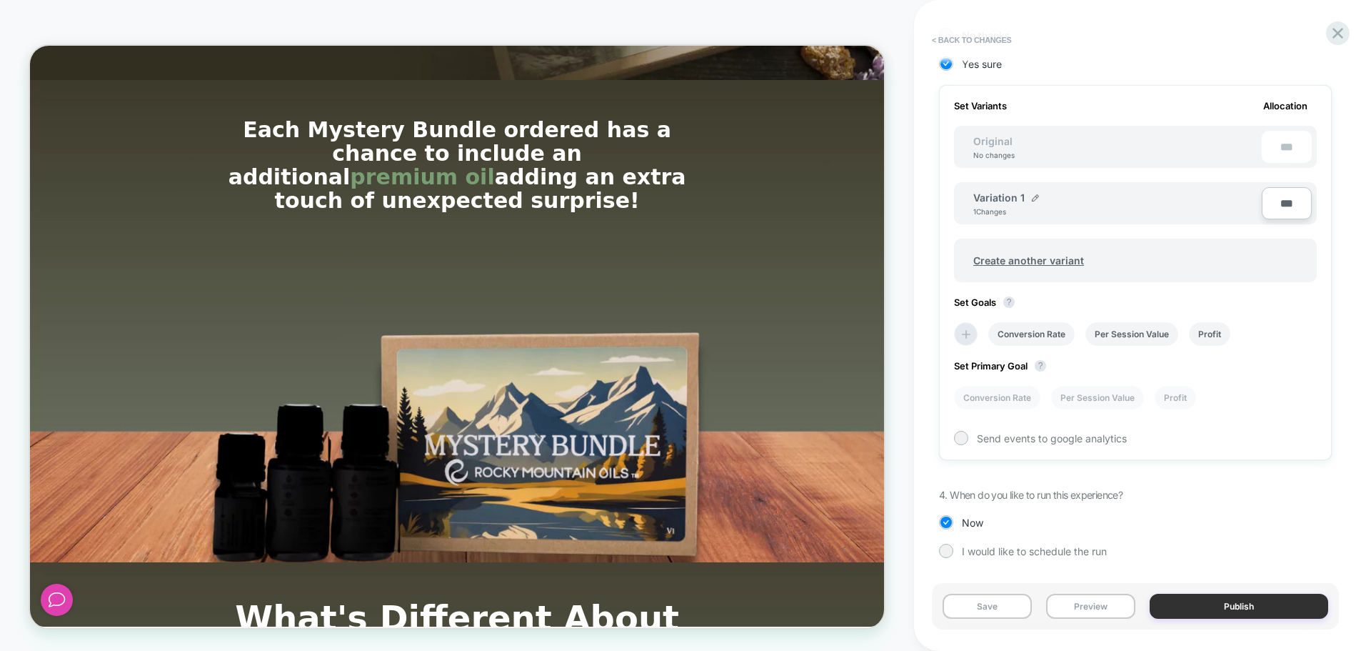
click at [1250, 603] on button "Publish" at bounding box center [1239, 605] width 179 height 25
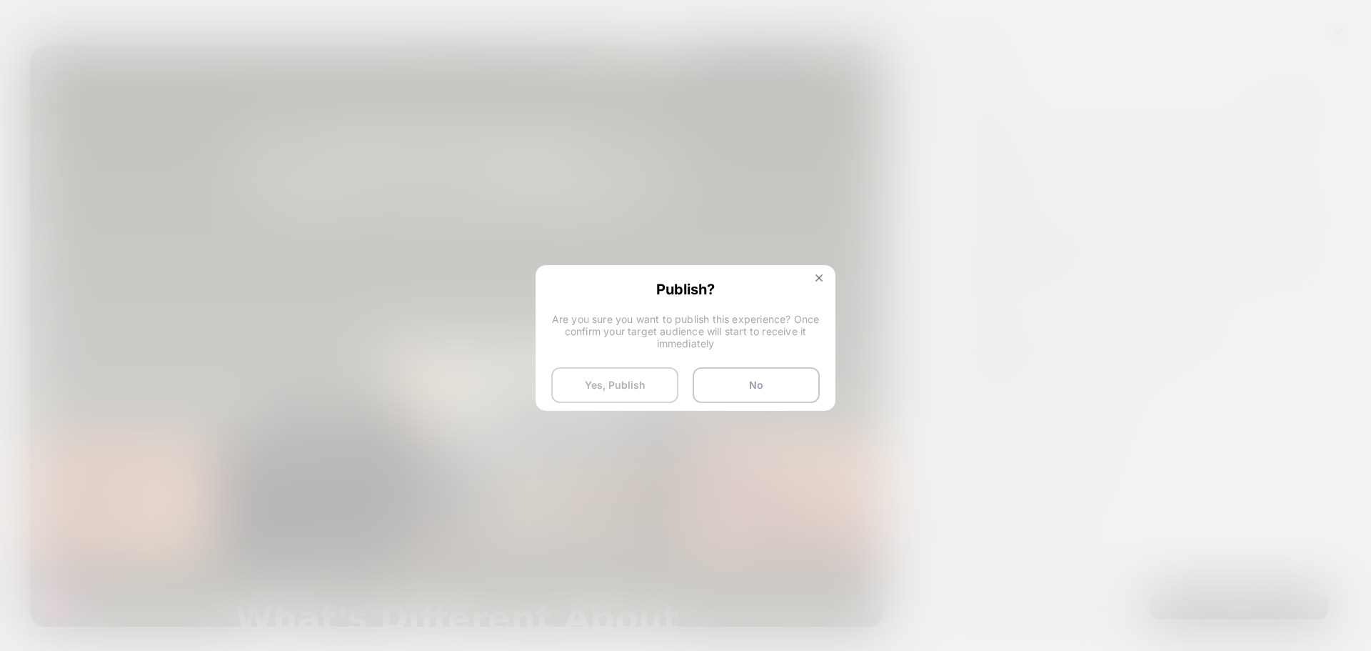
click at [615, 389] on button "Yes, Publish" at bounding box center [614, 385] width 127 height 36
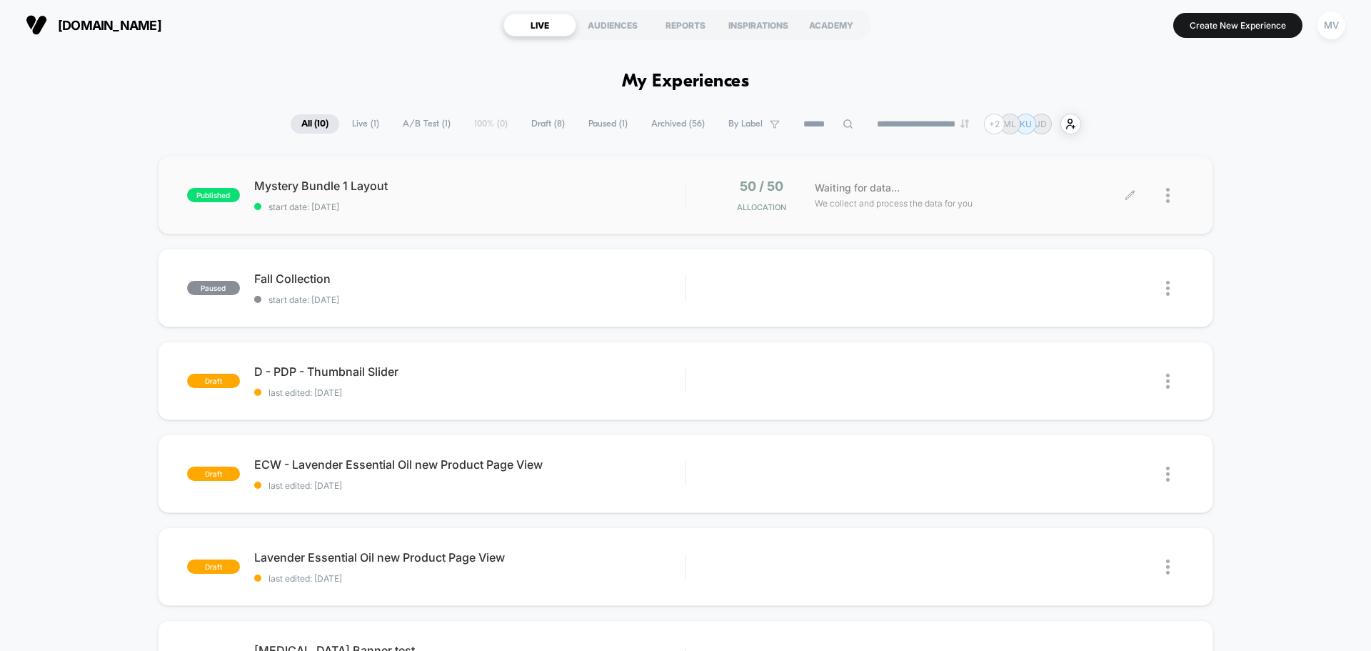
click at [1162, 195] on div at bounding box center [1157, 196] width 54 height 34
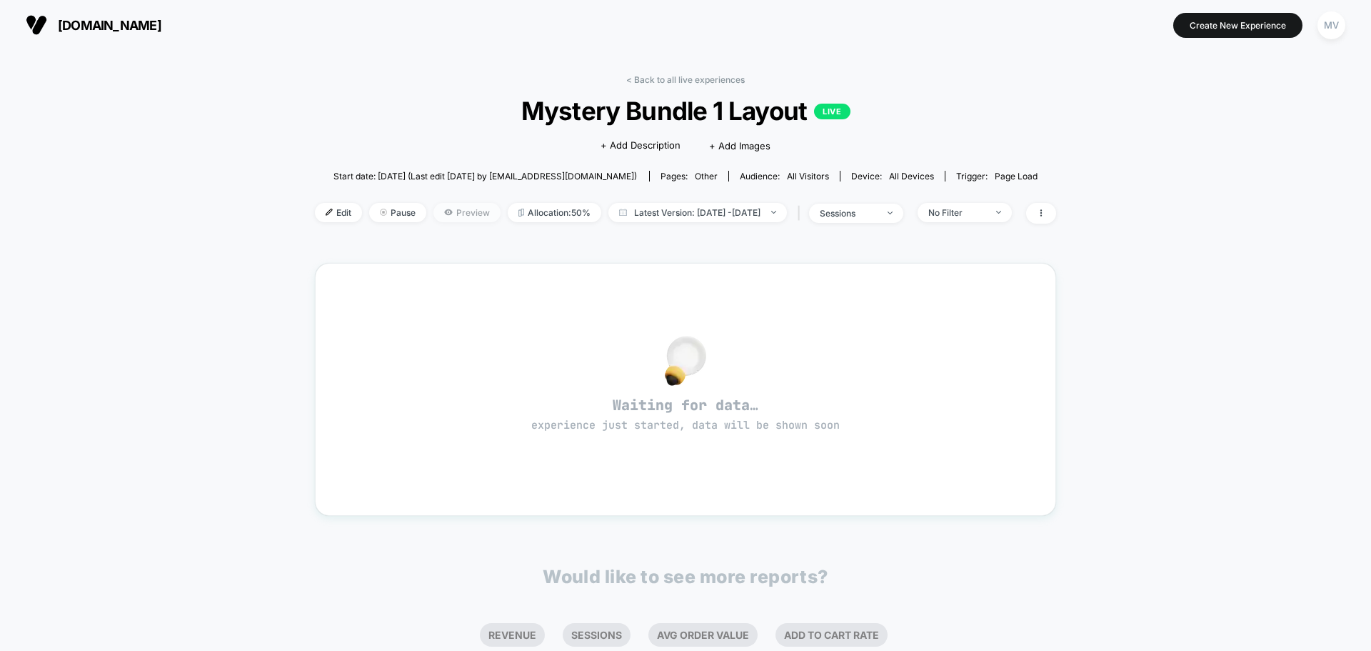
click at [453, 216] on span "Preview" at bounding box center [466, 212] width 67 height 19
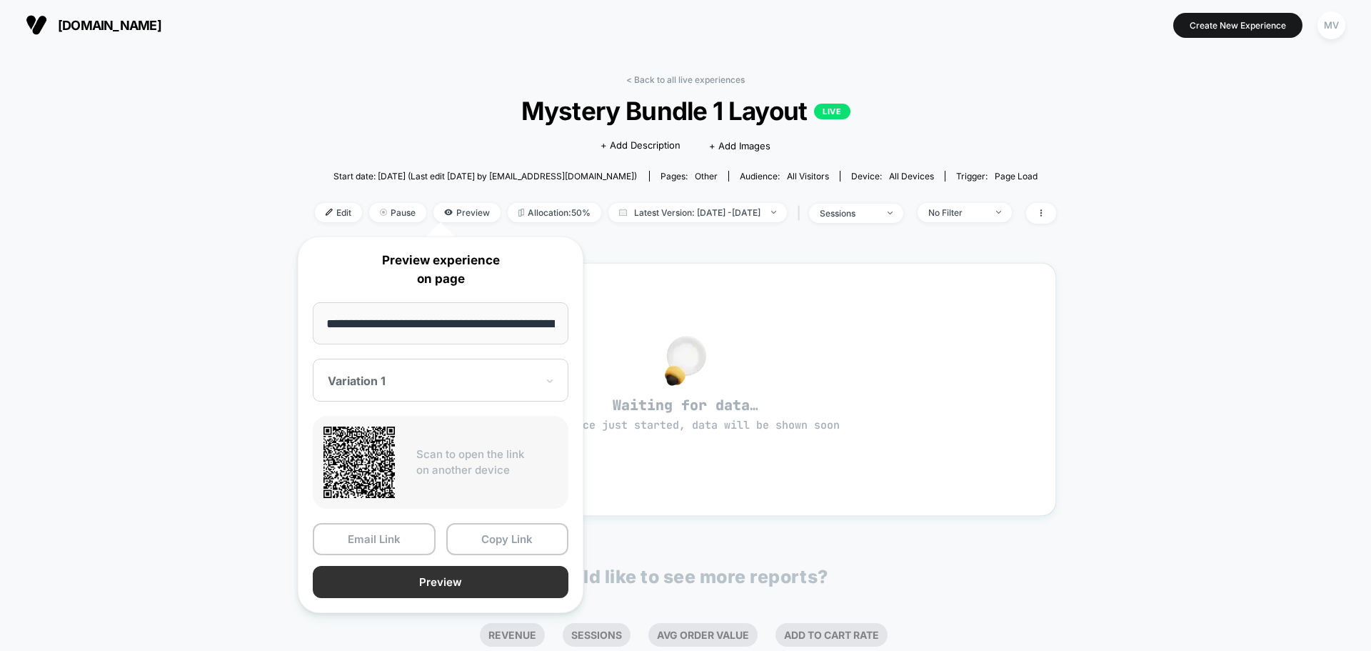
click at [438, 581] on button "Preview" at bounding box center [441, 582] width 256 height 32
